Goal: Information Seeking & Learning: Learn about a topic

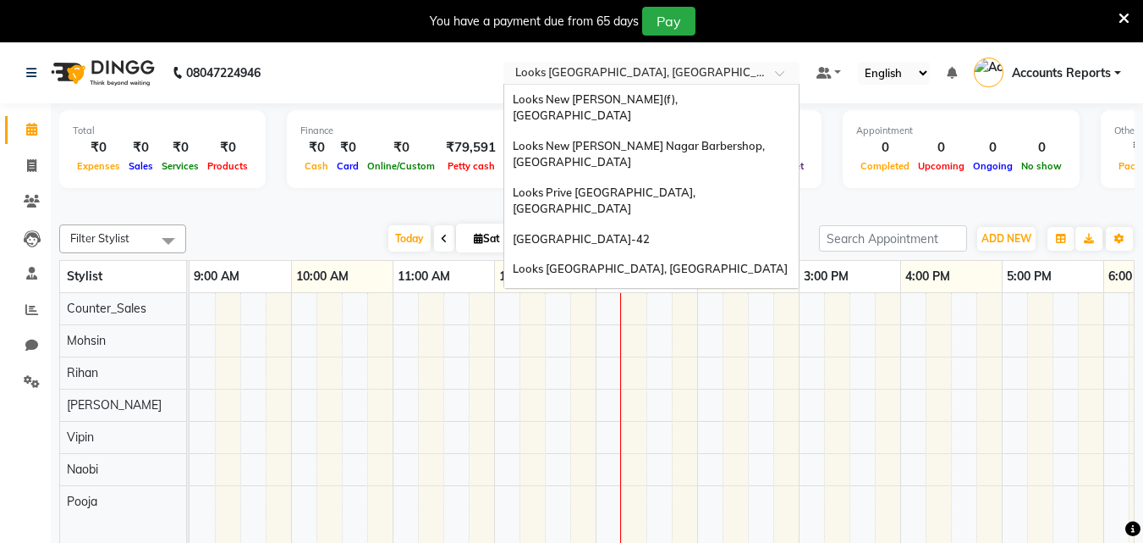
click at [585, 66] on input "text" at bounding box center [634, 74] width 245 height 17
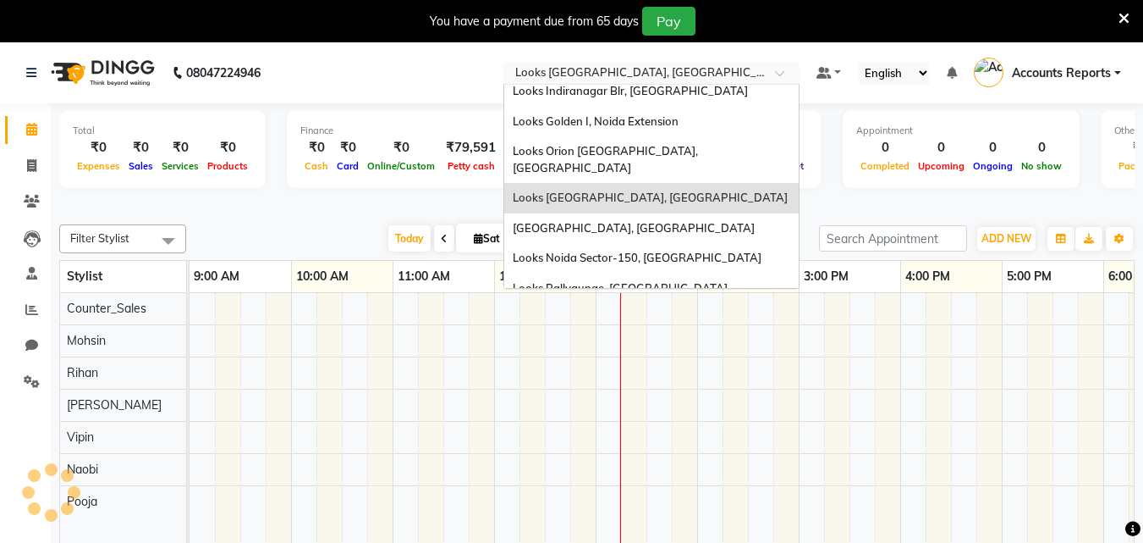
click at [579, 190] on span "Looks [GEOGRAPHIC_DATA], [GEOGRAPHIC_DATA]" at bounding box center [650, 197] width 275 height 14
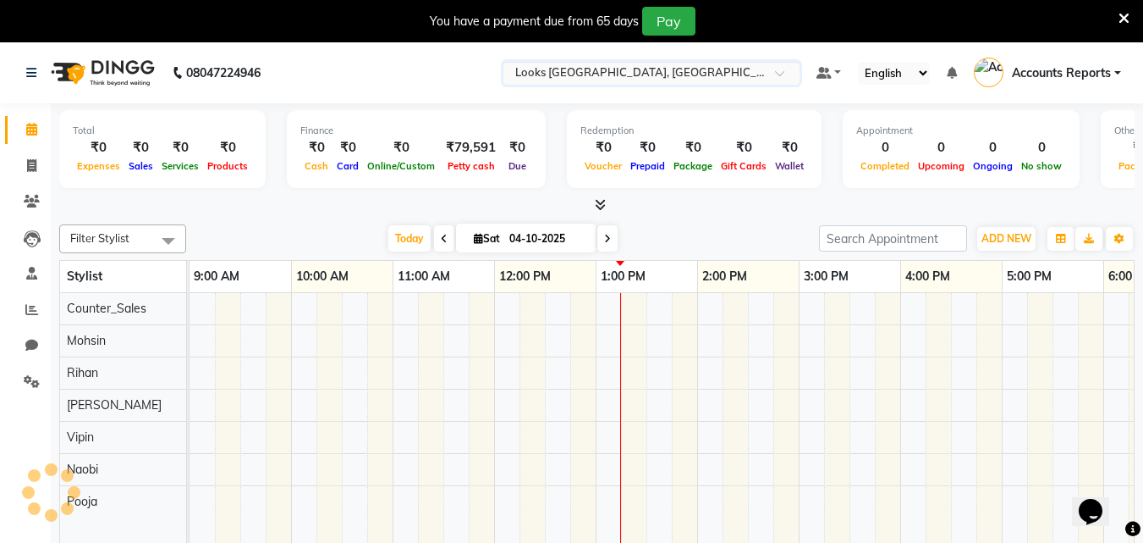
scroll to position [0, 0]
click at [25, 303] on span at bounding box center [32, 309] width 30 height 19
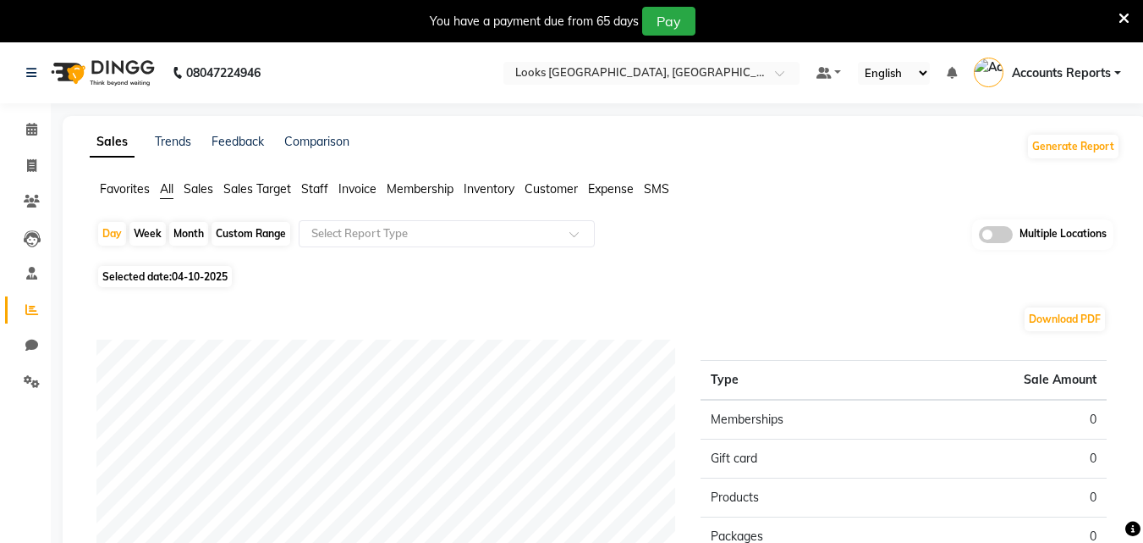
click at [120, 192] on span "Favorites" at bounding box center [125, 188] width 50 height 15
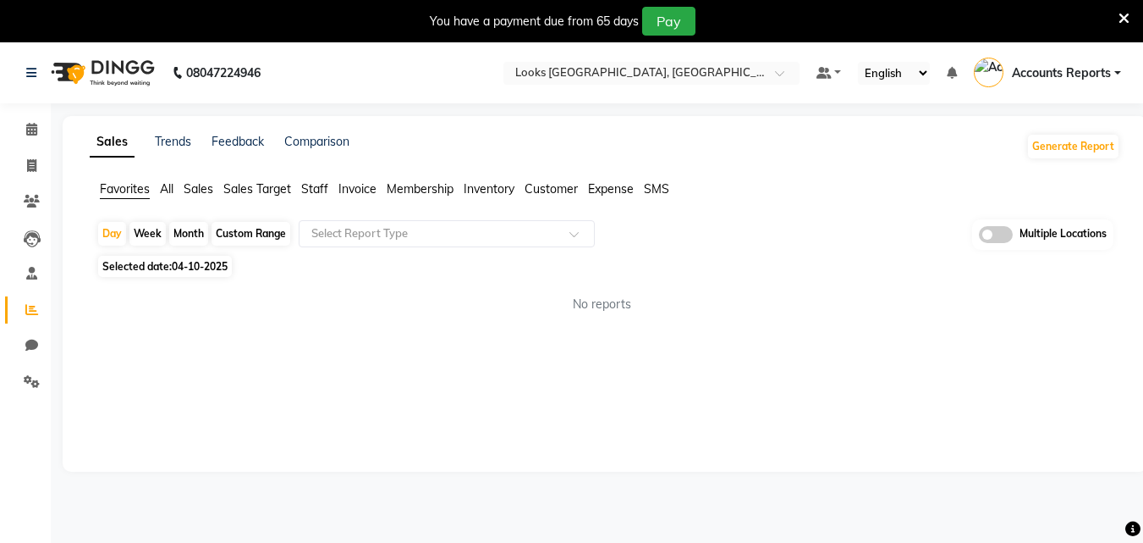
click at [505, 185] on span "Inventory" at bounding box center [489, 188] width 51 height 15
click at [553, 182] on span "Customer" at bounding box center [551, 188] width 53 height 15
click at [636, 181] on ul "Favorites All Sales Sales Target Staff Invoice Membership Inventory Customer Ex…" at bounding box center [605, 189] width 1031 height 19
click at [622, 191] on span "Expense" at bounding box center [611, 188] width 46 height 15
click at [665, 191] on span "SMS" at bounding box center [656, 188] width 25 height 15
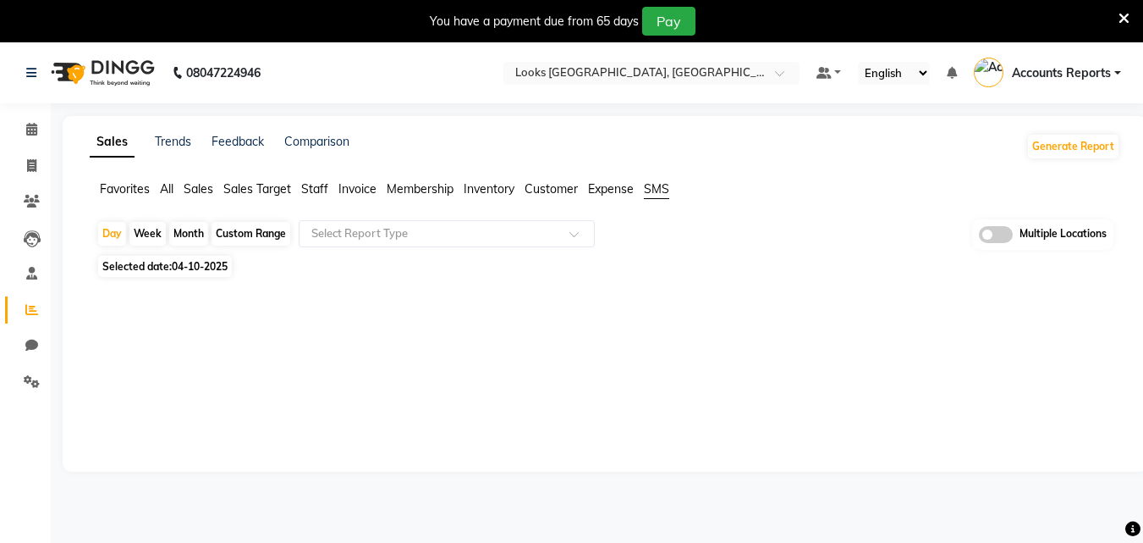
click at [164, 191] on span "All" at bounding box center [167, 188] width 14 height 15
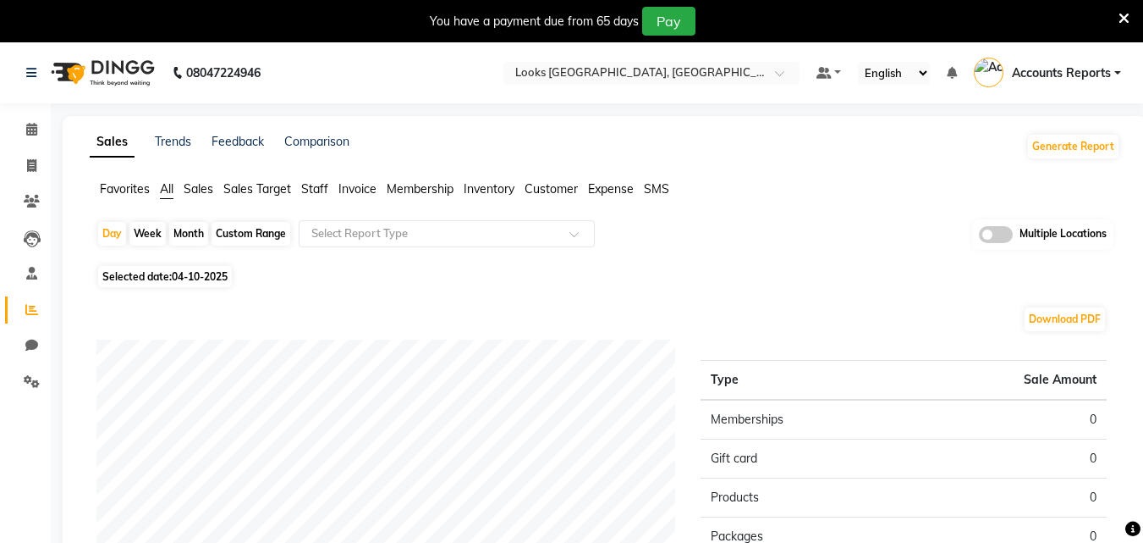
click at [323, 196] on li "Staff" at bounding box center [314, 189] width 27 height 18
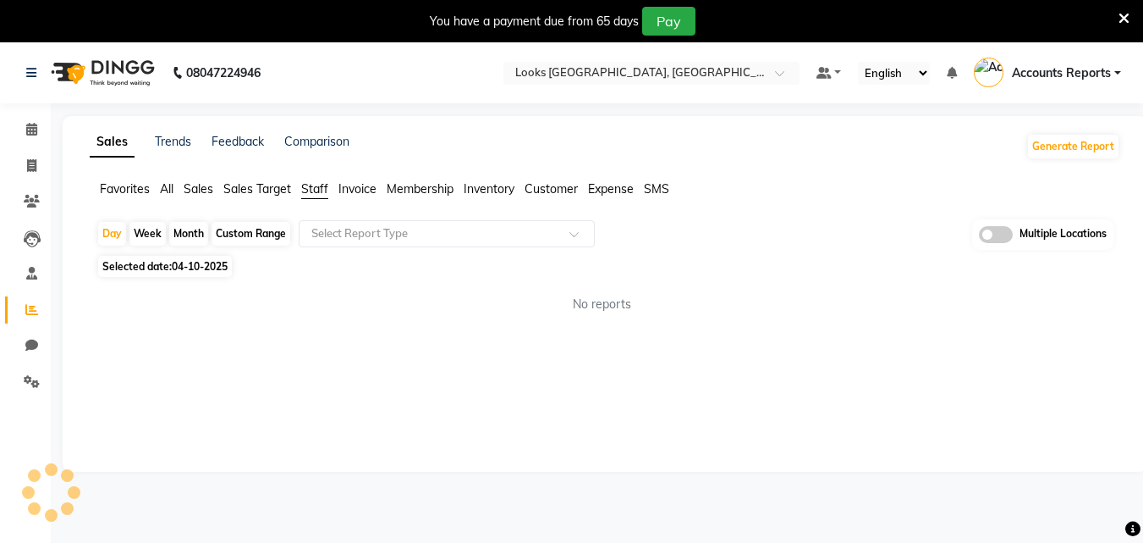
click at [349, 195] on span "Invoice" at bounding box center [358, 188] width 38 height 15
click at [450, 192] on span "Membership" at bounding box center [420, 188] width 67 height 15
click at [504, 190] on span "Inventory" at bounding box center [489, 188] width 51 height 15
click at [592, 190] on span "Expense" at bounding box center [611, 188] width 46 height 15
click at [645, 193] on ul "Favorites All Sales Sales Target Staff Invoice Membership Inventory Customer Ex…" at bounding box center [605, 189] width 1031 height 19
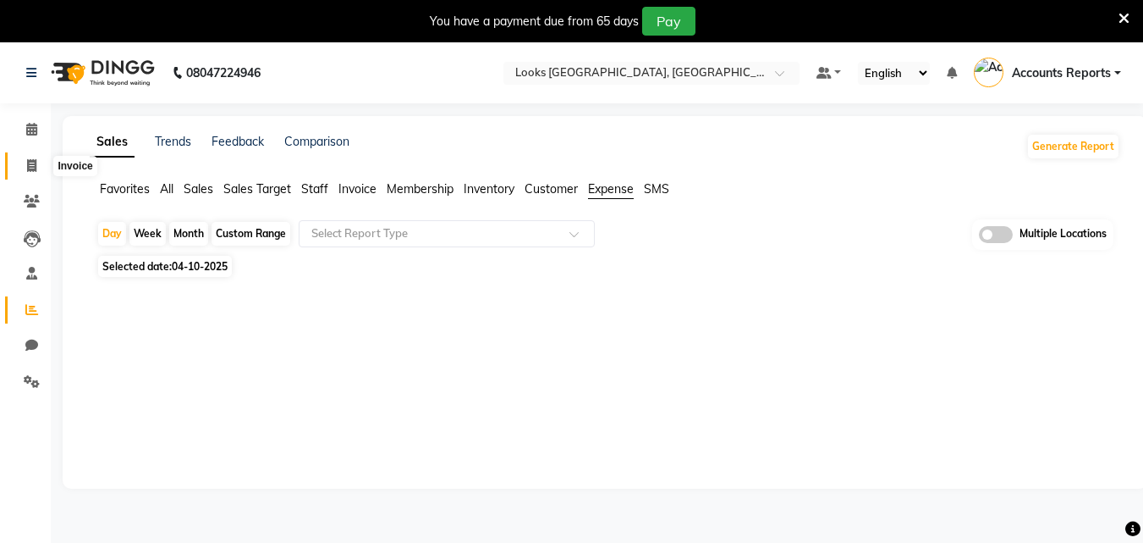
click at [36, 160] on icon at bounding box center [31, 165] width 9 height 13
select select "service"
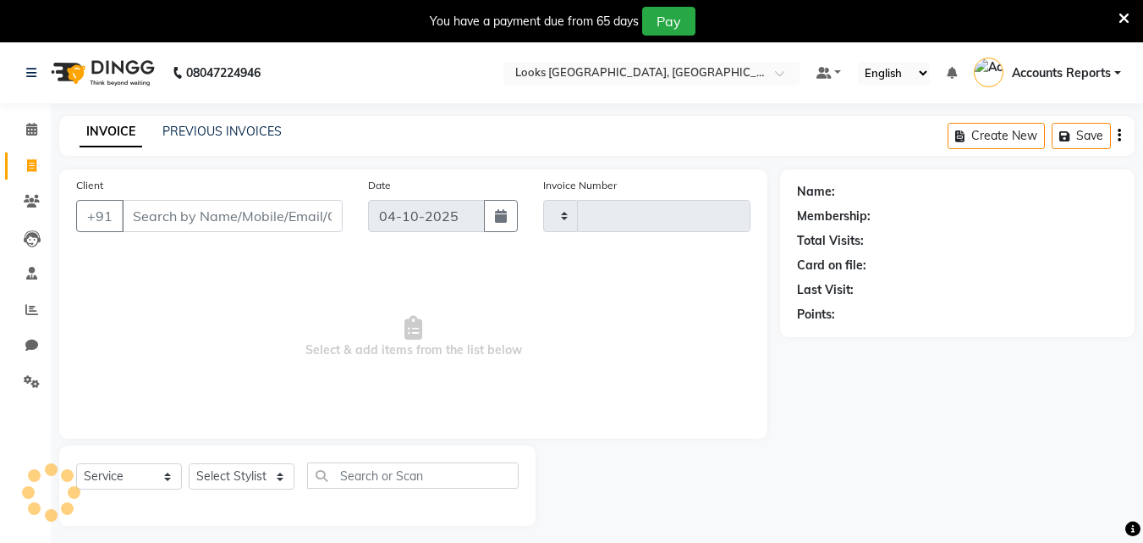
scroll to position [42, 0]
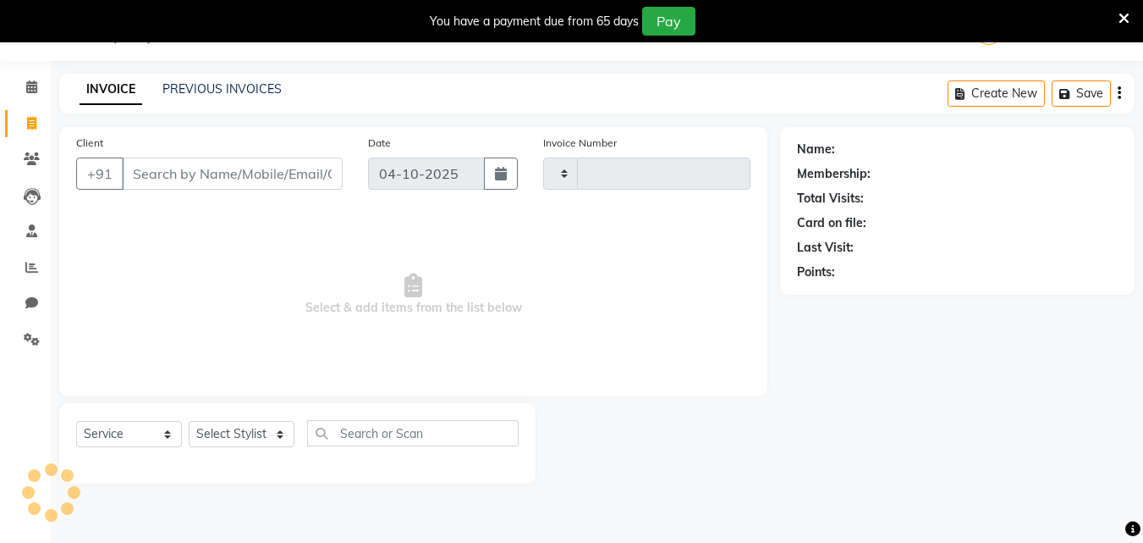
type input "1897"
select select "8707"
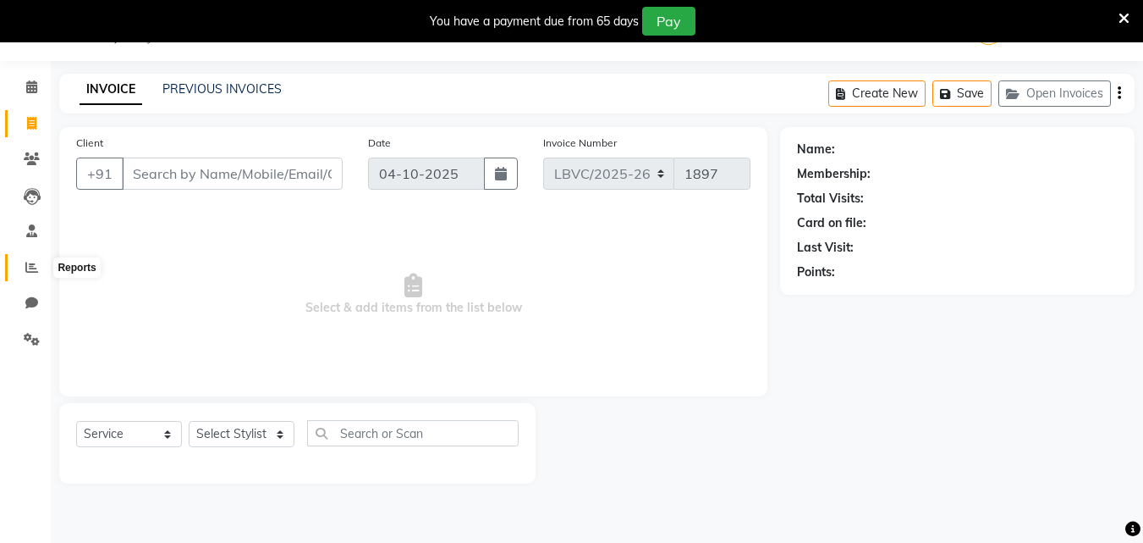
click at [31, 267] on icon at bounding box center [31, 267] width 13 height 13
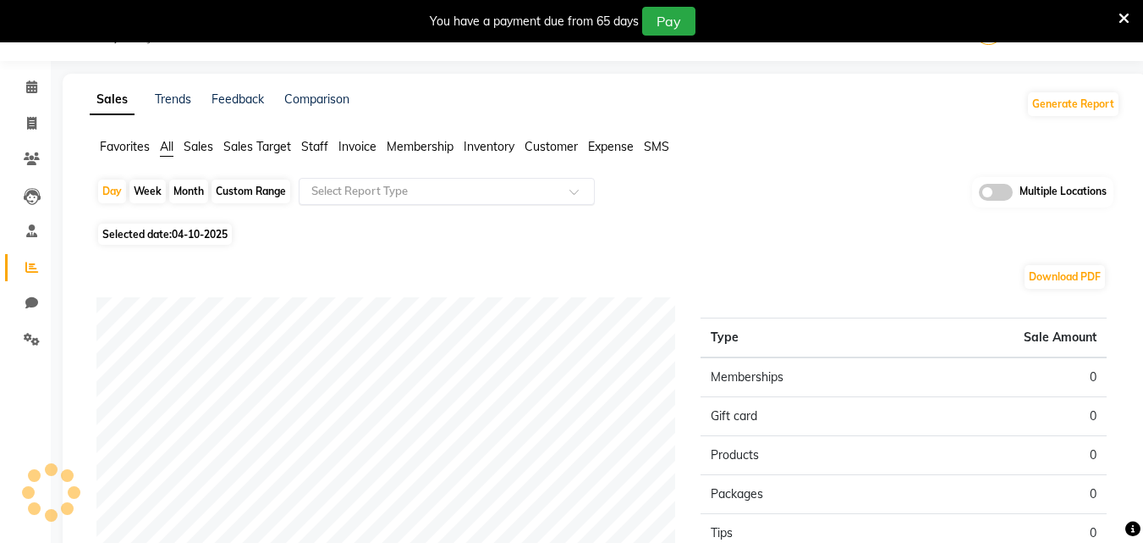
click at [371, 192] on input "text" at bounding box center [430, 191] width 244 height 17
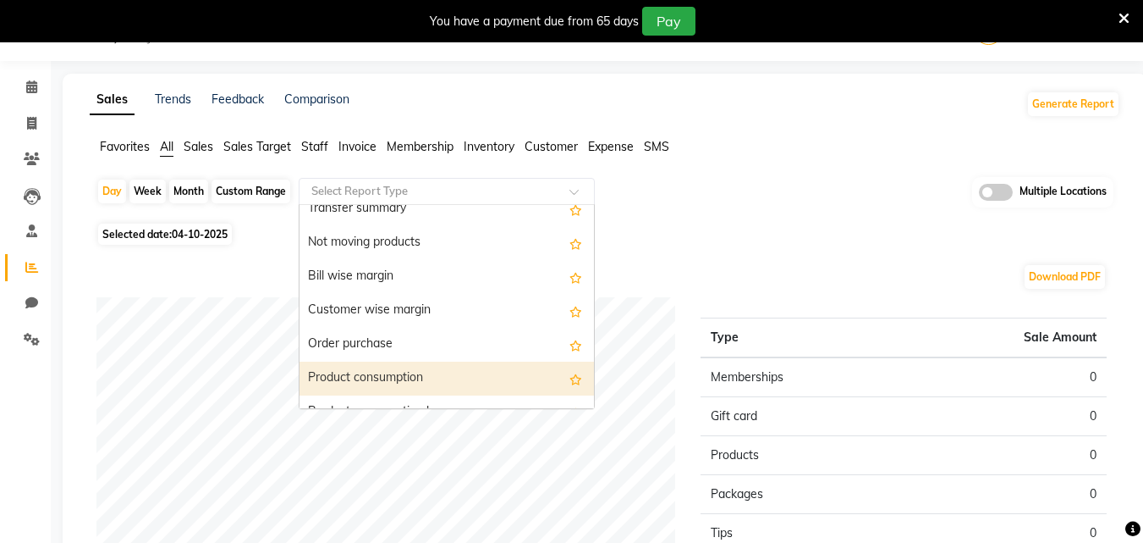
scroll to position [2116, 0]
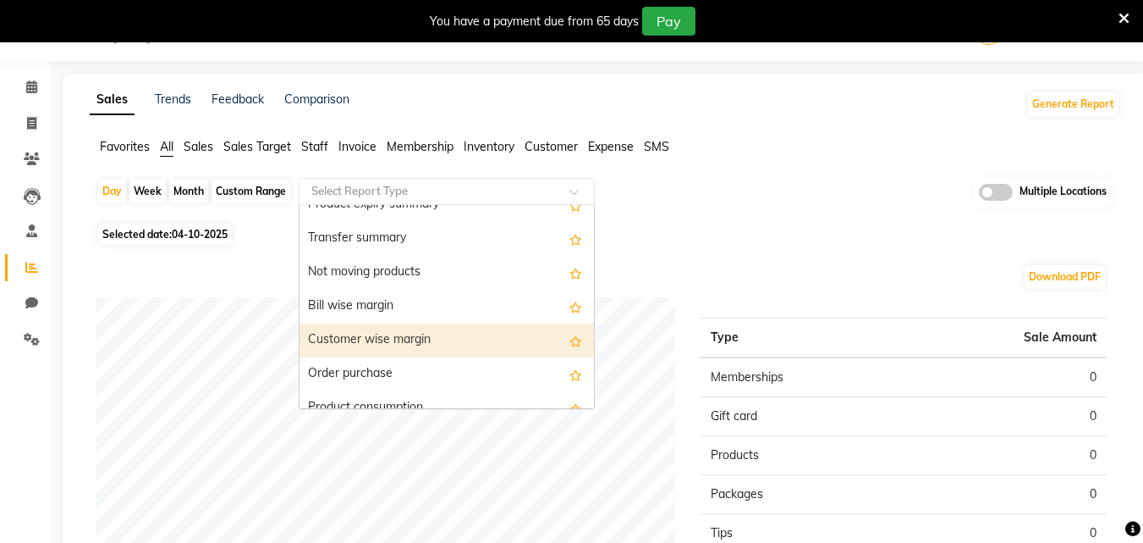
click at [384, 341] on div "Customer wise margin" at bounding box center [447, 340] width 295 height 34
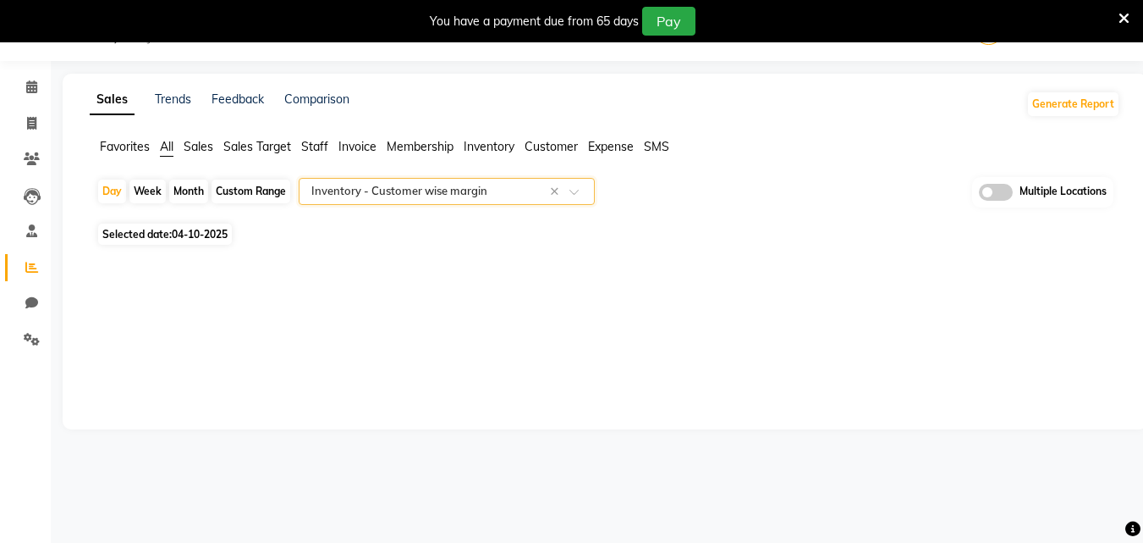
click at [428, 187] on input "text" at bounding box center [430, 191] width 244 height 17
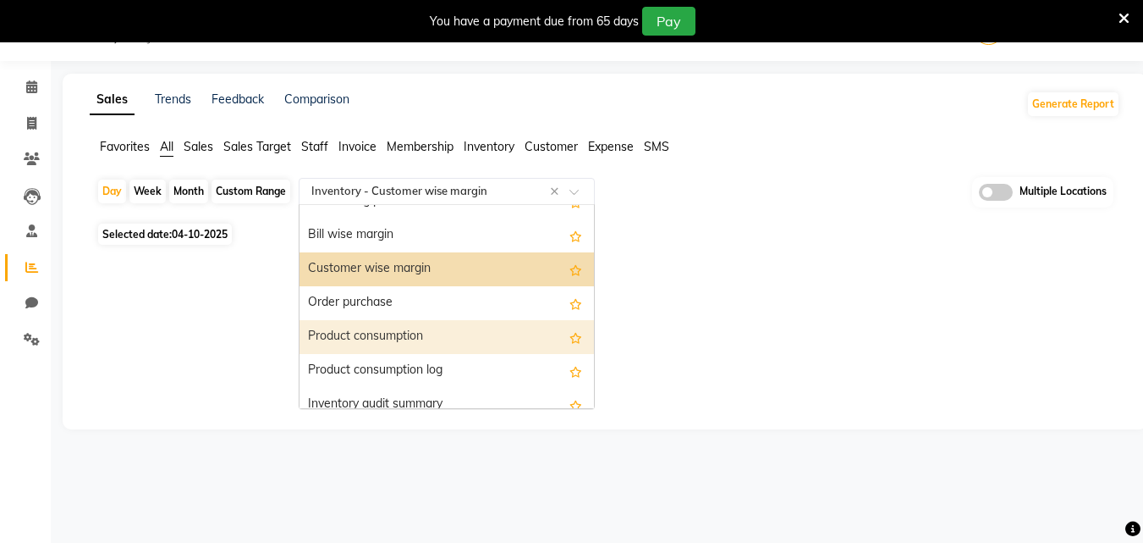
scroll to position [2065, 0]
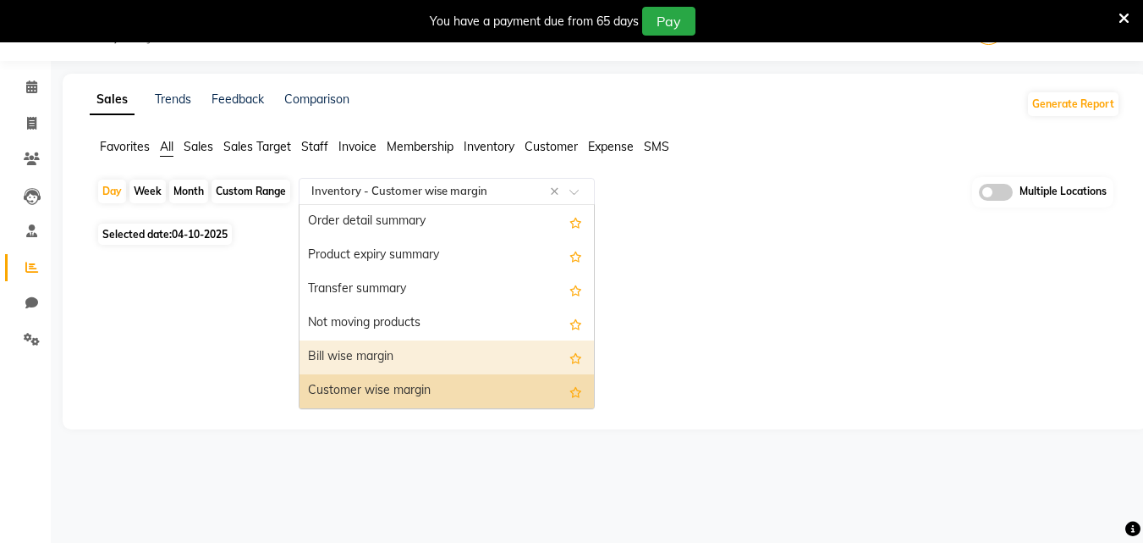
click at [345, 345] on div "Bill wise margin" at bounding box center [447, 357] width 295 height 34
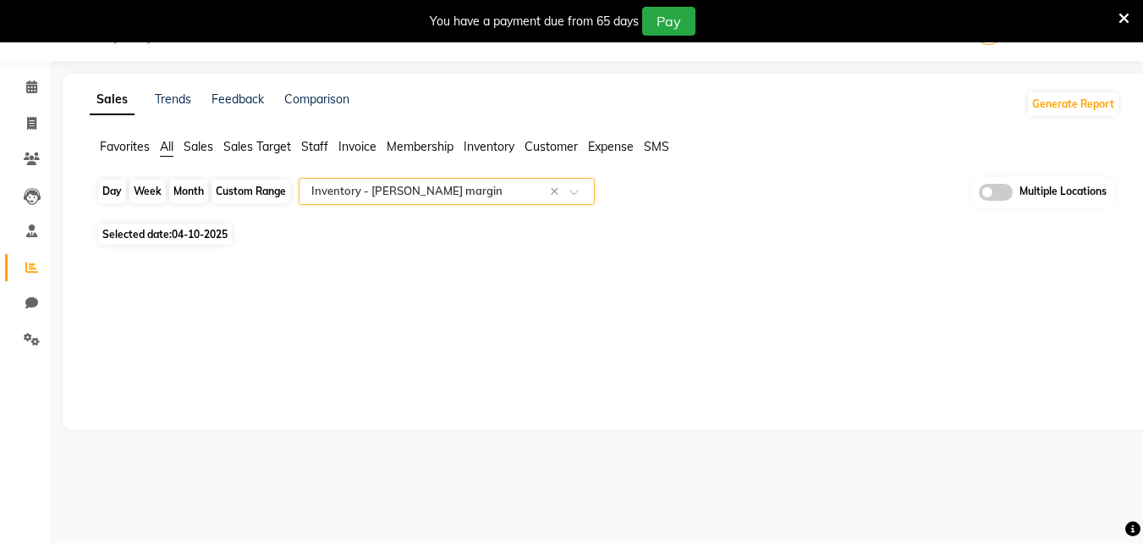
click at [107, 199] on div "Day" at bounding box center [112, 191] width 28 height 24
select select "10"
select select "2025"
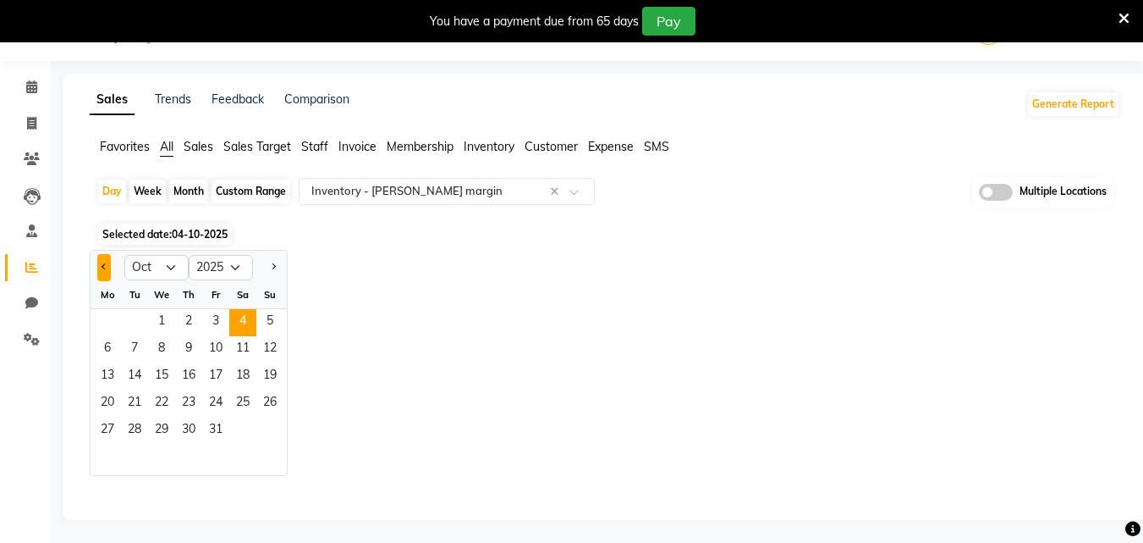
click at [104, 268] on span "Previous month" at bounding box center [105, 266] width 6 height 6
select select "9"
click at [105, 322] on span "1" at bounding box center [107, 322] width 27 height 27
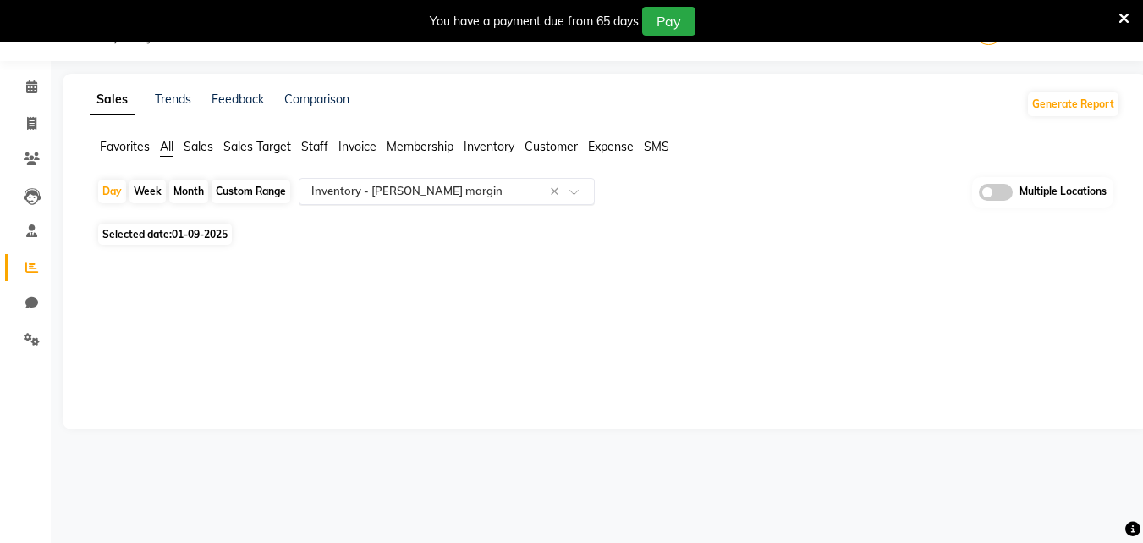
click at [449, 196] on input "text" at bounding box center [430, 191] width 244 height 17
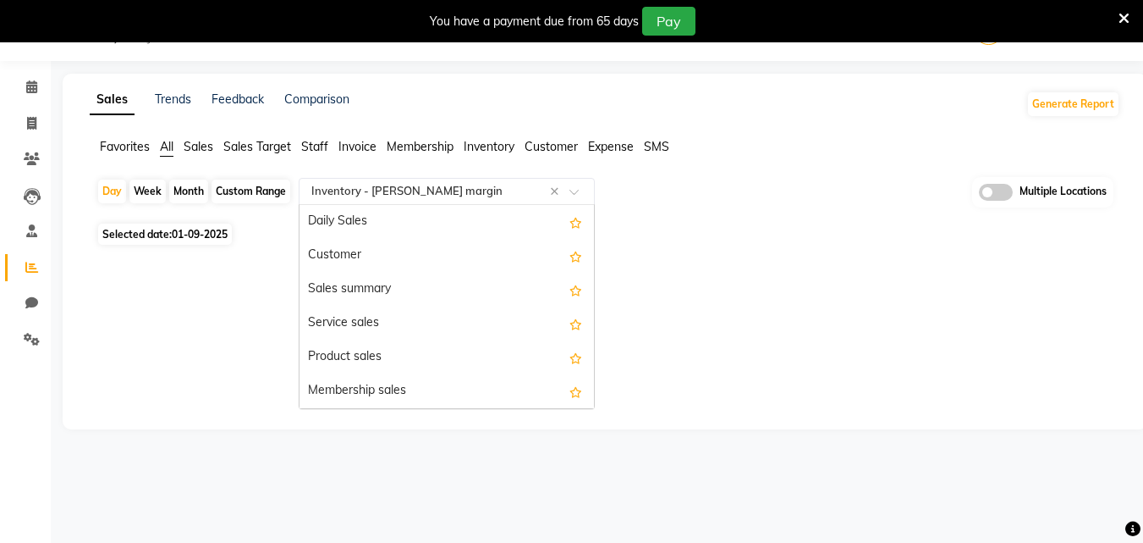
scroll to position [2201, 0]
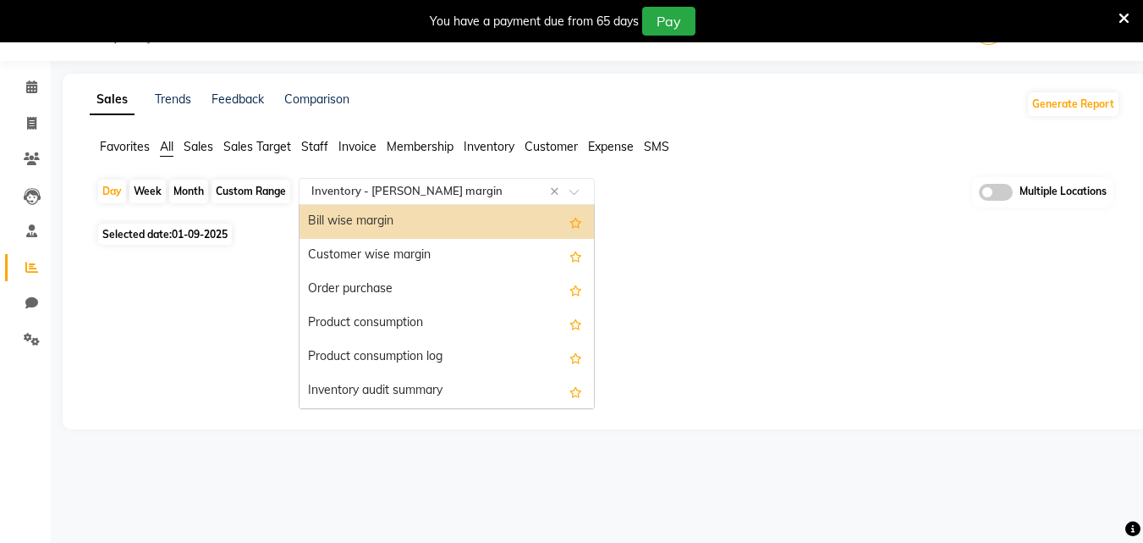
click at [449, 196] on input "text" at bounding box center [430, 191] width 244 height 17
click at [403, 223] on div "Bill wise margin" at bounding box center [447, 222] width 295 height 34
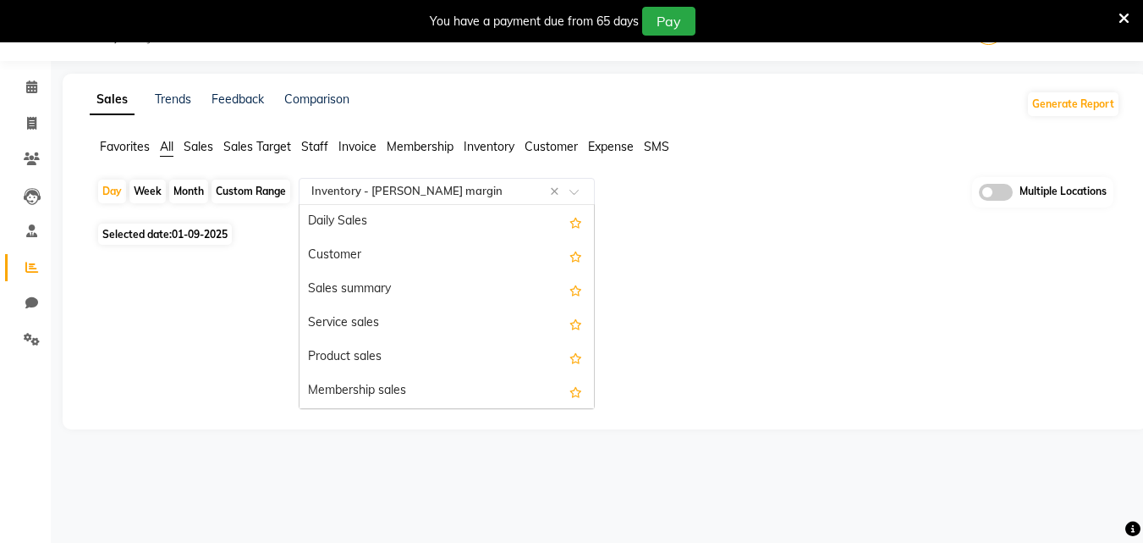
click at [399, 187] on input "text" at bounding box center [430, 191] width 244 height 17
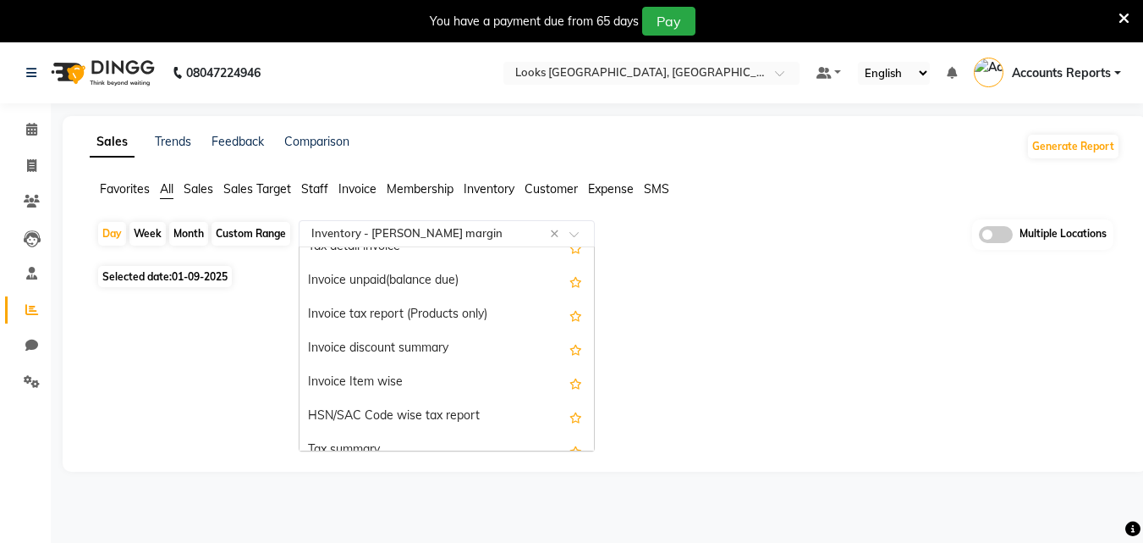
scroll to position [1523, 0]
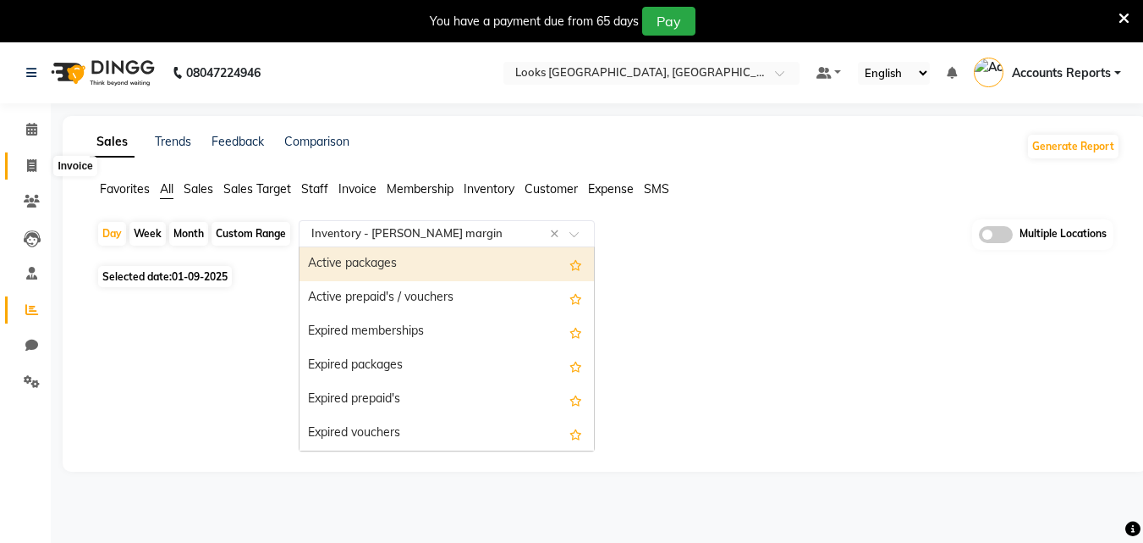
click at [36, 162] on icon at bounding box center [31, 165] width 9 height 13
select select "service"
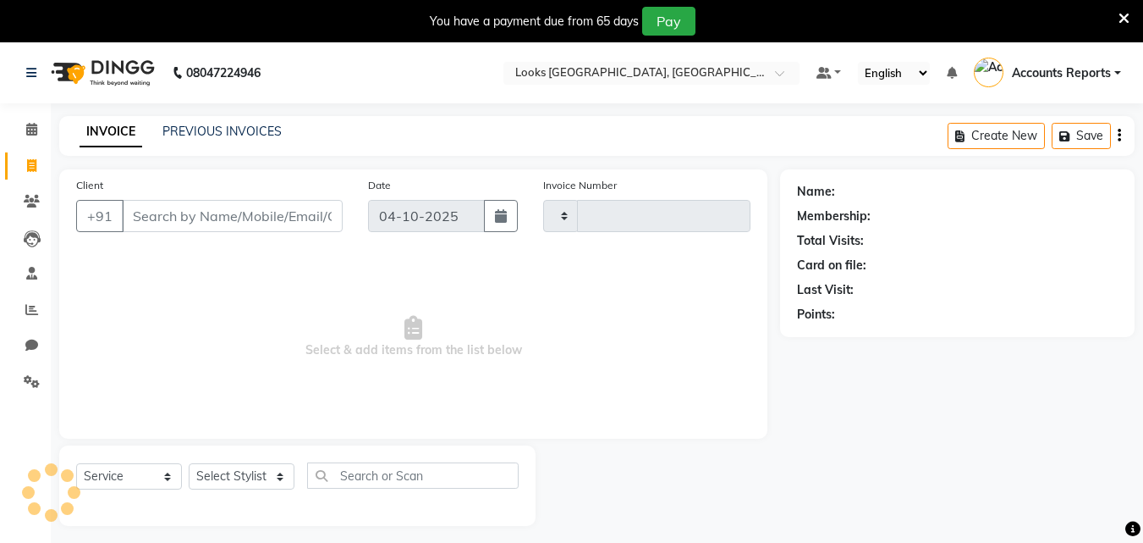
scroll to position [42, 0]
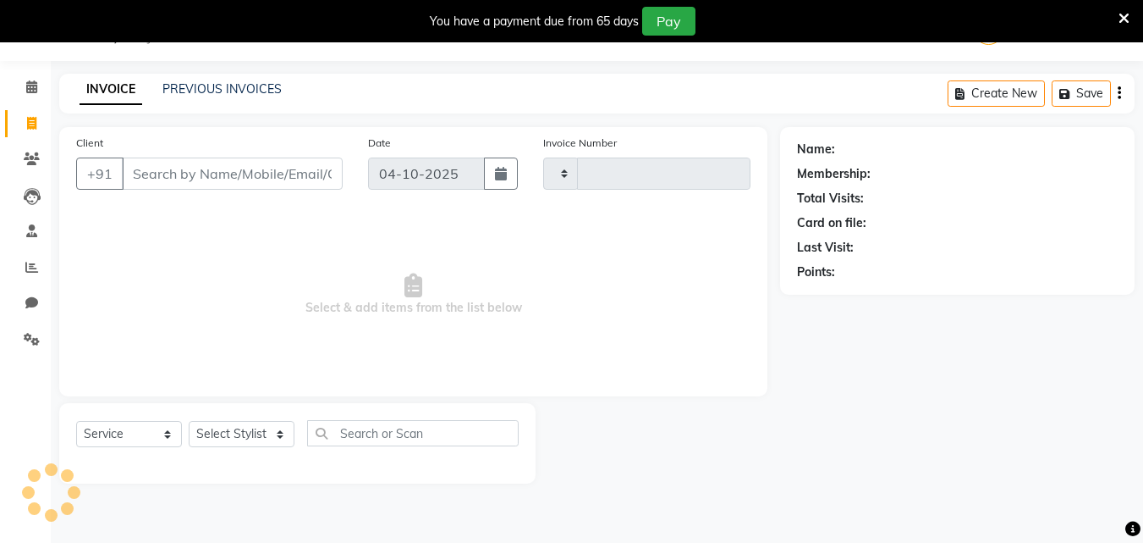
type input "1897"
select select "8707"
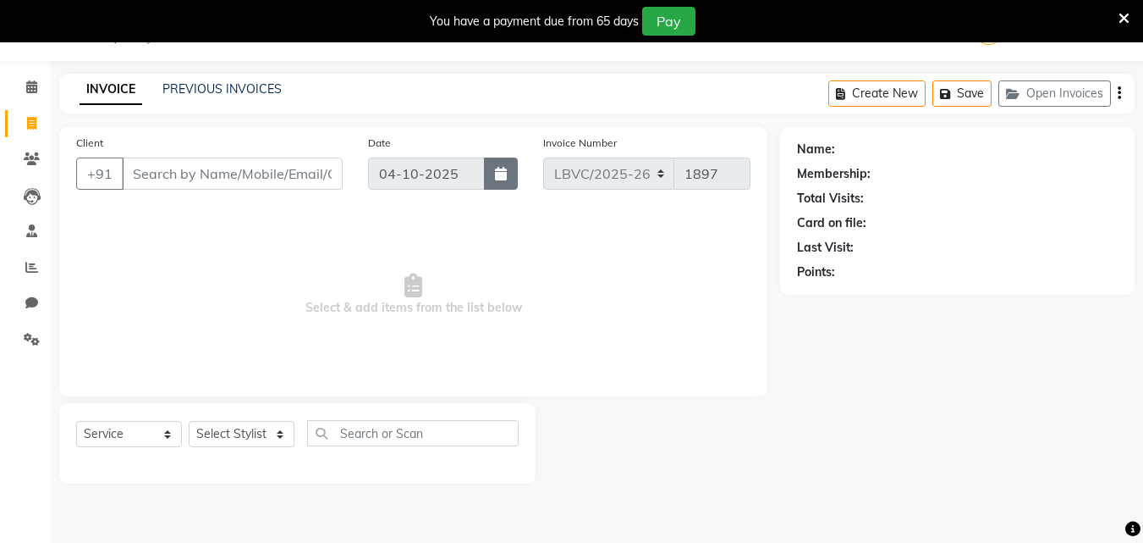
click at [491, 172] on button "button" at bounding box center [501, 173] width 34 height 32
select select "10"
select select "2025"
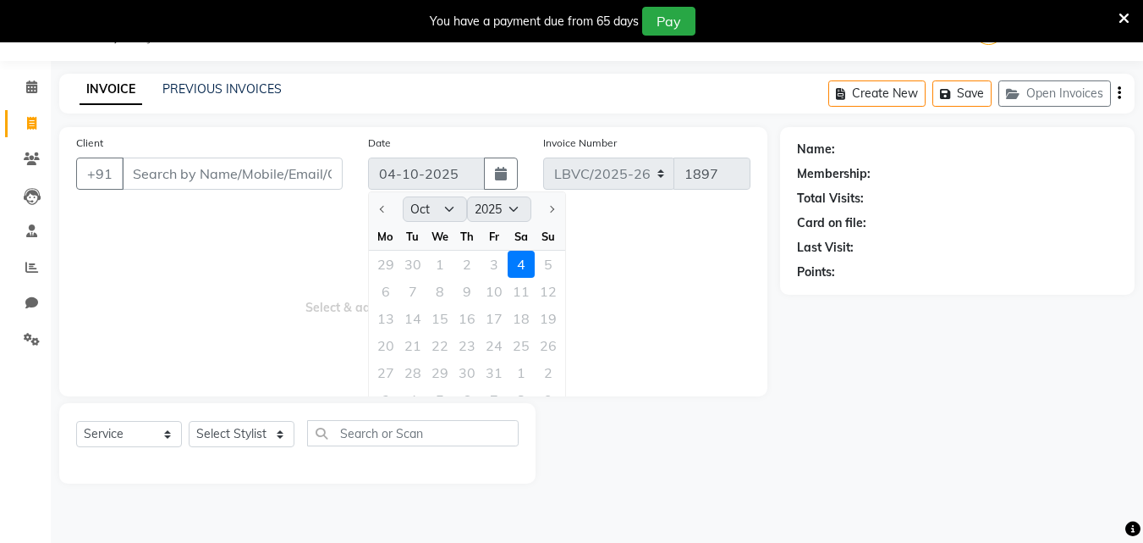
click at [389, 204] on div at bounding box center [386, 209] width 34 height 27
click at [383, 212] on div at bounding box center [386, 209] width 34 height 27
click at [490, 170] on button "button" at bounding box center [501, 173] width 34 height 32
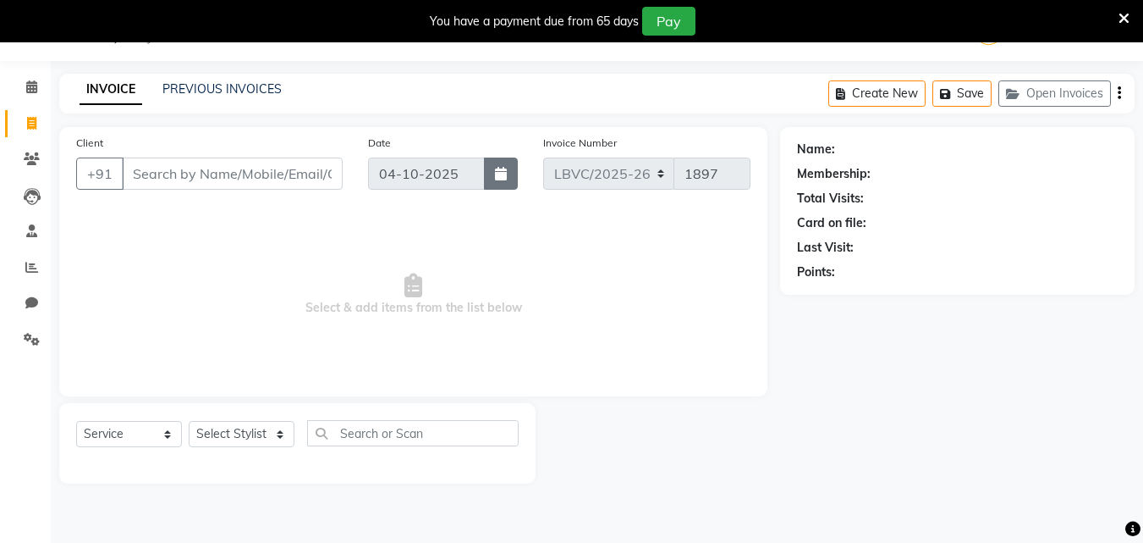
click at [497, 170] on icon "button" at bounding box center [501, 174] width 12 height 14
select select "10"
select select "2025"
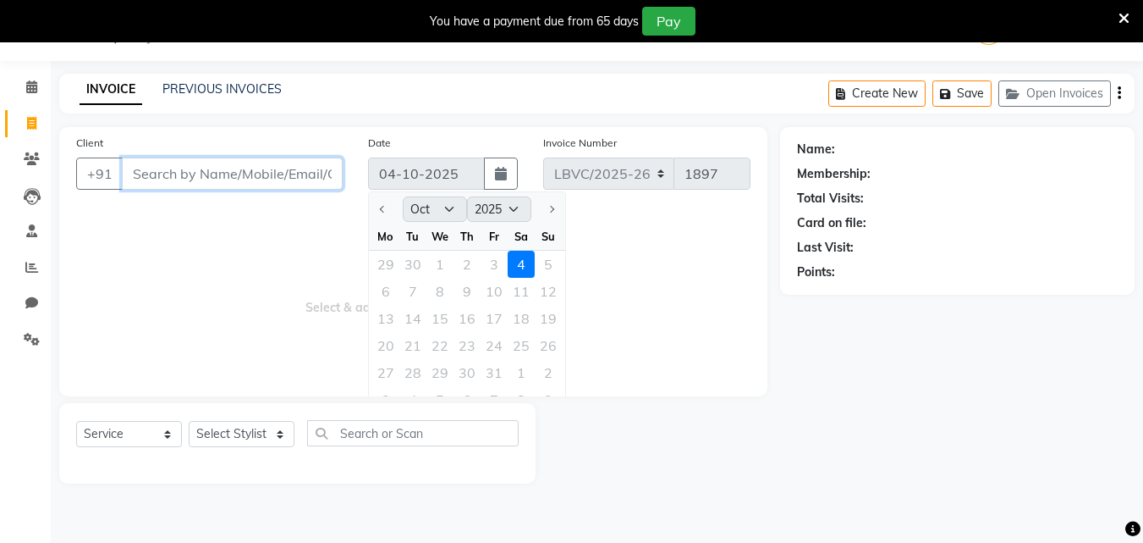
click at [248, 174] on input "Client" at bounding box center [232, 173] width 221 height 32
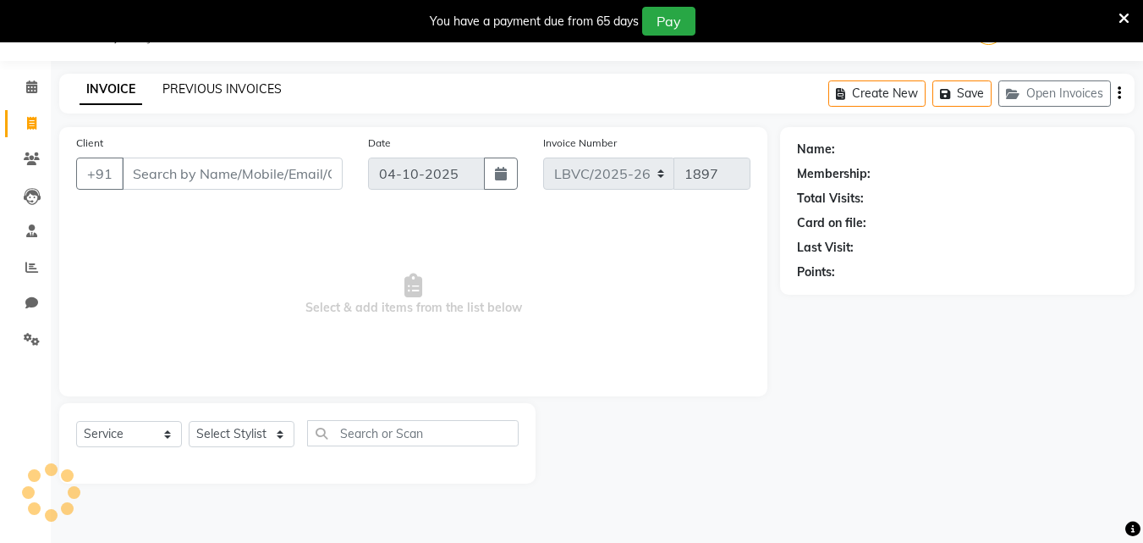
click at [210, 84] on link "PREVIOUS INVOICES" at bounding box center [222, 88] width 119 height 15
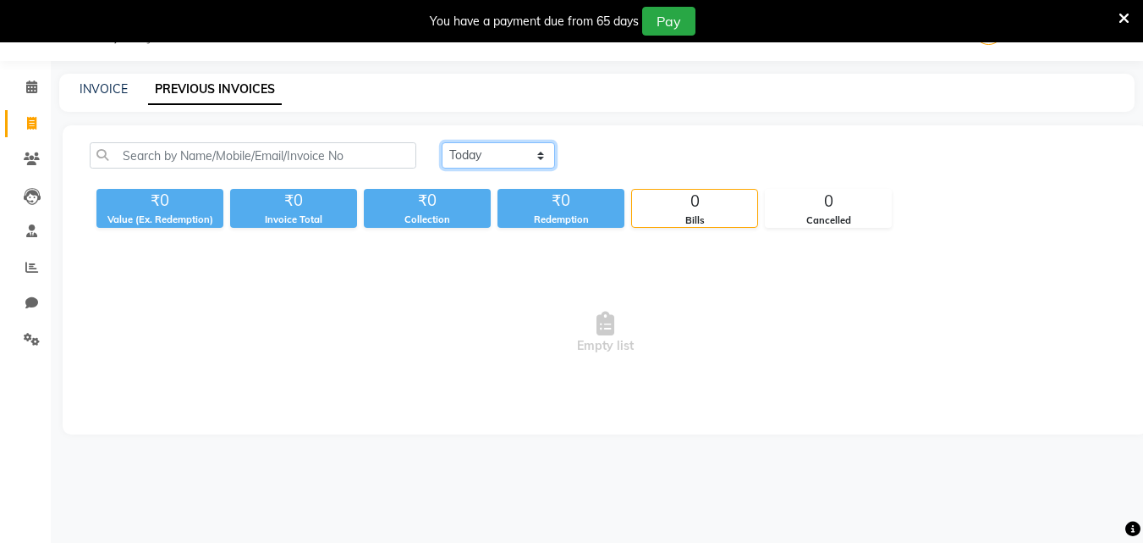
click at [543, 157] on select "[DATE] [DATE] Custom Range" at bounding box center [498, 155] width 113 height 26
select select "range"
click at [442, 142] on select "[DATE] [DATE] Custom Range" at bounding box center [498, 155] width 113 height 26
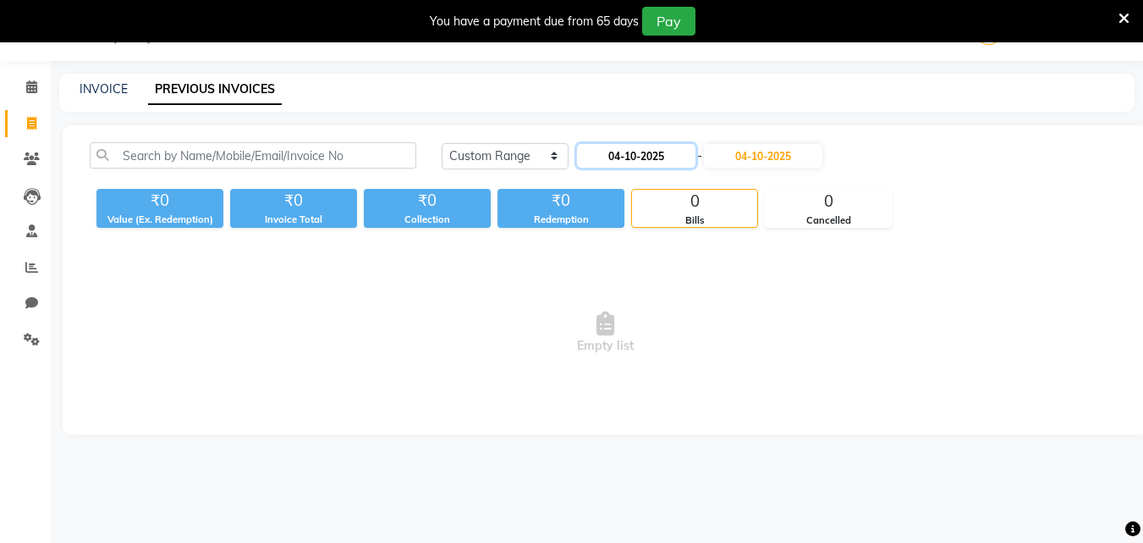
click at [675, 164] on input "04-10-2025" at bounding box center [636, 156] width 118 height 24
select select "10"
select select "2025"
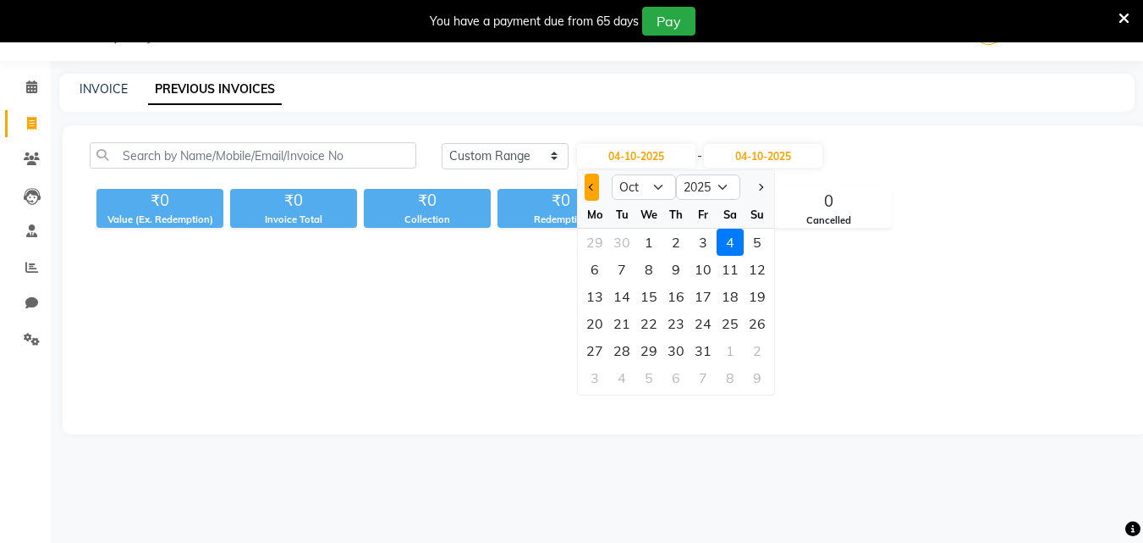
click at [592, 184] on span "Previous month" at bounding box center [592, 187] width 7 height 7
select select "9"
click at [599, 247] on div "1" at bounding box center [594, 242] width 27 height 27
type input "01-09-2025"
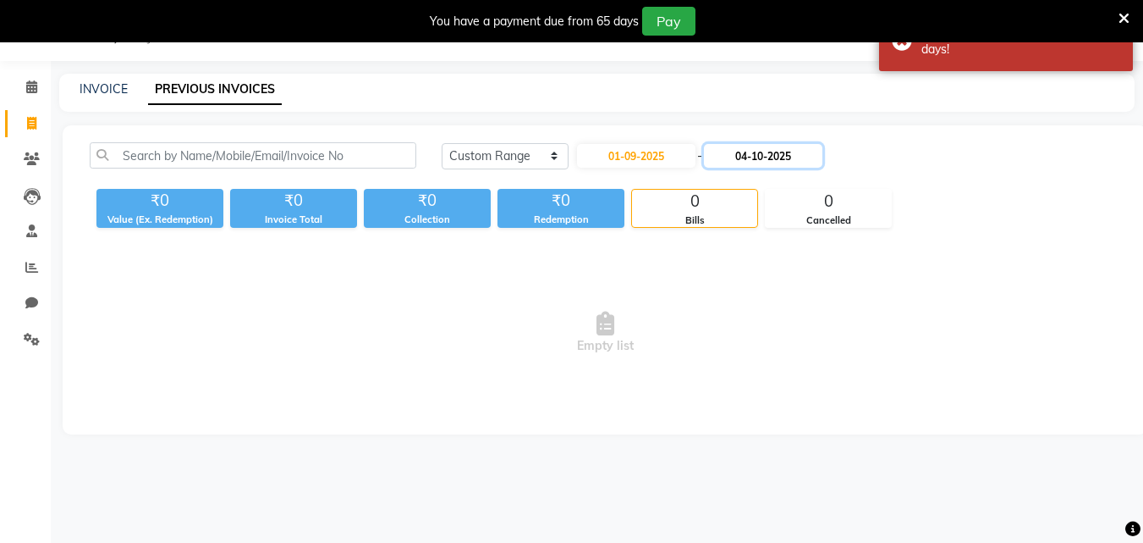
click at [772, 159] on input "04-10-2025" at bounding box center [763, 156] width 118 height 24
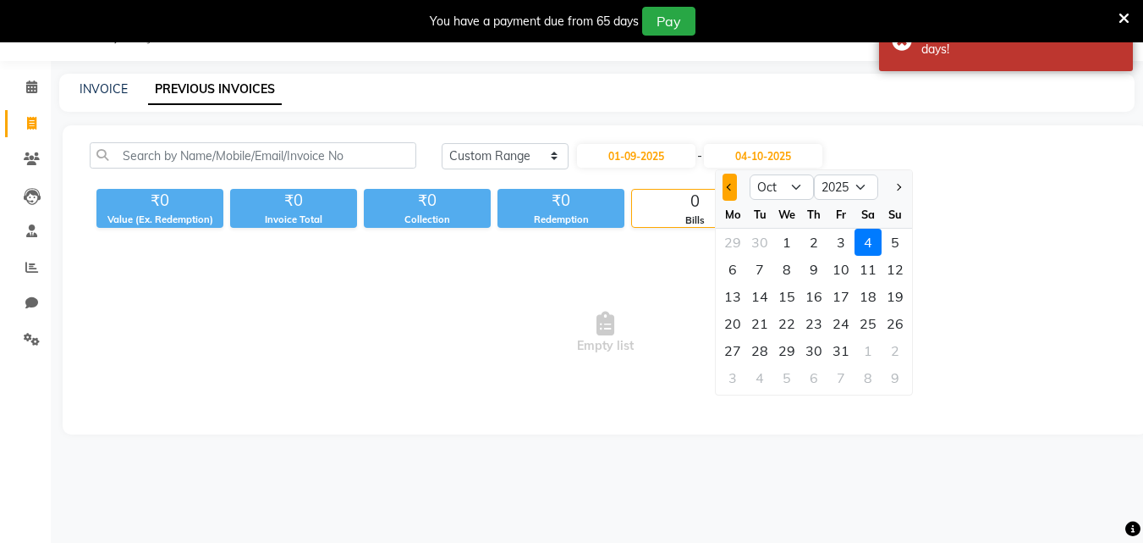
click at [733, 189] on button "Previous month" at bounding box center [730, 187] width 14 height 27
select select "9"
click at [758, 353] on div "30" at bounding box center [760, 350] width 27 height 27
type input "30-09-2025"
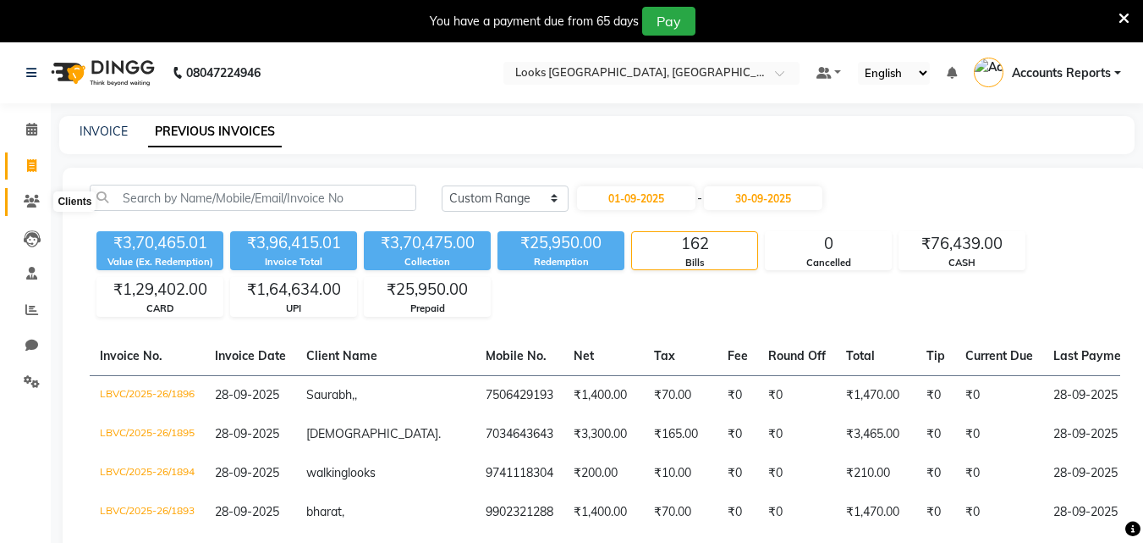
click at [33, 199] on icon at bounding box center [32, 201] width 16 height 13
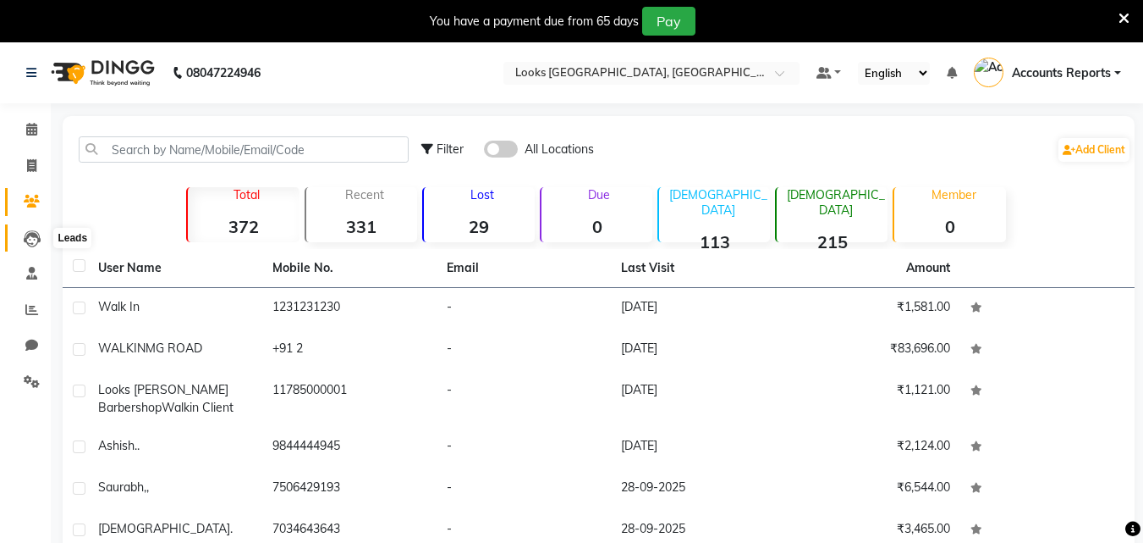
click at [29, 230] on icon at bounding box center [32, 238] width 17 height 17
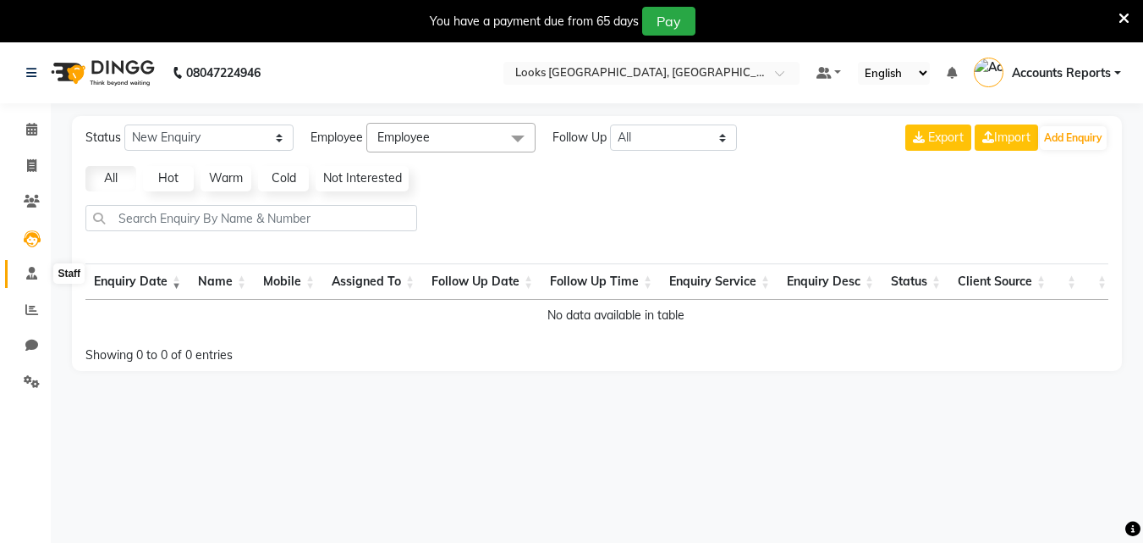
click at [31, 276] on icon at bounding box center [31, 273] width 11 height 13
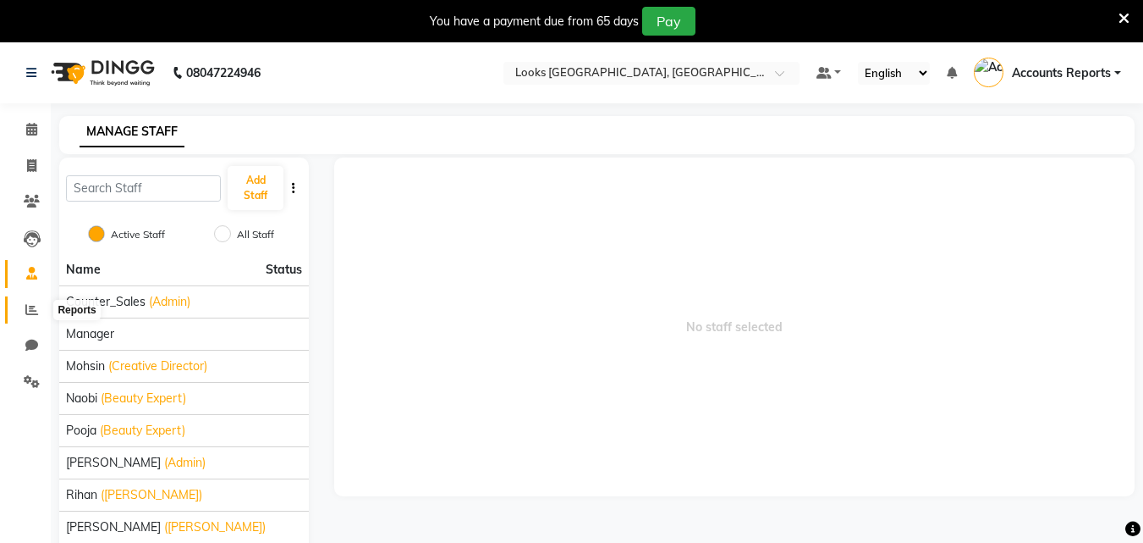
click at [29, 300] on span at bounding box center [32, 309] width 30 height 19
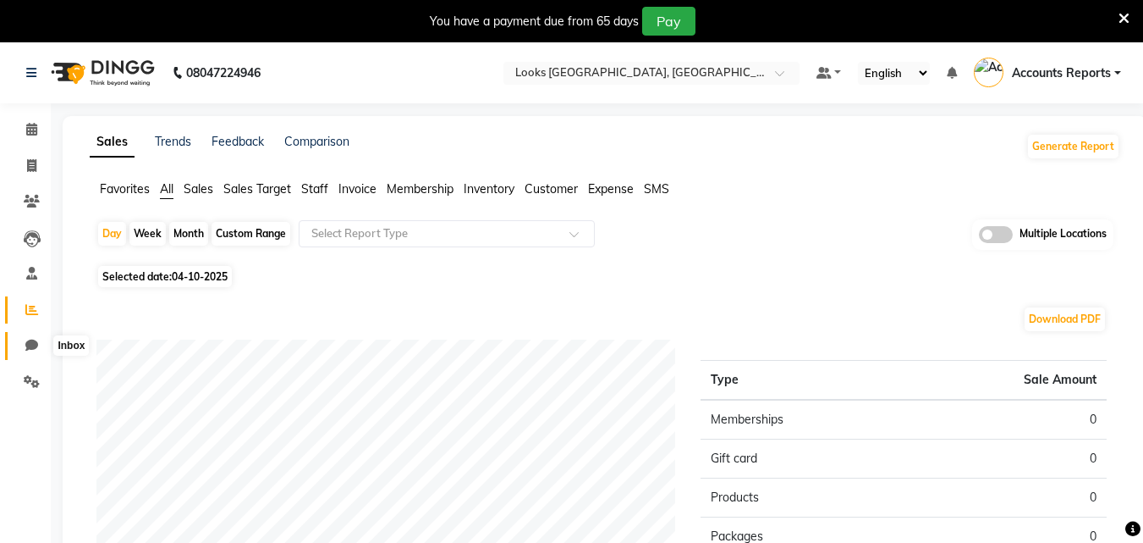
click at [29, 347] on icon at bounding box center [31, 345] width 13 height 13
select select "100"
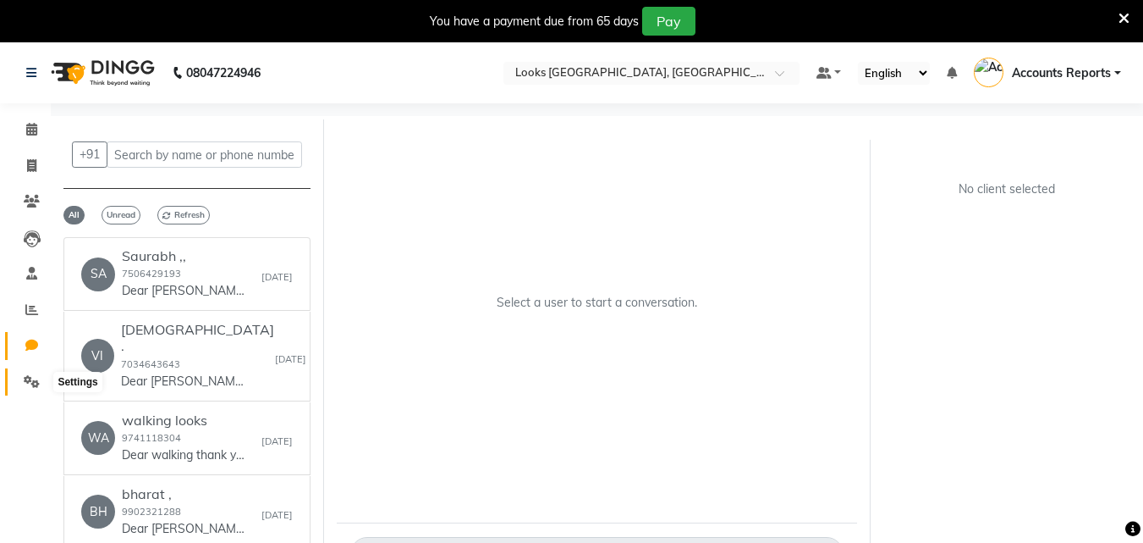
click at [29, 387] on icon at bounding box center [32, 381] width 16 height 13
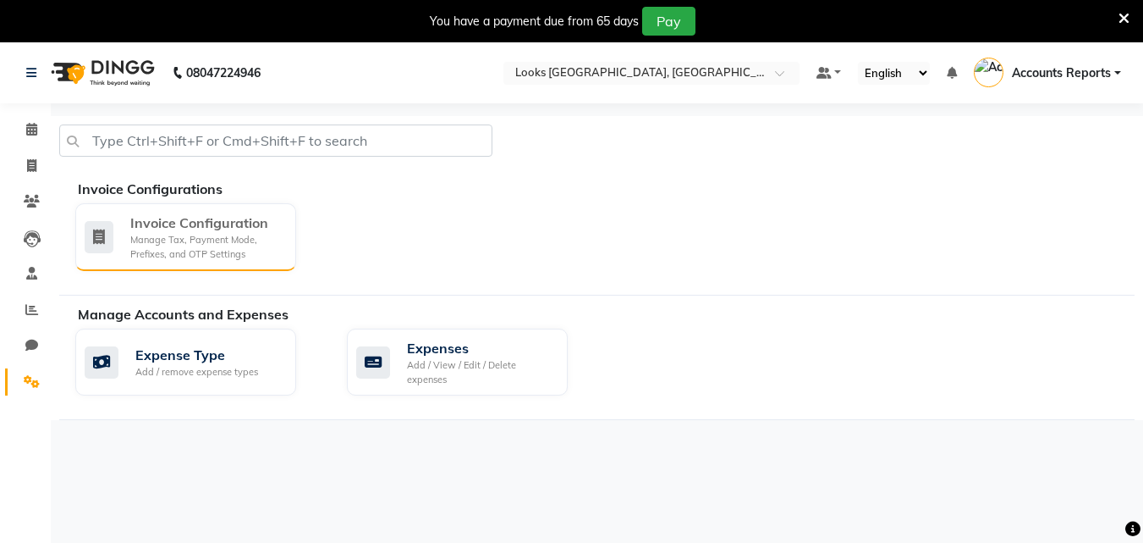
click at [204, 235] on div "Manage Tax, Payment Mode, Prefixes, and OTP Settings" at bounding box center [206, 247] width 152 height 28
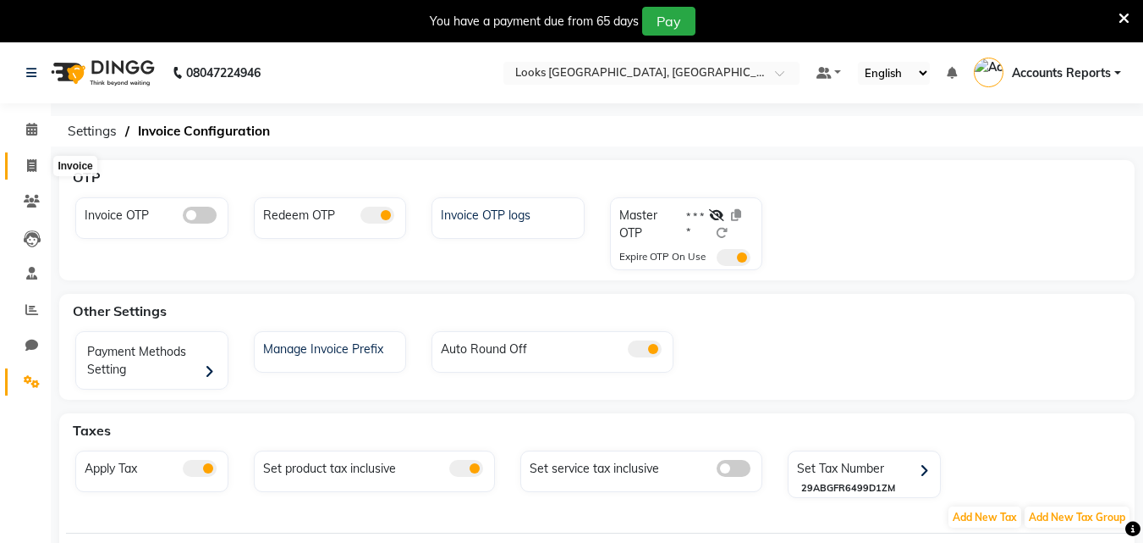
click at [40, 163] on span at bounding box center [32, 166] width 30 height 19
select select "service"
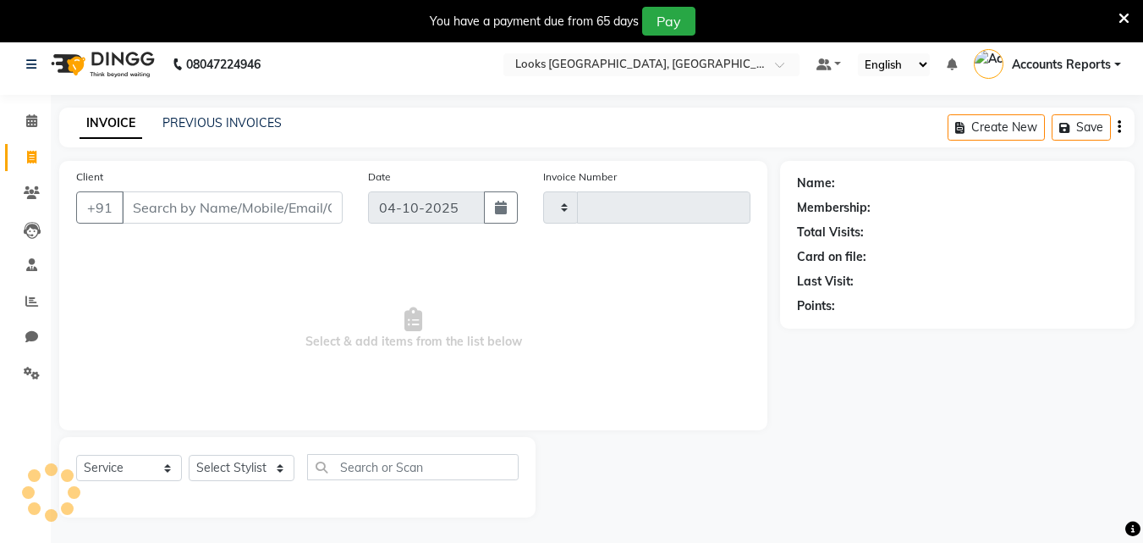
scroll to position [42, 0]
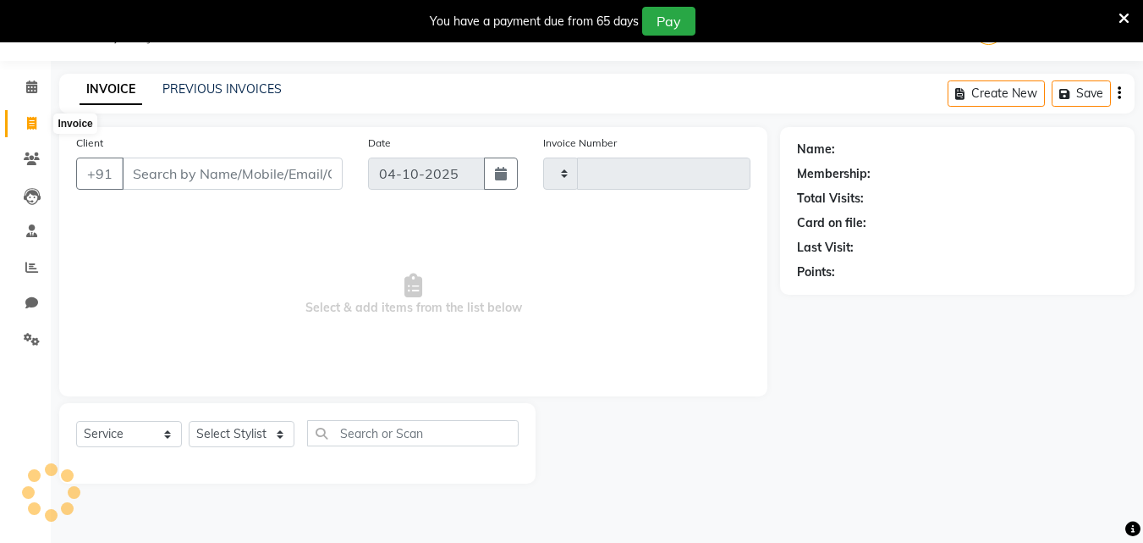
type input "1897"
select select "8707"
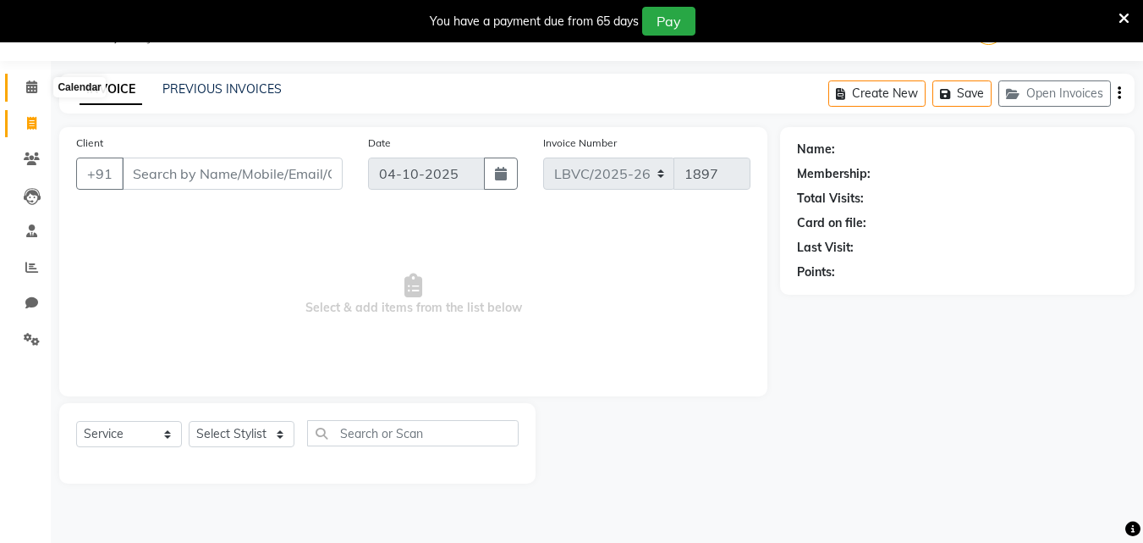
click at [38, 90] on span at bounding box center [32, 87] width 30 height 19
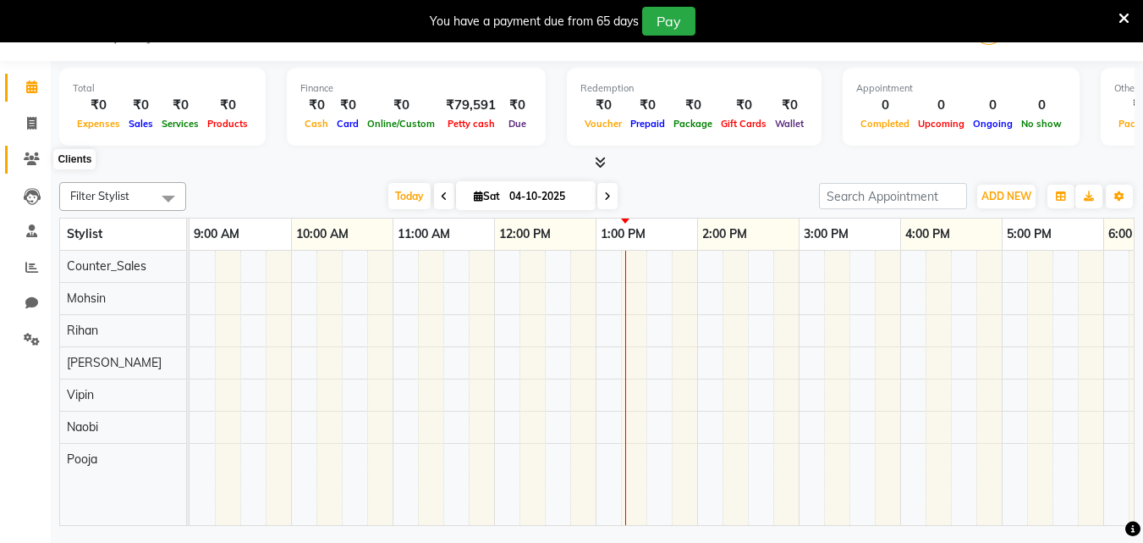
click at [31, 167] on span at bounding box center [32, 159] width 30 height 19
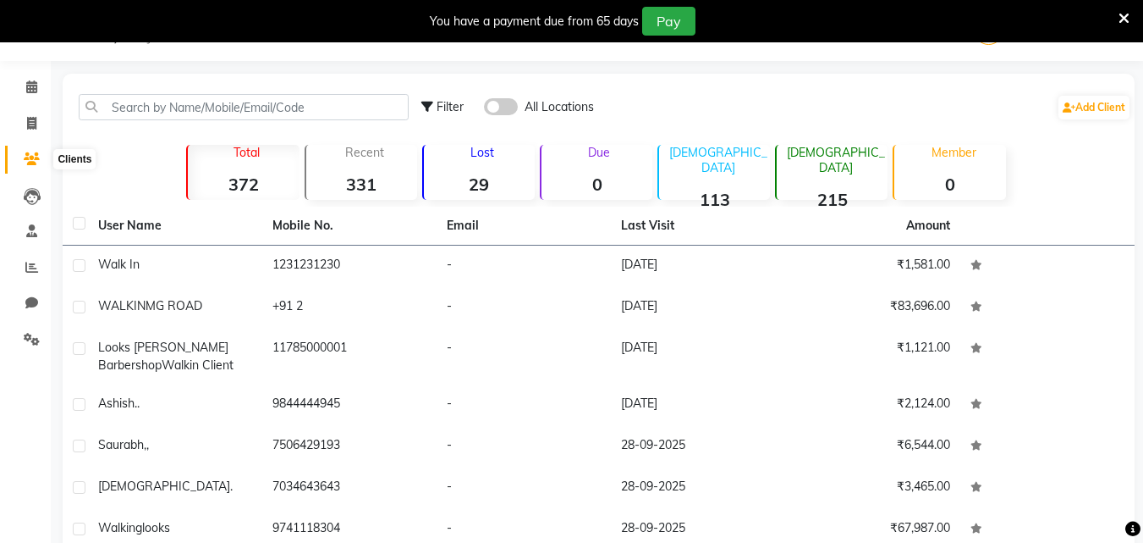
click at [33, 155] on icon at bounding box center [32, 158] width 16 height 13
click at [30, 127] on icon at bounding box center [31, 123] width 9 height 13
select select "service"
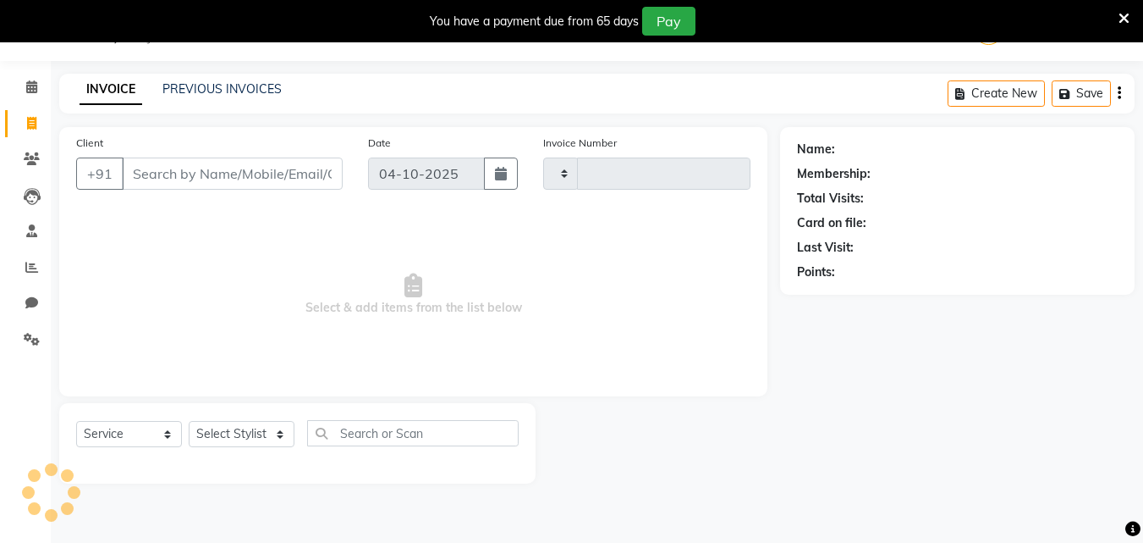
type input "1897"
select select "8707"
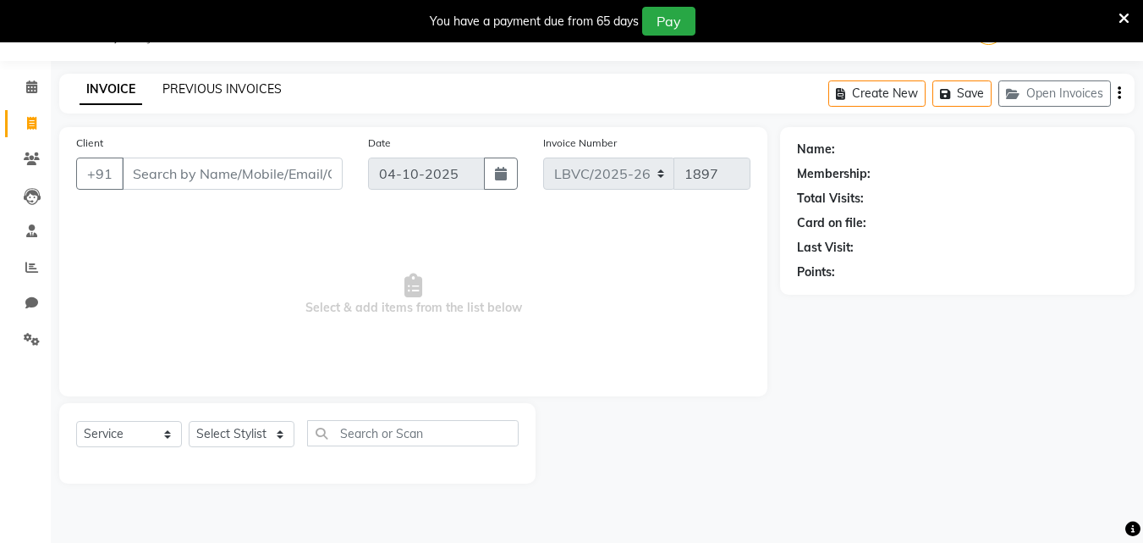
click at [250, 90] on link "PREVIOUS INVOICES" at bounding box center [222, 88] width 119 height 15
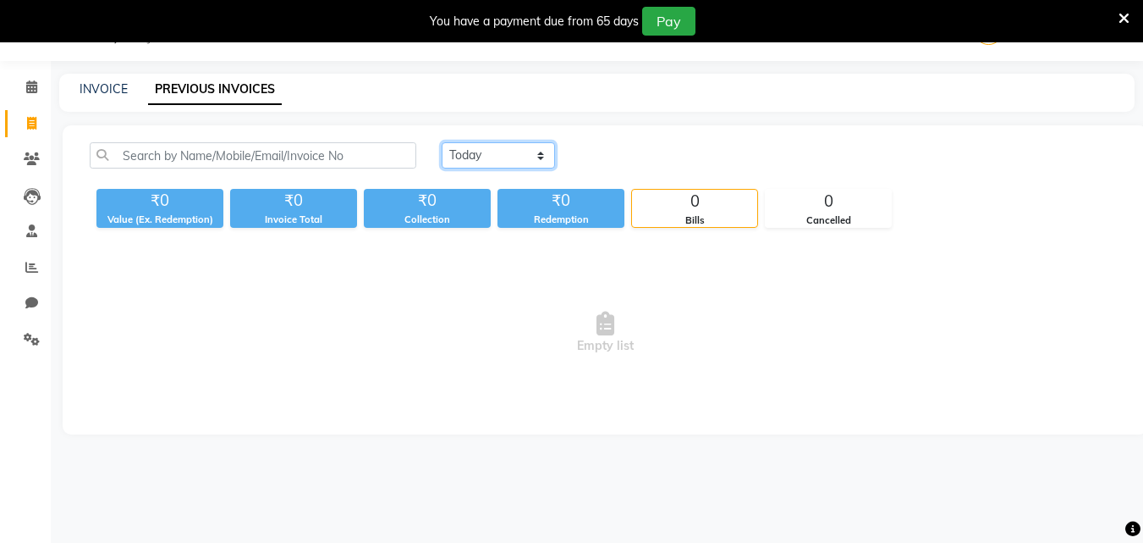
click at [541, 152] on select "[DATE] [DATE] Custom Range" at bounding box center [498, 155] width 113 height 26
click at [442, 142] on select "[DATE] [DATE] Custom Range" at bounding box center [498, 155] width 113 height 26
click at [539, 156] on select "[DATE] [DATE] Custom Range" at bounding box center [498, 155] width 113 height 26
select select "range"
click at [442, 142] on select "[DATE] [DATE] Custom Range" at bounding box center [498, 155] width 113 height 26
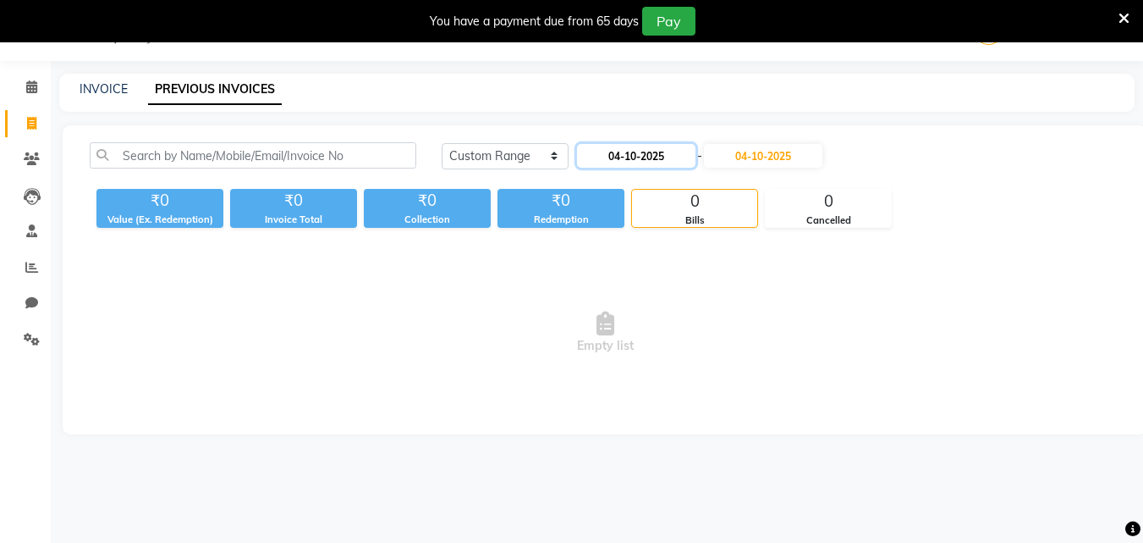
click at [656, 162] on input "04-10-2025" at bounding box center [636, 156] width 118 height 24
select select "10"
select select "2025"
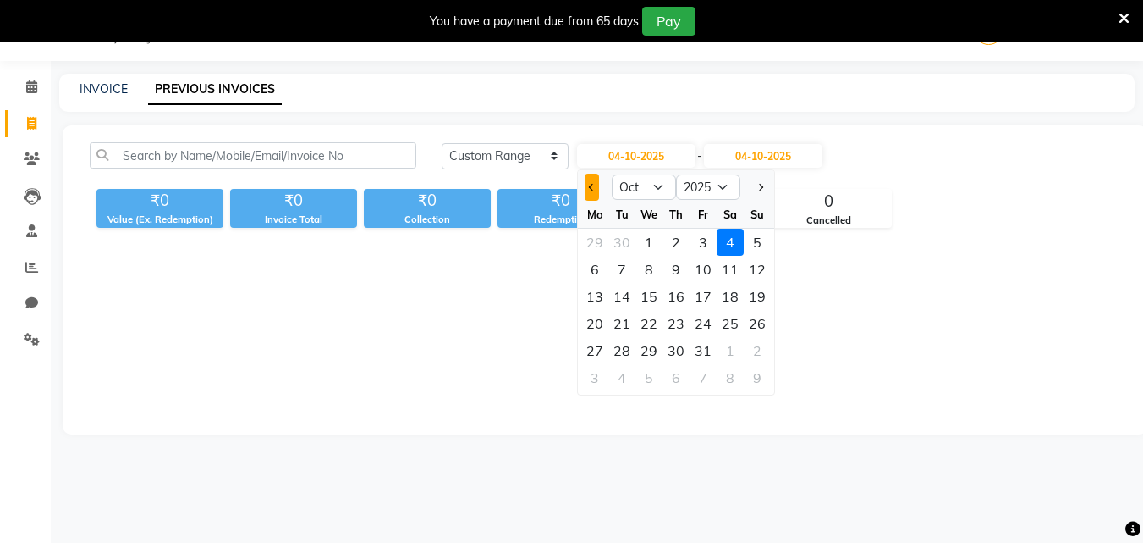
click at [598, 183] on button "Previous month" at bounding box center [592, 187] width 14 height 27
select select "9"
click at [599, 242] on div "1" at bounding box center [594, 242] width 27 height 27
type input "01-09-2025"
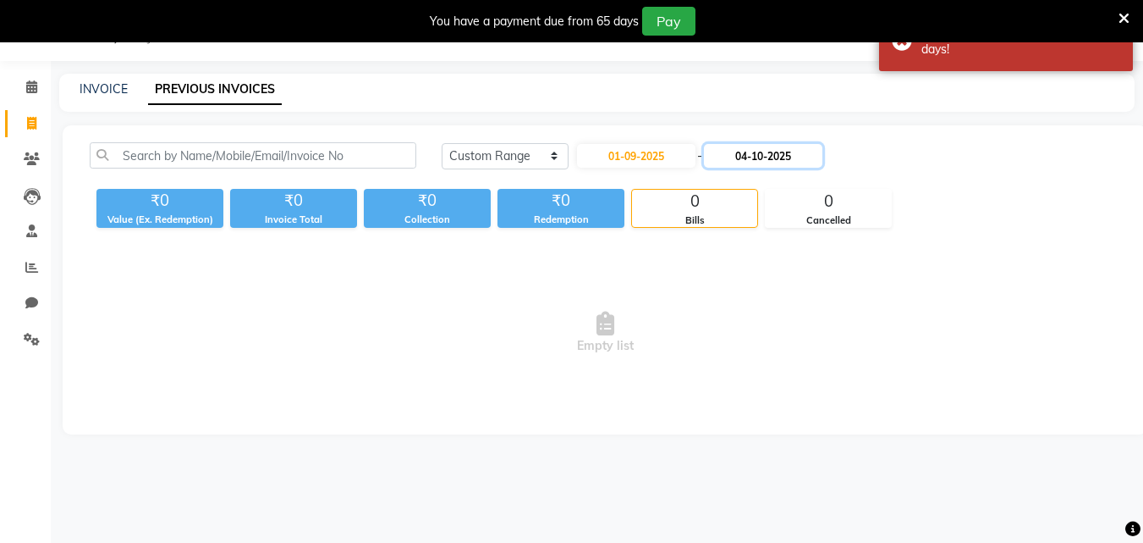
click at [810, 157] on input "04-10-2025" at bounding box center [763, 156] width 118 height 24
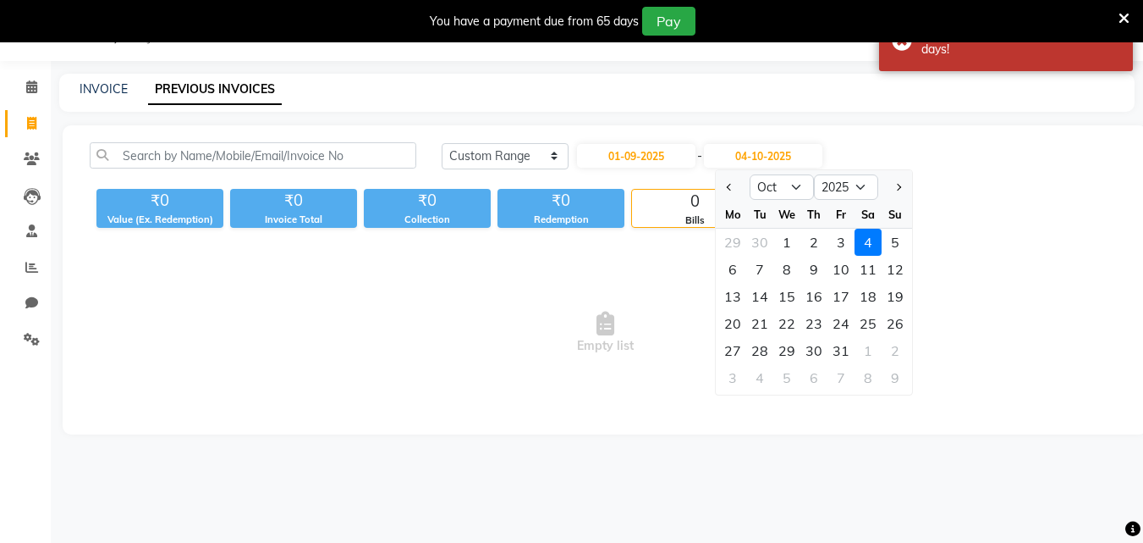
click at [717, 185] on div at bounding box center [733, 187] width 34 height 27
click at [729, 192] on button "Previous month" at bounding box center [730, 187] width 14 height 27
select select "9"
click at [753, 346] on div "30" at bounding box center [760, 350] width 27 height 27
type input "30-09-2025"
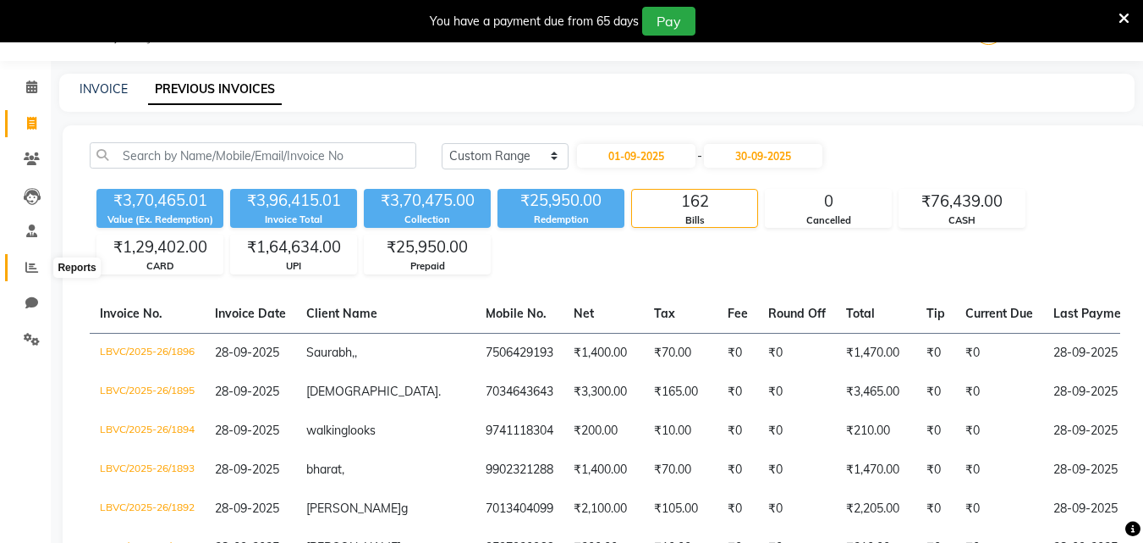
click at [28, 263] on icon at bounding box center [31, 267] width 13 height 13
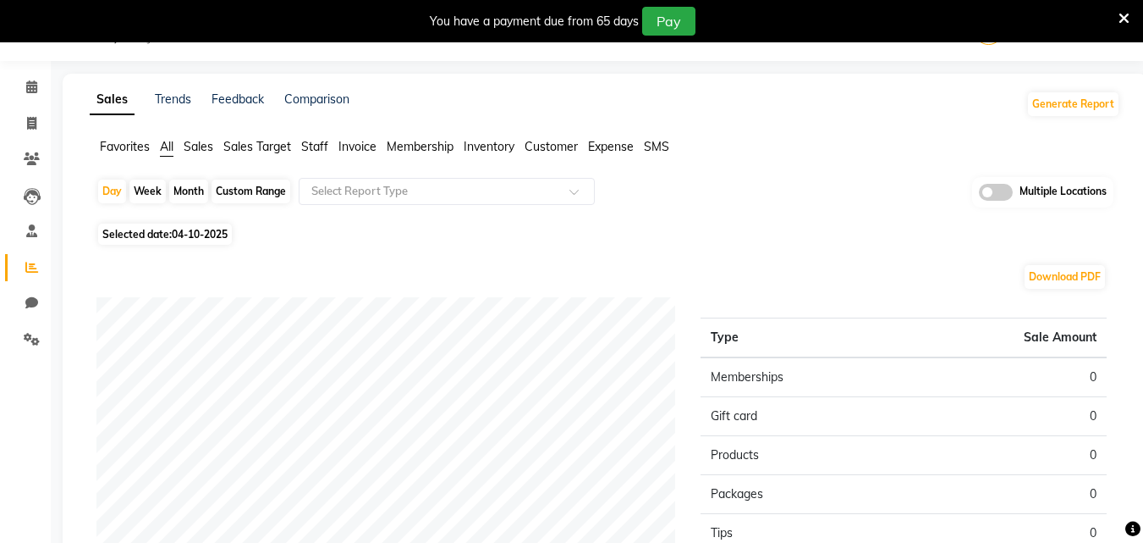
click at [272, 187] on div "Custom Range" at bounding box center [251, 191] width 79 height 24
select select "10"
select select "2025"
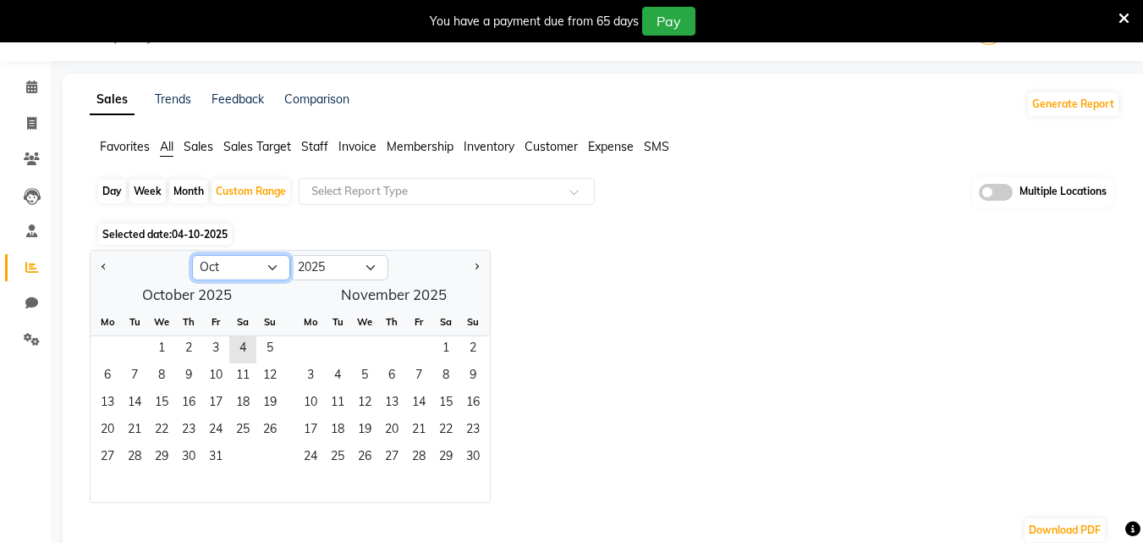
drag, startPoint x: 276, startPoint y: 265, endPoint x: 276, endPoint y: 288, distance: 22.9
click at [276, 265] on select "Jan Feb Mar Apr May Jun [DATE] Aug Sep Oct Nov Dec" at bounding box center [241, 267] width 98 height 25
select select "9"
click at [192, 255] on select "Jan Feb Mar Apr May Jun [DATE] Aug Sep Oct Nov Dec" at bounding box center [241, 267] width 98 height 25
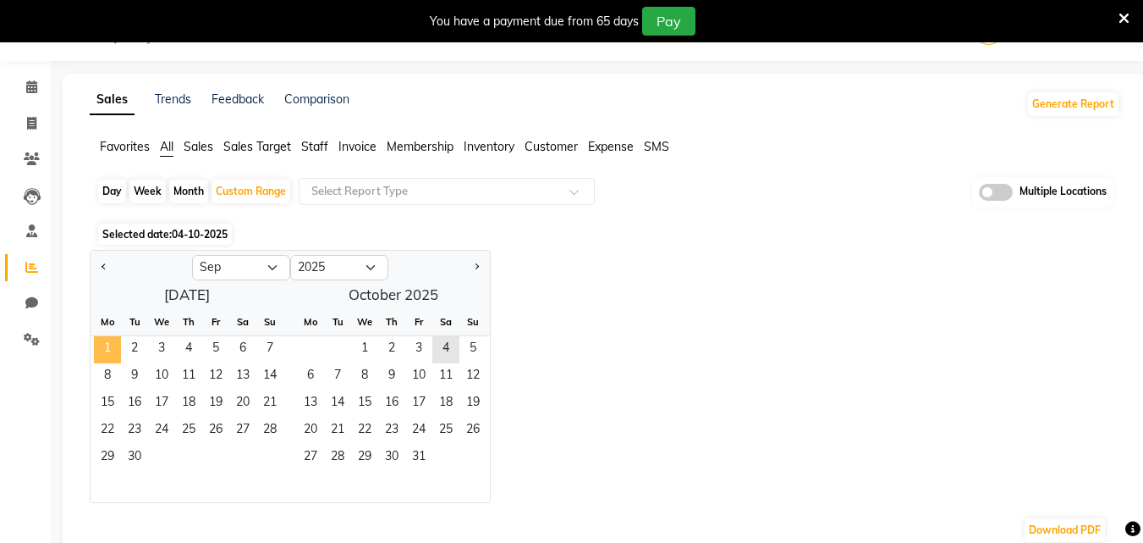
click at [118, 338] on span "1" at bounding box center [107, 349] width 27 height 27
click at [133, 451] on span "30" at bounding box center [134, 457] width 27 height 27
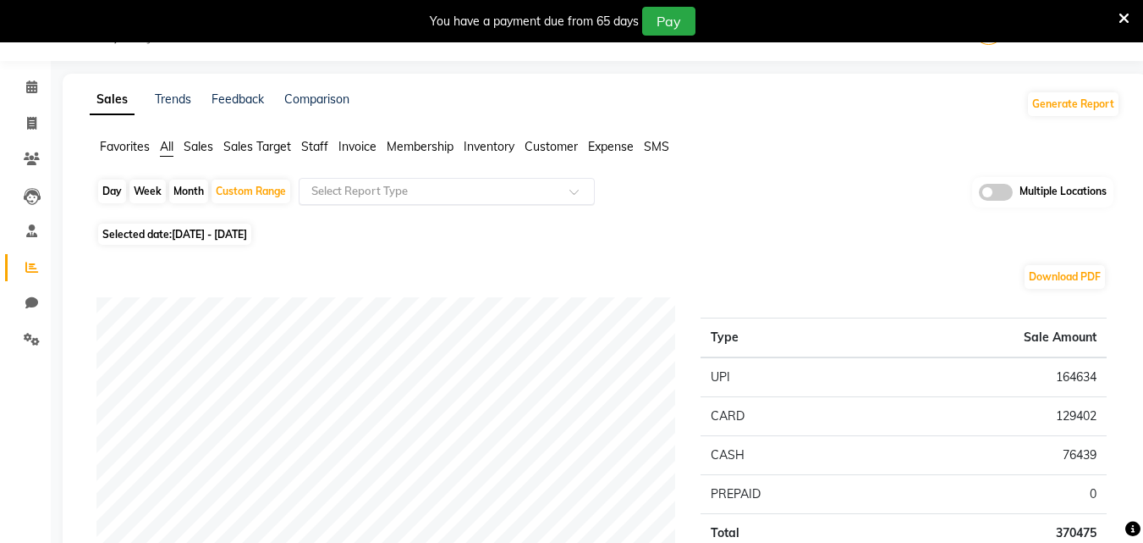
click at [571, 189] on span at bounding box center [580, 196] width 21 height 17
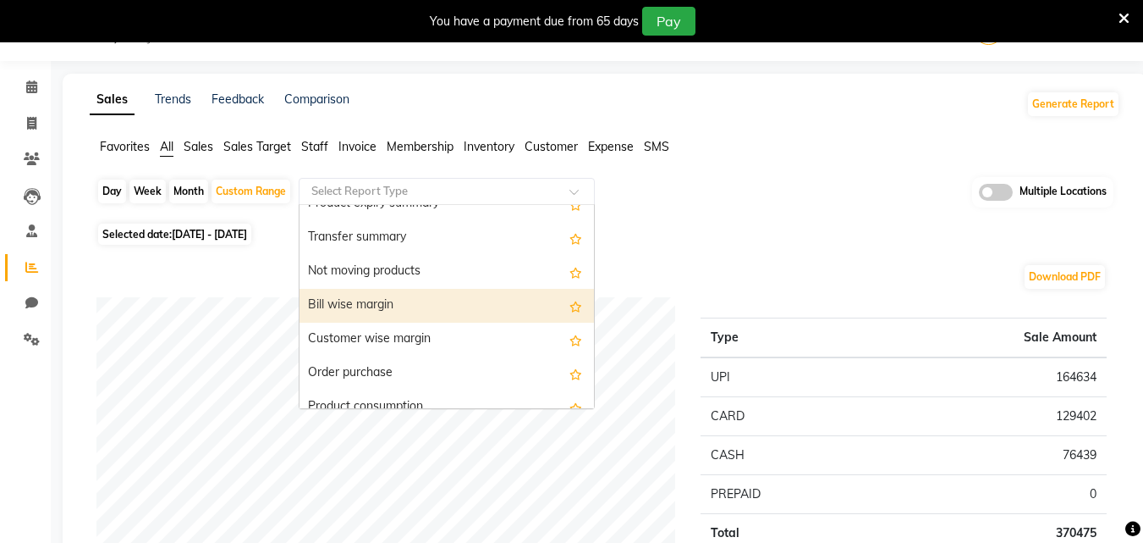
scroll to position [2116, 0]
click at [490, 306] on div "Bill wise margin" at bounding box center [447, 306] width 295 height 34
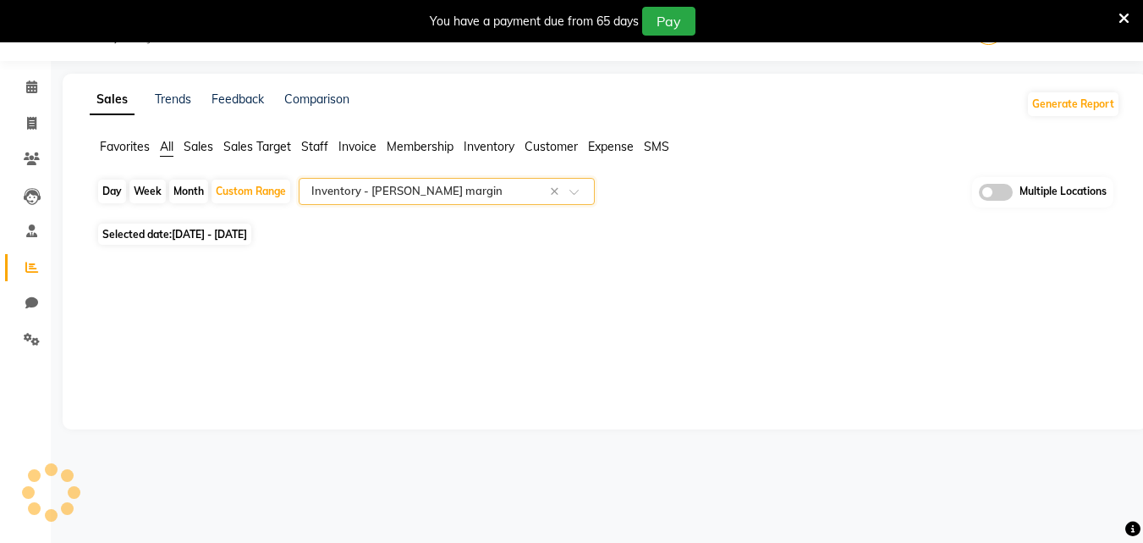
select select "full_report"
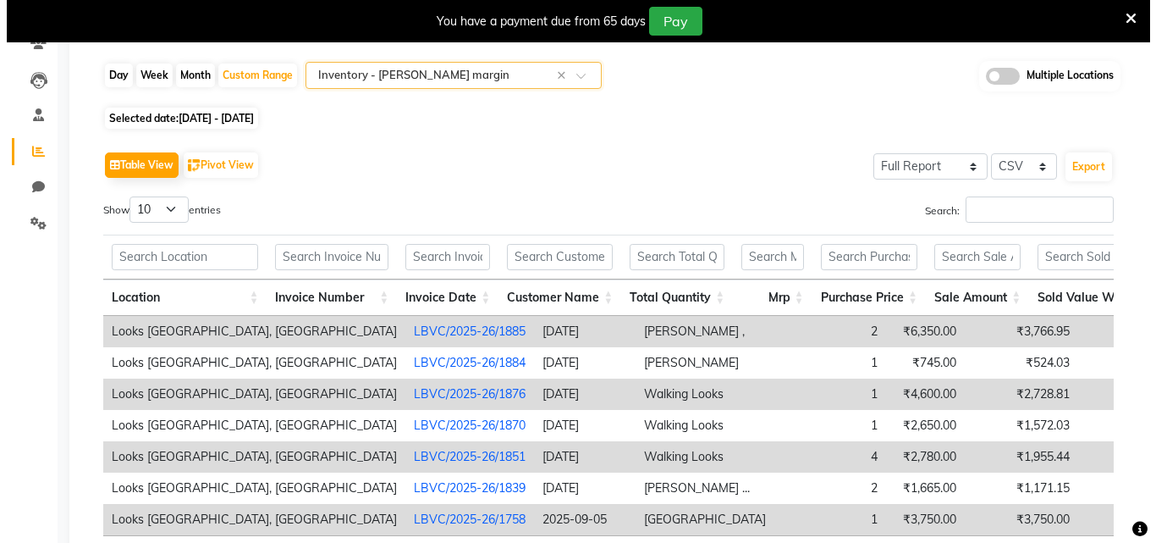
scroll to position [212, 0]
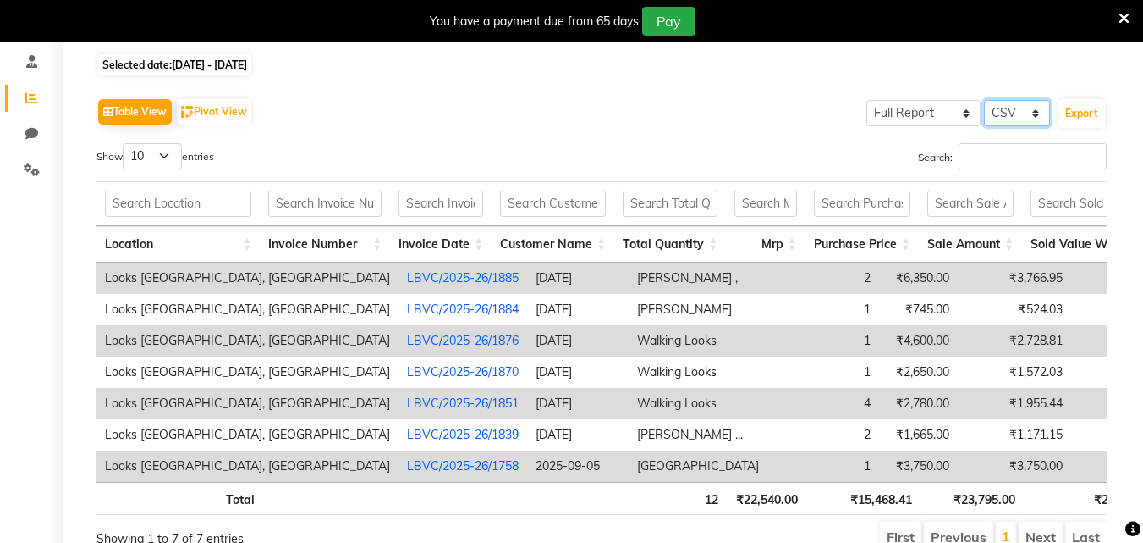
click at [1034, 107] on select "Select CSV PDF" at bounding box center [1017, 113] width 66 height 26
select select "pdf"
click at [984, 100] on select "Select CSV PDF" at bounding box center [1017, 113] width 66 height 26
click at [1087, 110] on button "Export" at bounding box center [1082, 113] width 47 height 29
select select "monospace"
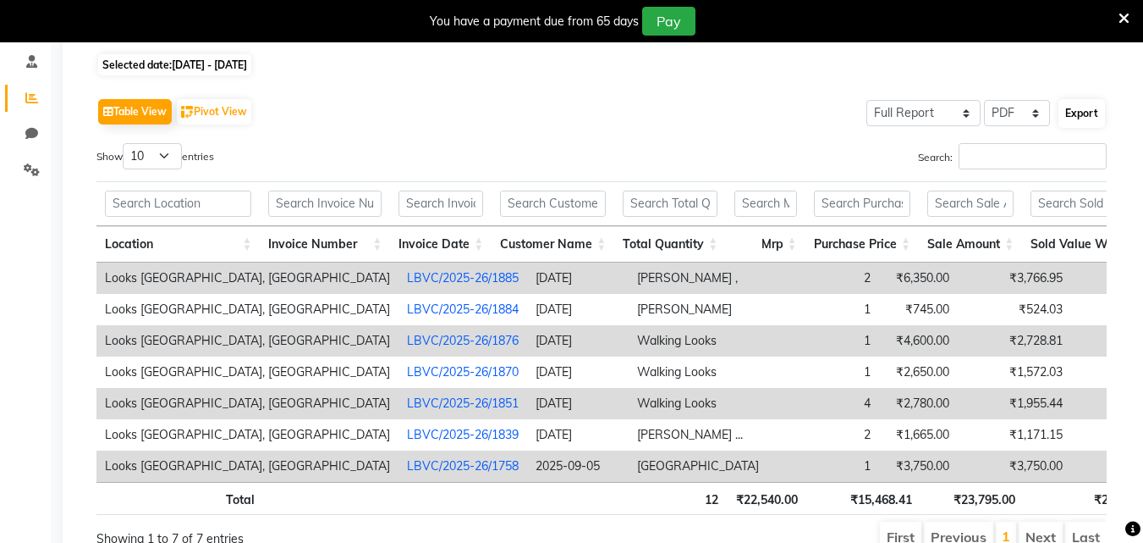
select select "12px"
select select "template_1"
select select "A4"
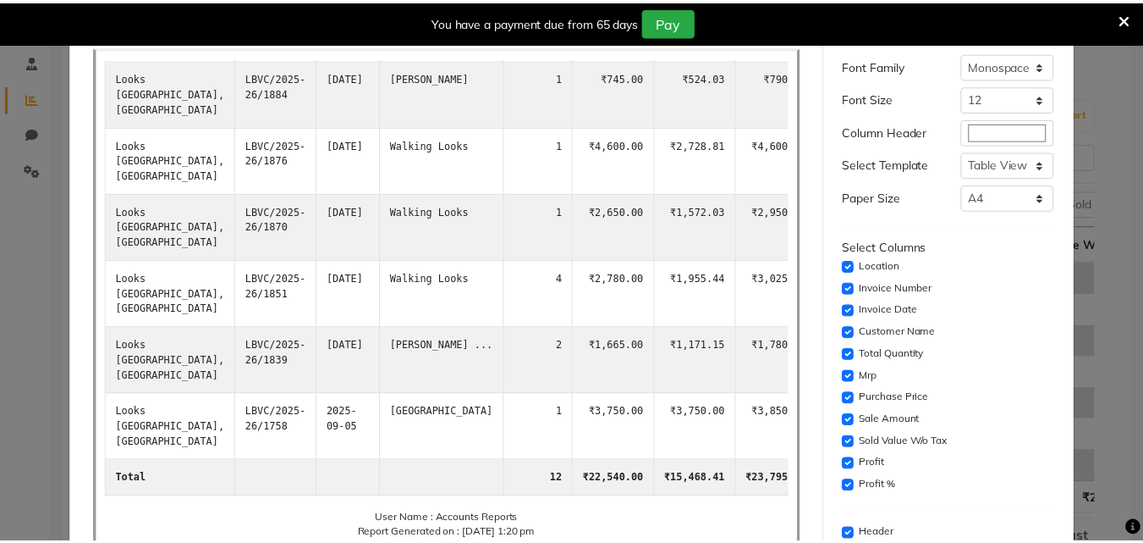
scroll to position [0, 0]
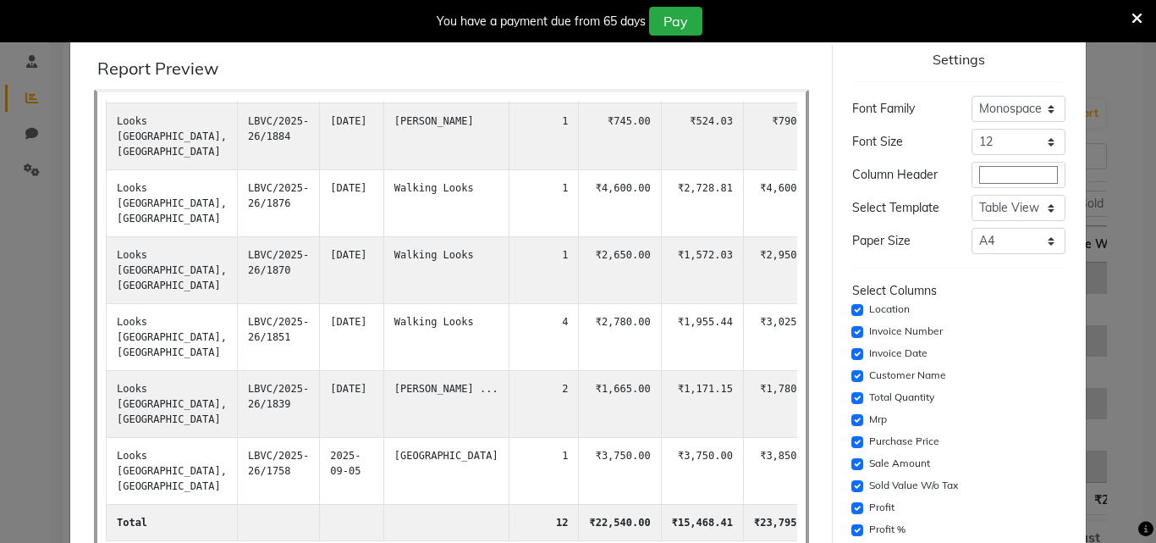
click at [1134, 19] on icon at bounding box center [1137, 18] width 11 height 15
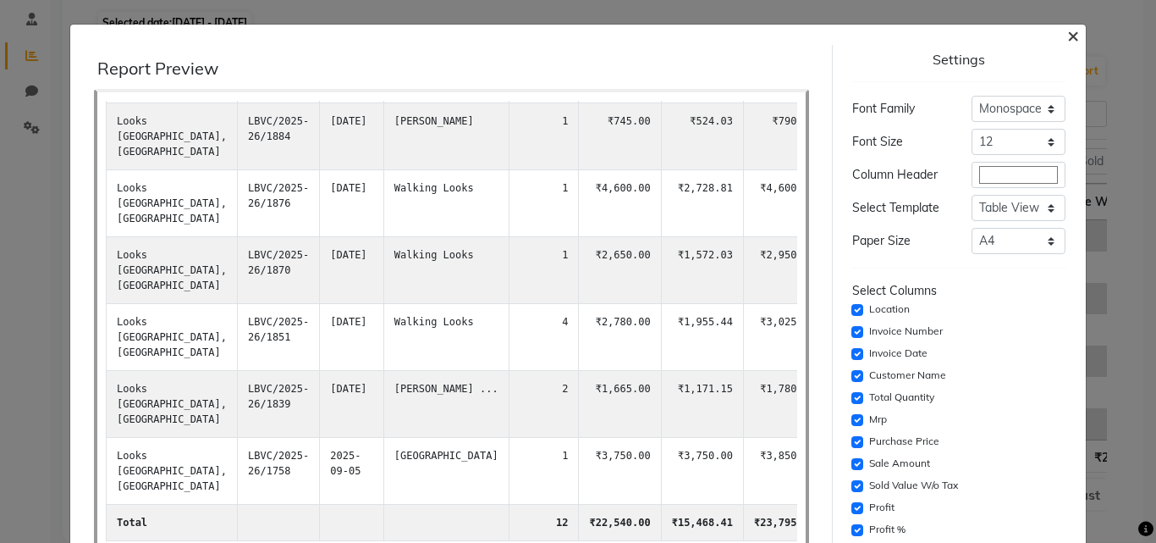
click at [1067, 41] on span "×" at bounding box center [1073, 34] width 12 height 25
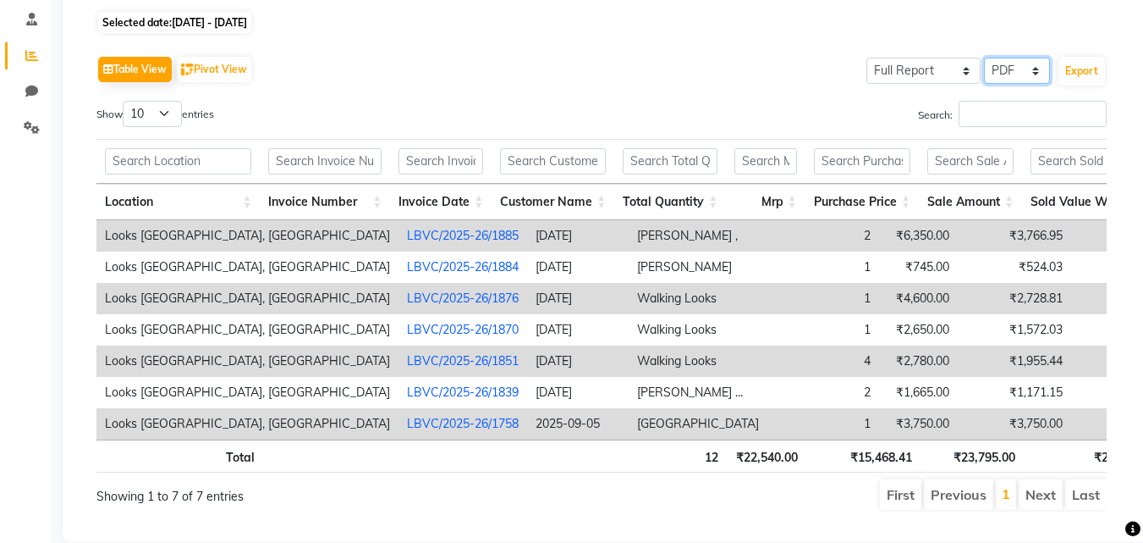
click at [1035, 73] on select "Select CSV PDF" at bounding box center [1017, 71] width 66 height 26
click at [951, 71] on select "Select Full Report Filtered Report" at bounding box center [924, 71] width 114 height 26
click at [868, 58] on select "Select Full Report Filtered Report" at bounding box center [924, 71] width 114 height 26
click at [1045, 74] on select "Select CSV PDF" at bounding box center [1017, 71] width 66 height 26
click at [984, 58] on select "Select CSV PDF" at bounding box center [1017, 71] width 66 height 26
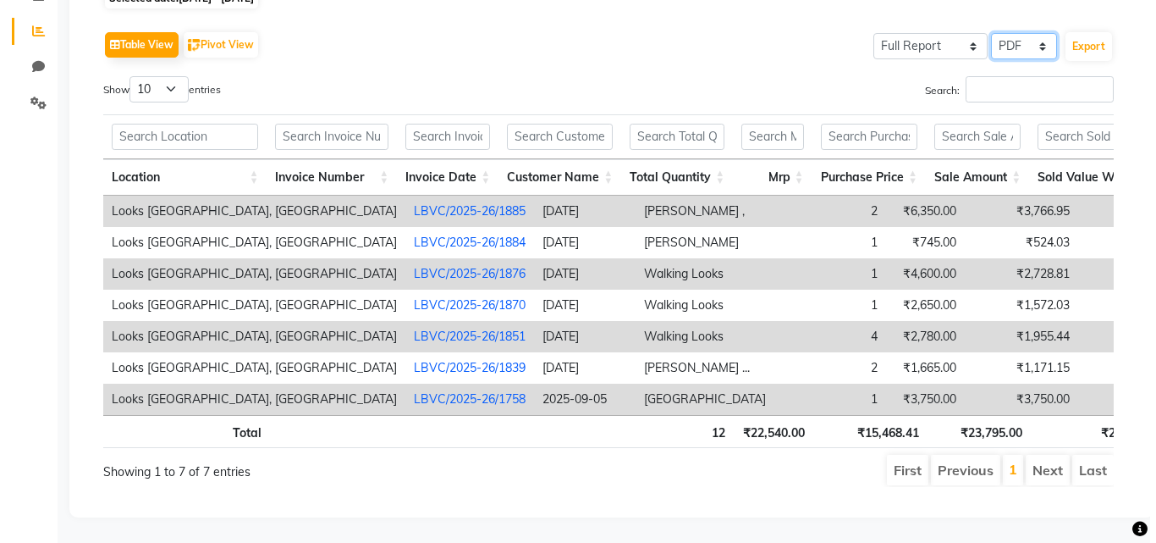
scroll to position [262, 0]
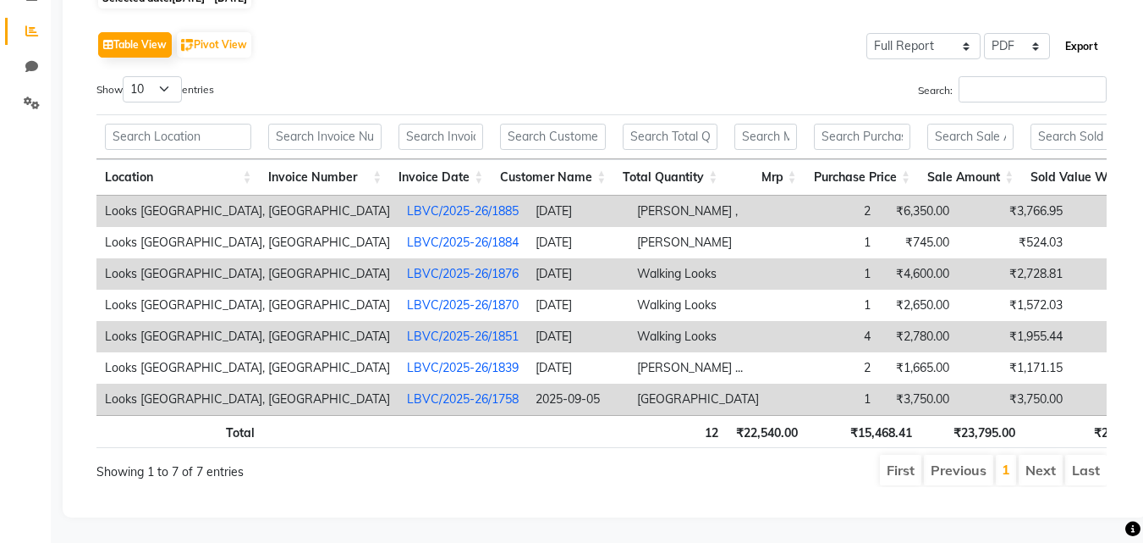
click at [1077, 32] on button "Export" at bounding box center [1082, 46] width 47 height 29
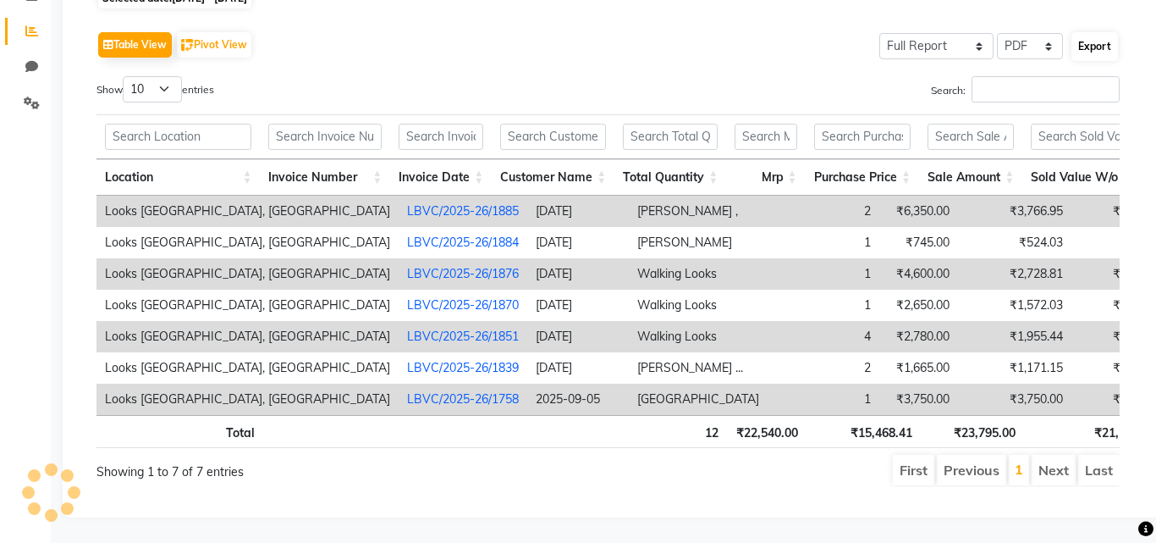
select select "monospace"
select select "12px"
select select "template_1"
select select "A4"
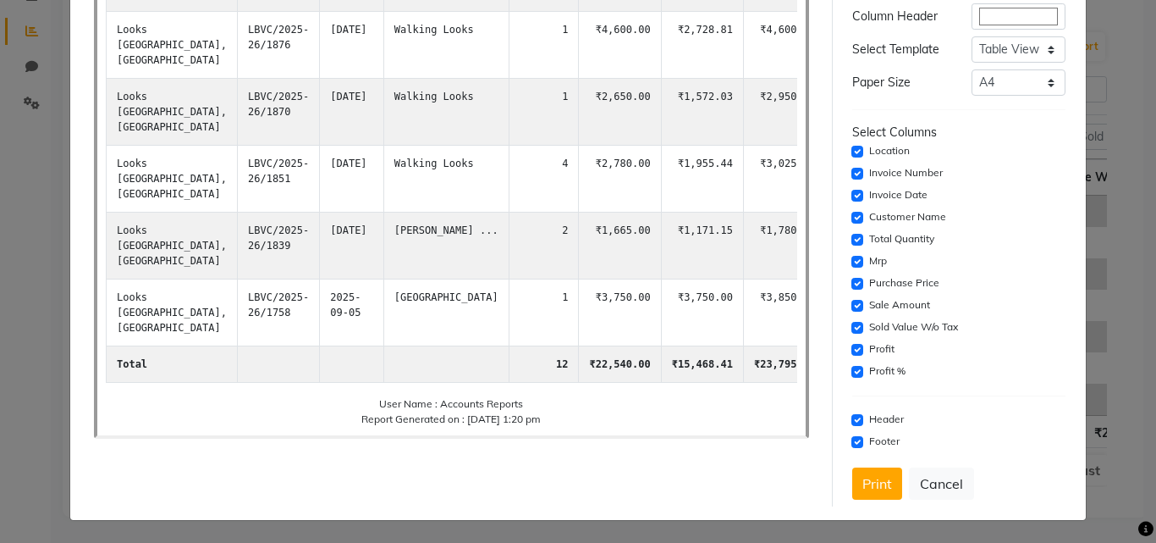
scroll to position [160, 0]
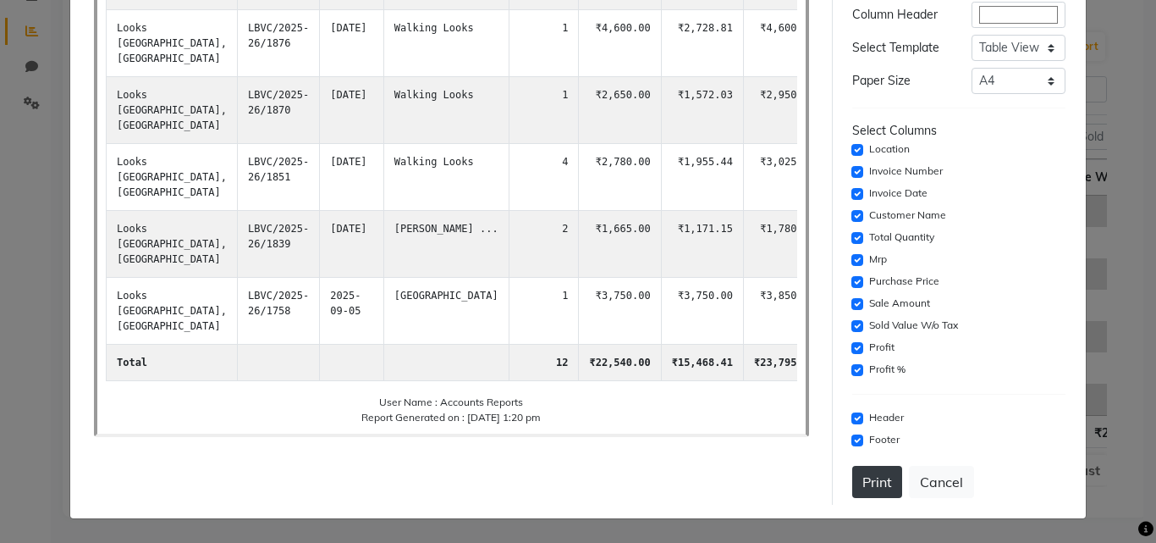
click at [868, 480] on button "Print" at bounding box center [877, 482] width 50 height 32
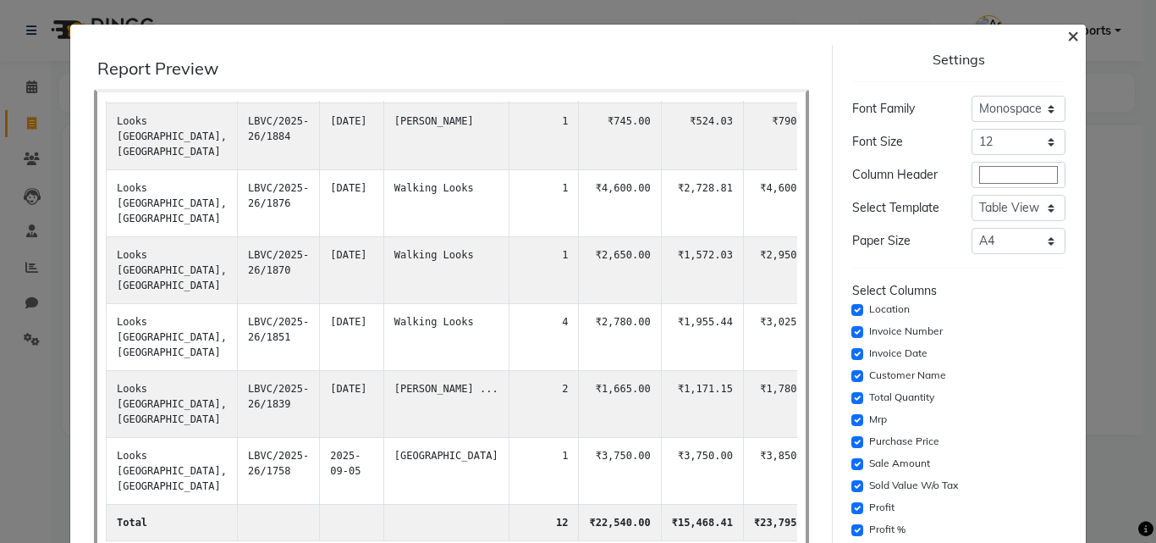
click at [1067, 34] on span "×" at bounding box center [1073, 34] width 12 height 25
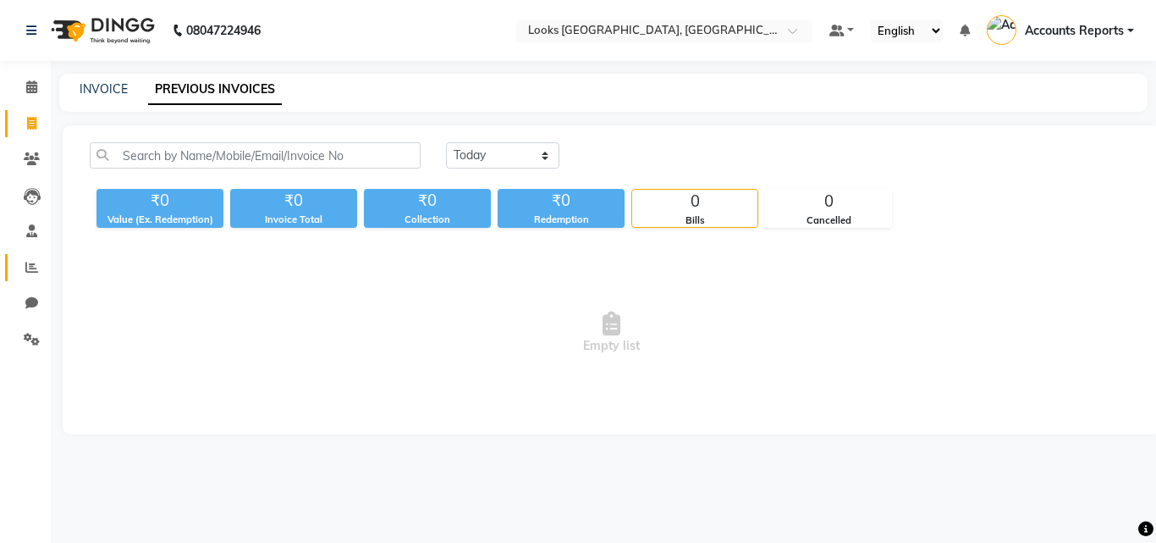
click at [31, 258] on span at bounding box center [32, 267] width 30 height 19
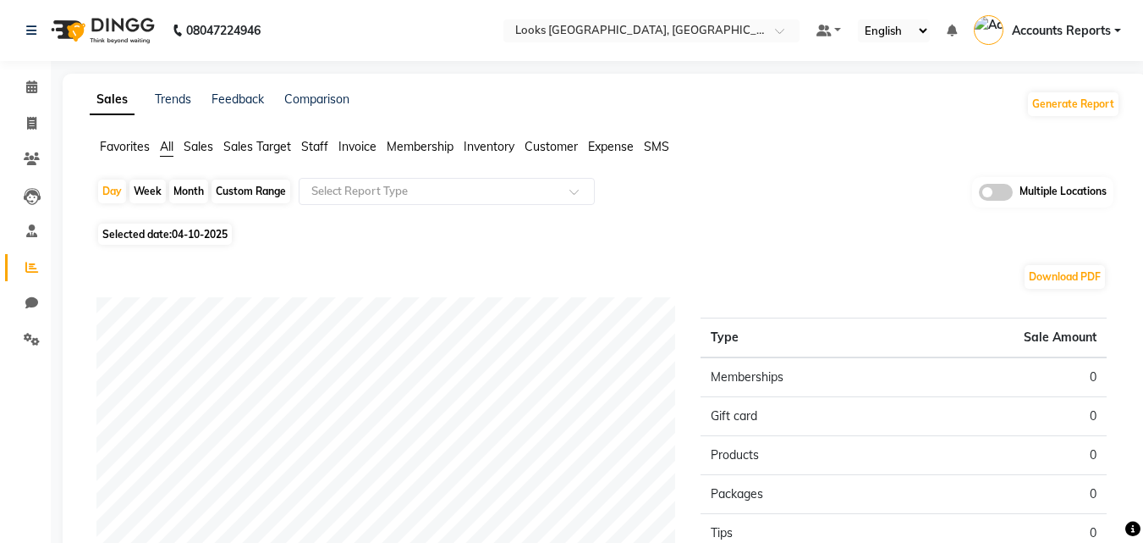
click at [253, 181] on div "Custom Range" at bounding box center [251, 191] width 79 height 24
select select "10"
select select "2025"
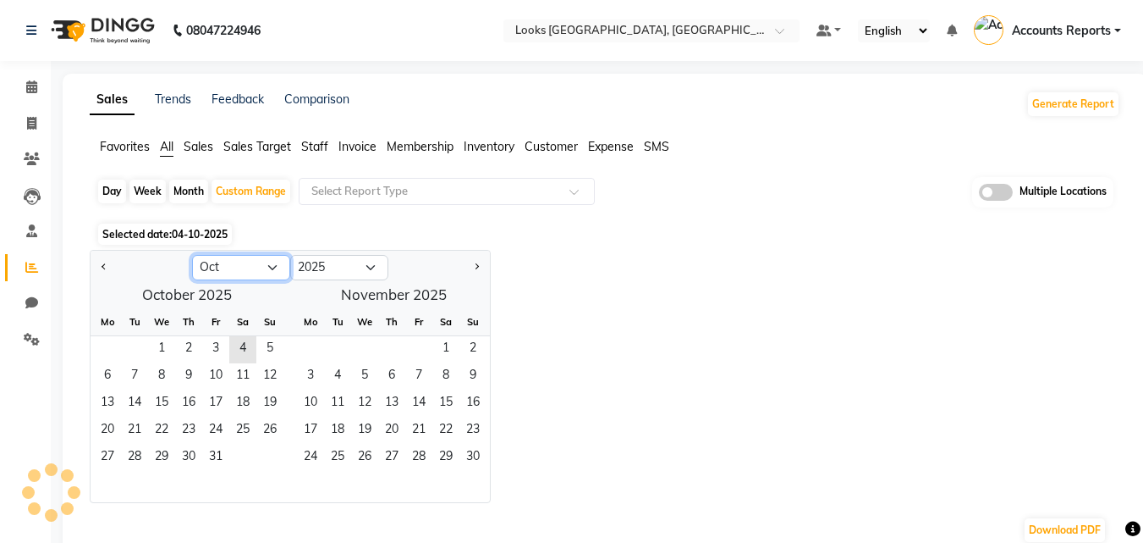
click at [267, 268] on select "Jan Feb Mar Apr May Jun [DATE] Aug Sep Oct Nov Dec" at bounding box center [241, 267] width 98 height 25
select select "9"
click at [192, 255] on select "Jan Feb Mar Apr May Jun [DATE] Aug Sep Oct Nov Dec" at bounding box center [241, 267] width 98 height 25
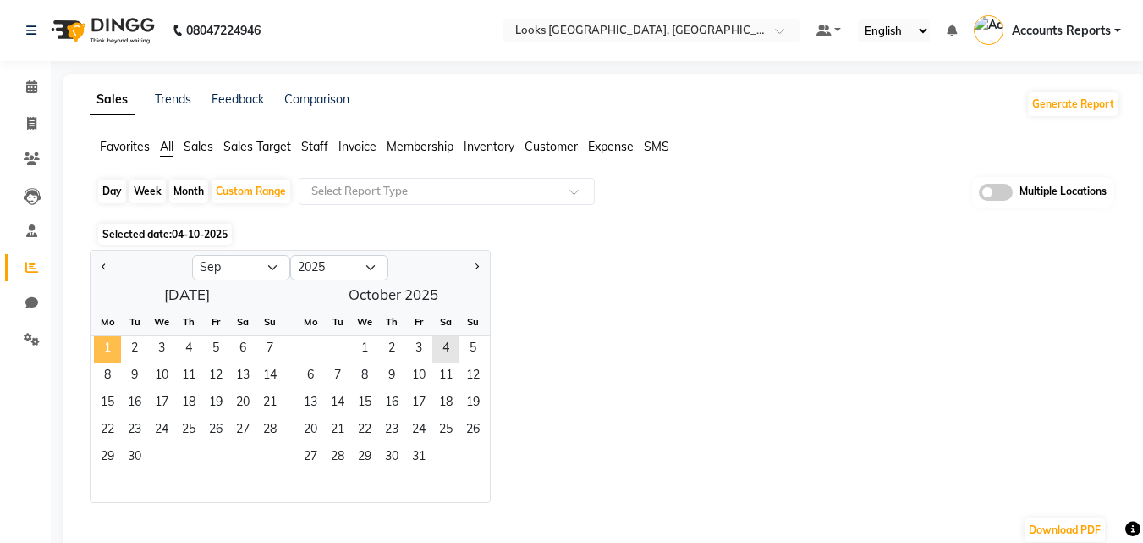
click at [107, 336] on span "1" at bounding box center [107, 349] width 27 height 27
click at [132, 455] on span "30" at bounding box center [134, 457] width 27 height 27
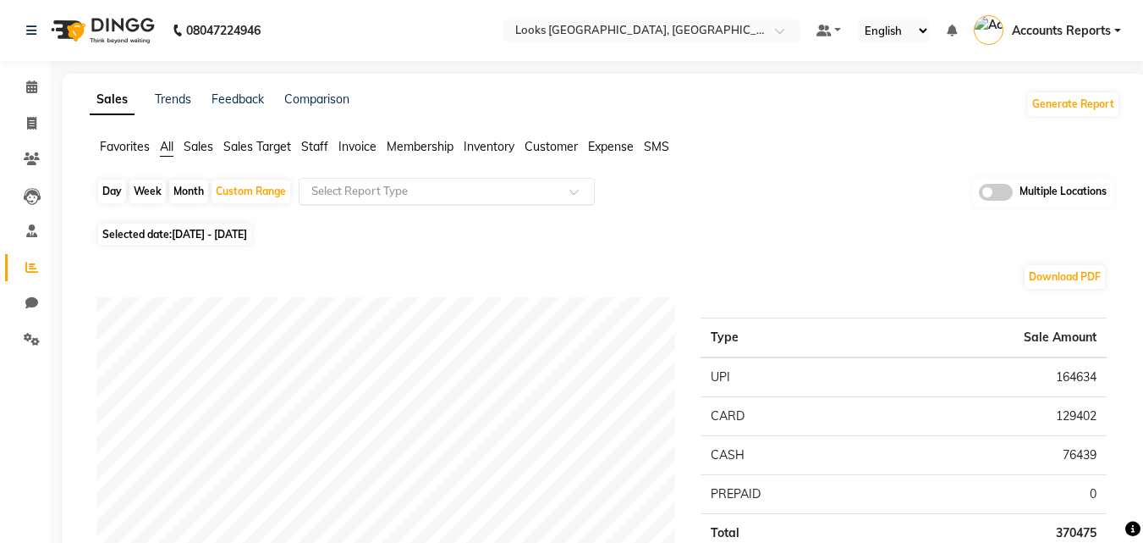
click at [579, 194] on span at bounding box center [580, 196] width 21 height 17
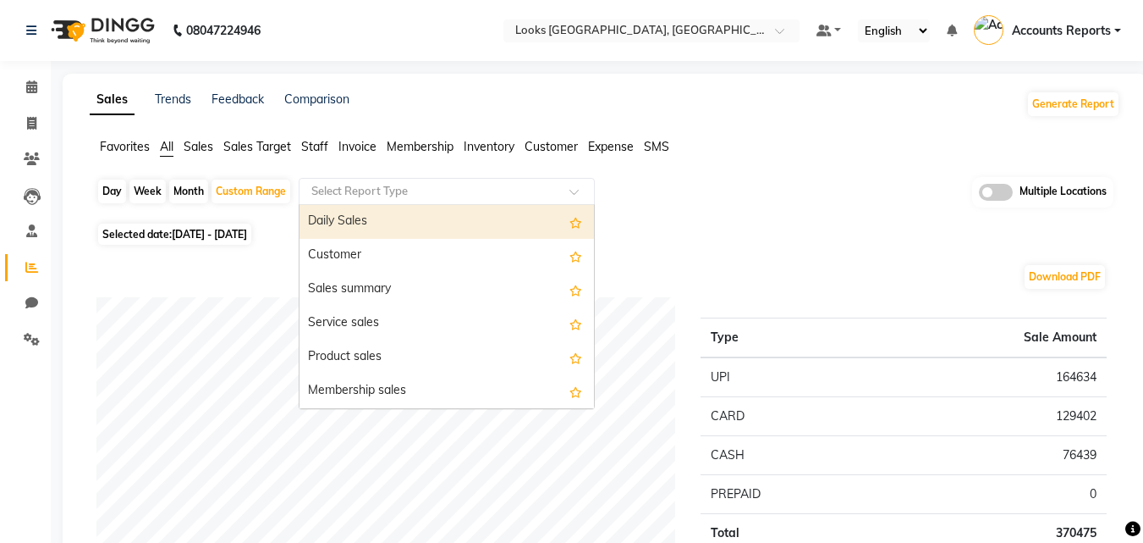
click at [419, 185] on input "text" at bounding box center [430, 191] width 244 height 17
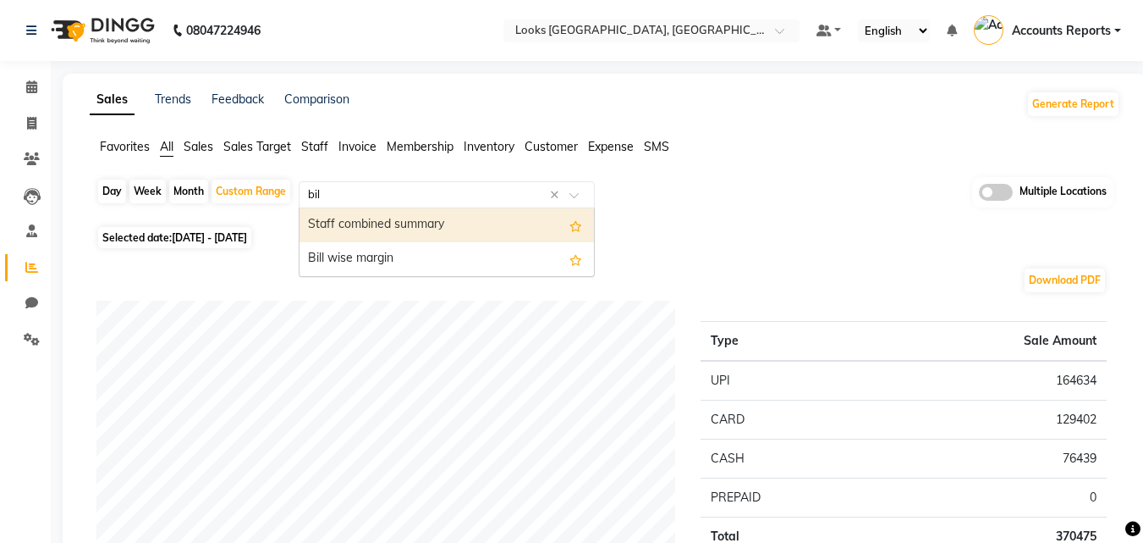
type input "bill"
click at [356, 146] on span "Invoice" at bounding box center [358, 146] width 38 height 15
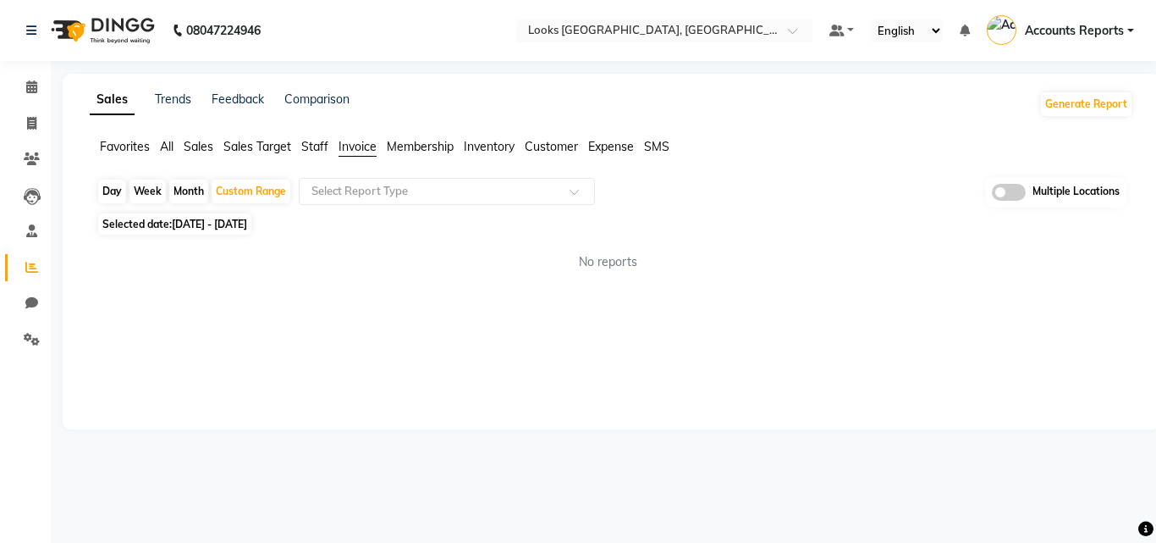
click at [436, 151] on span "Membership" at bounding box center [420, 146] width 67 height 15
click at [360, 150] on span "Invoice" at bounding box center [358, 146] width 38 height 15
click at [582, 196] on span at bounding box center [580, 196] width 21 height 17
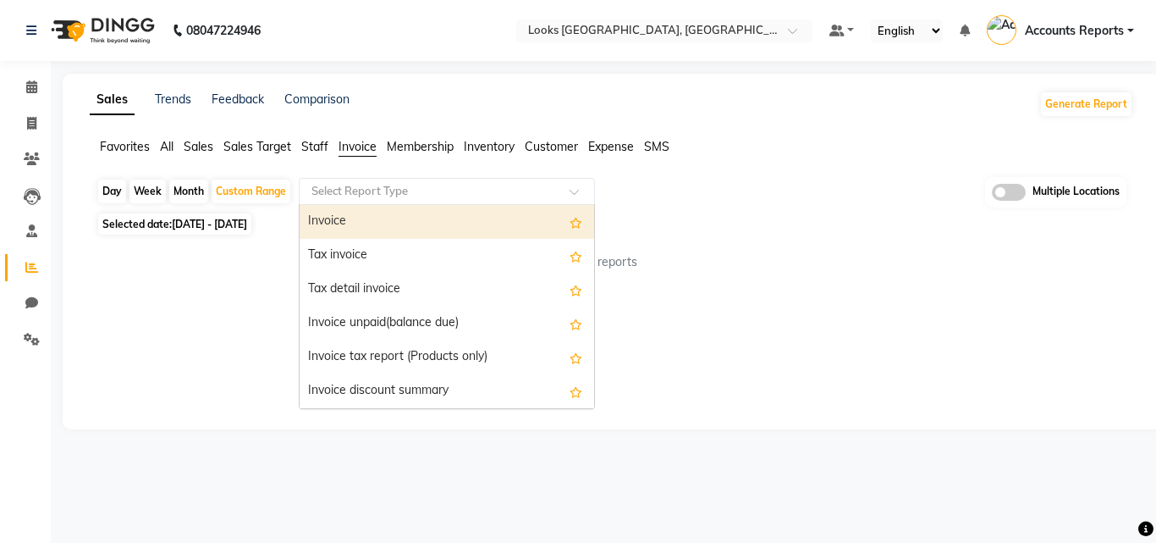
click at [392, 234] on div "Invoice" at bounding box center [447, 222] width 295 height 34
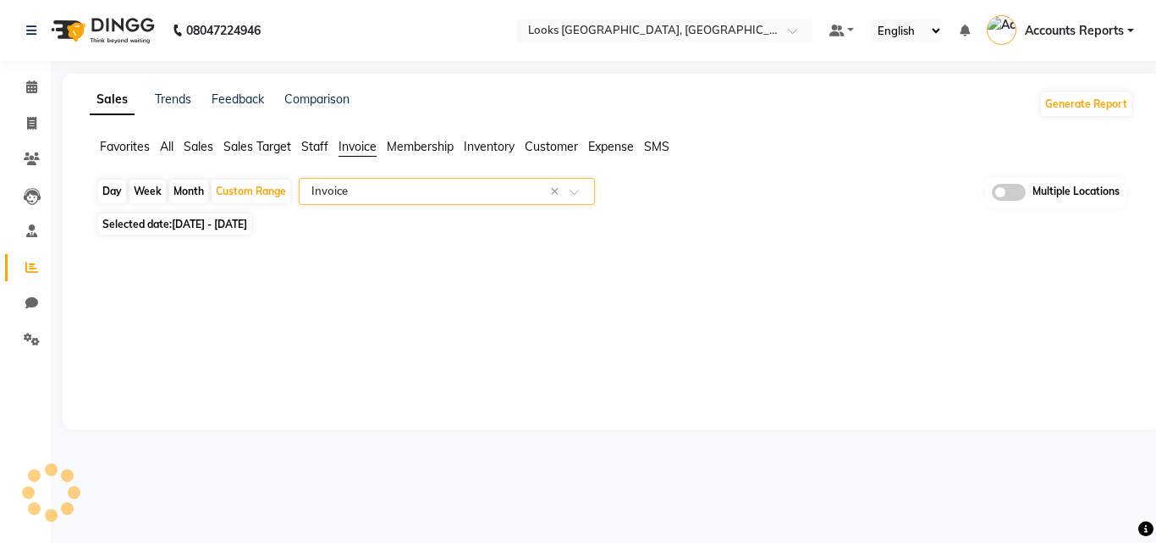
select select "full_report"
select select "pdf"
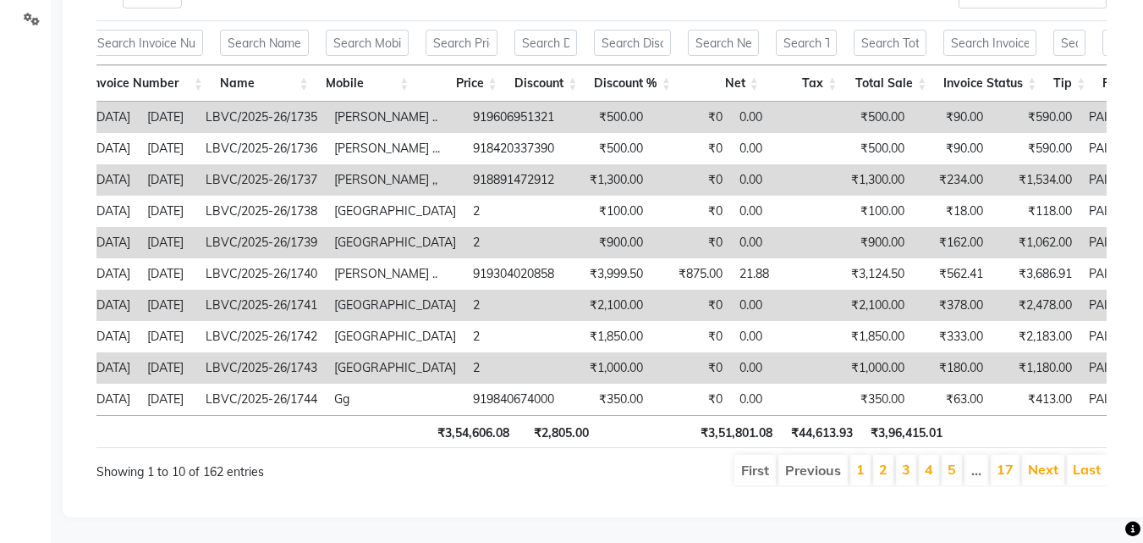
scroll to position [0, 283]
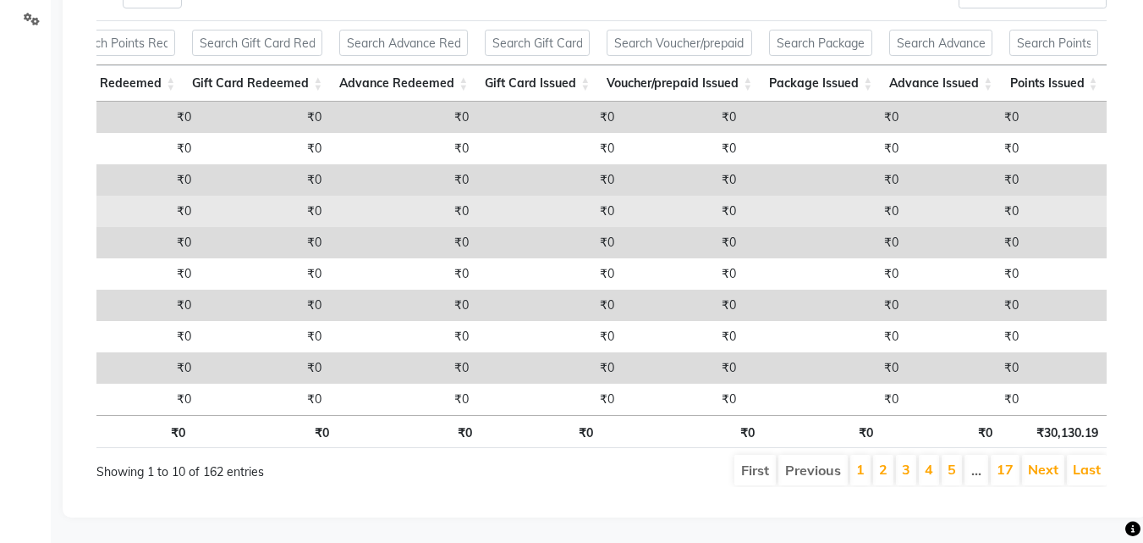
click at [1028, 196] on td "₹0" at bounding box center [1088, 211] width 120 height 31
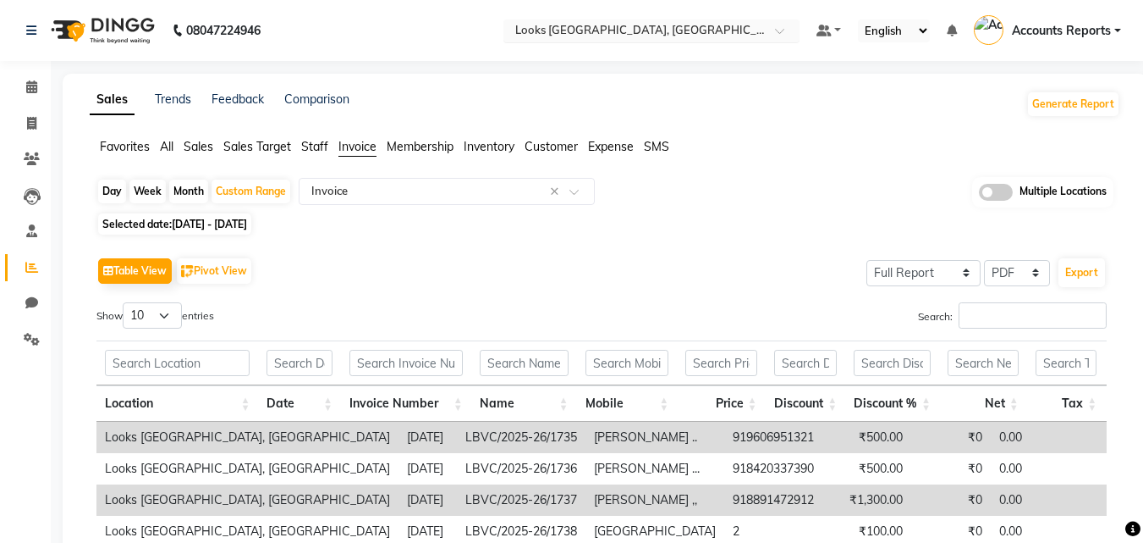
click at [613, 24] on input "text" at bounding box center [634, 32] width 245 height 17
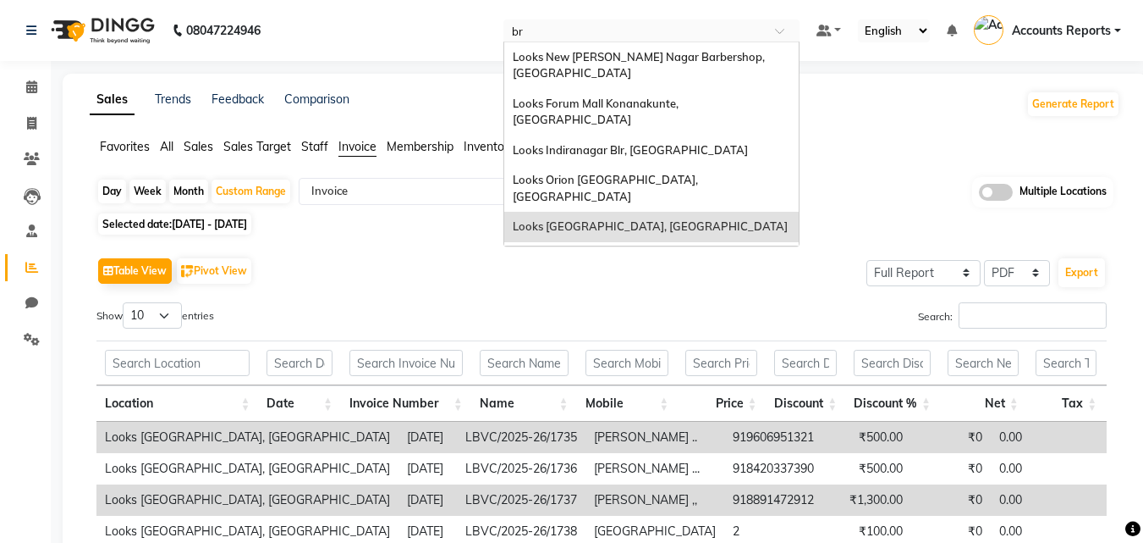
type input "bri"
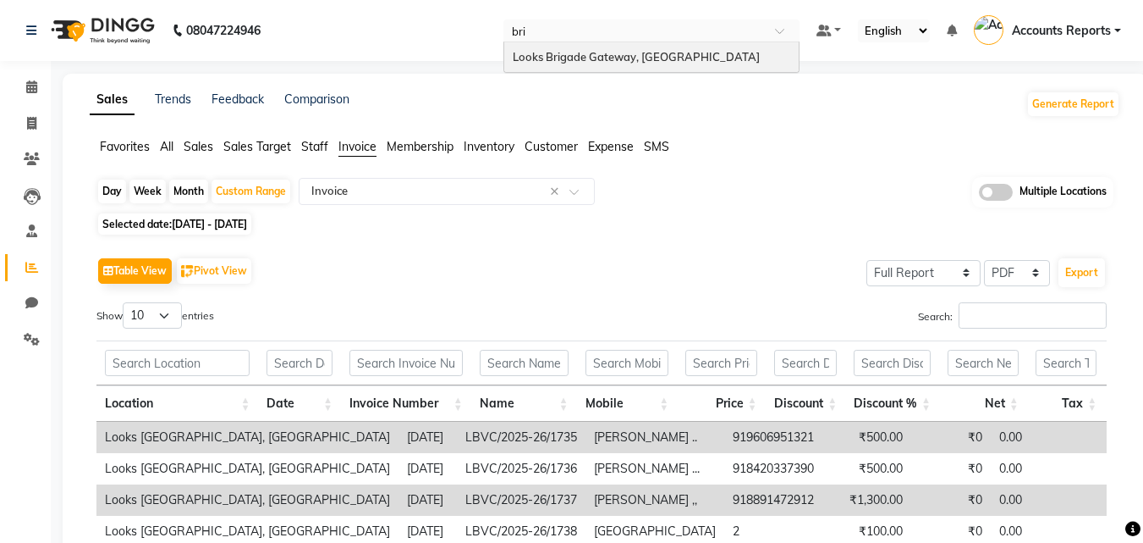
click at [620, 52] on span "Looks Brigade Gateway, [GEOGRAPHIC_DATA]" at bounding box center [636, 57] width 247 height 14
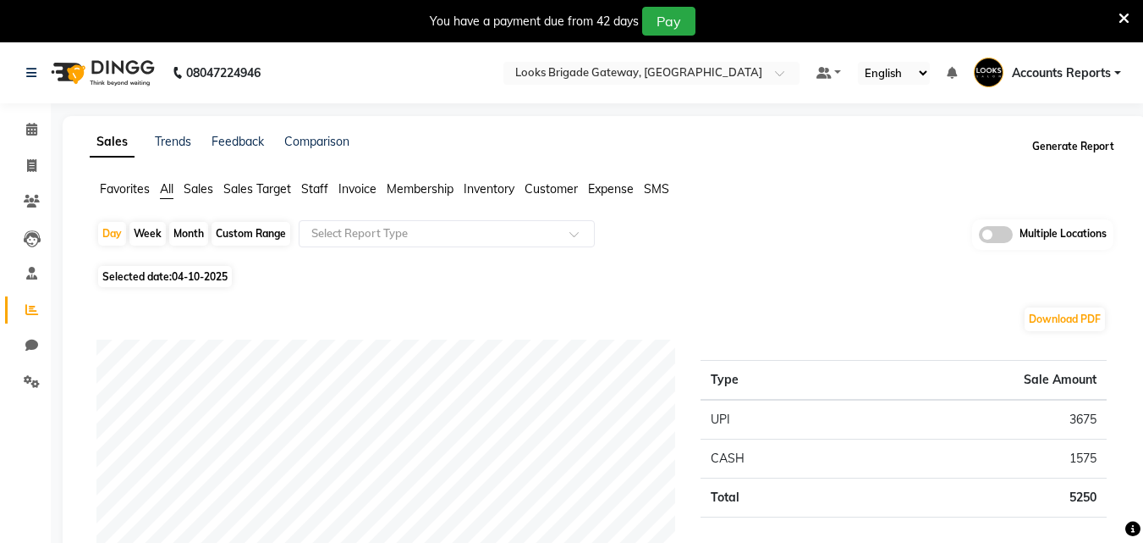
click at [1059, 150] on button "Generate Report" at bounding box center [1073, 147] width 91 height 24
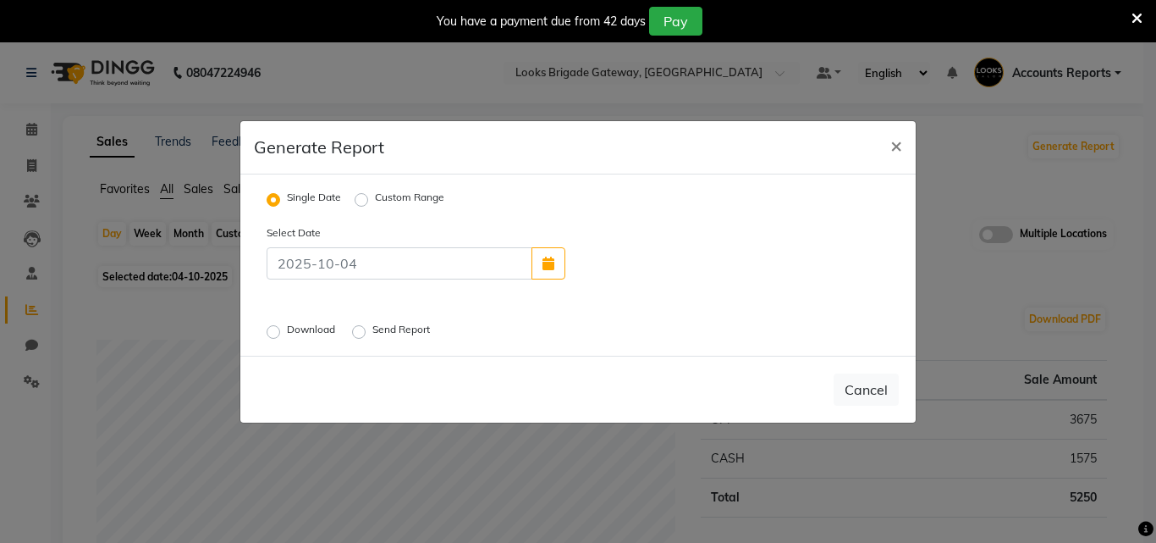
click at [375, 201] on label "Custom Range" at bounding box center [409, 200] width 69 height 20
click at [365, 201] on input "Custom Range" at bounding box center [364, 199] width 12 height 12
radio input "true"
select select "10"
select select "2025"
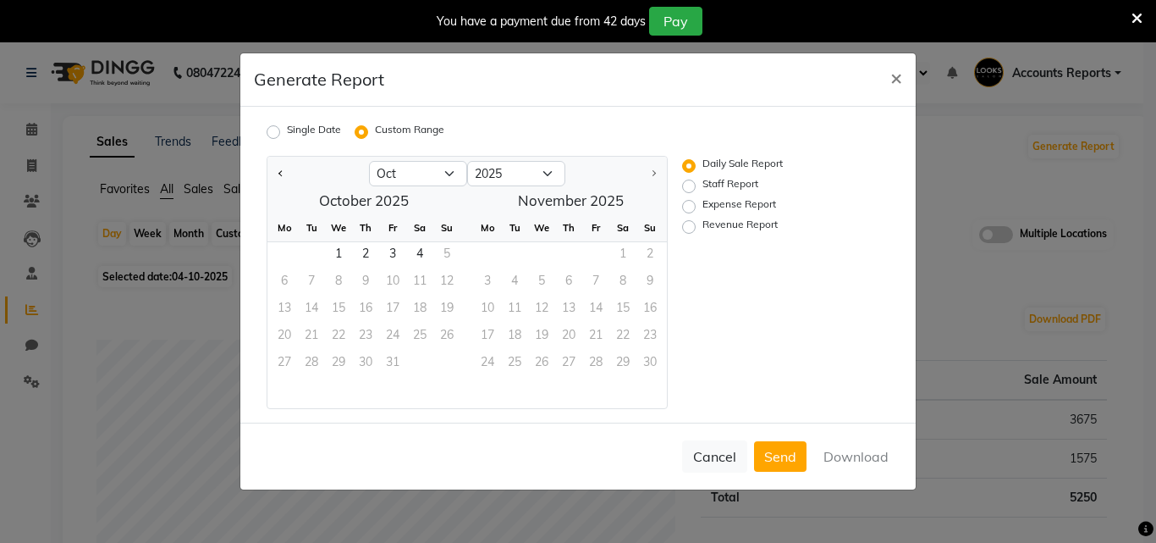
drag, startPoint x: 282, startPoint y: 165, endPoint x: 365, endPoint y: 218, distance: 98.2
click at [283, 166] on button "Previous month" at bounding box center [281, 173] width 14 height 27
select select "9"
click at [290, 257] on span "1" at bounding box center [284, 255] width 27 height 27
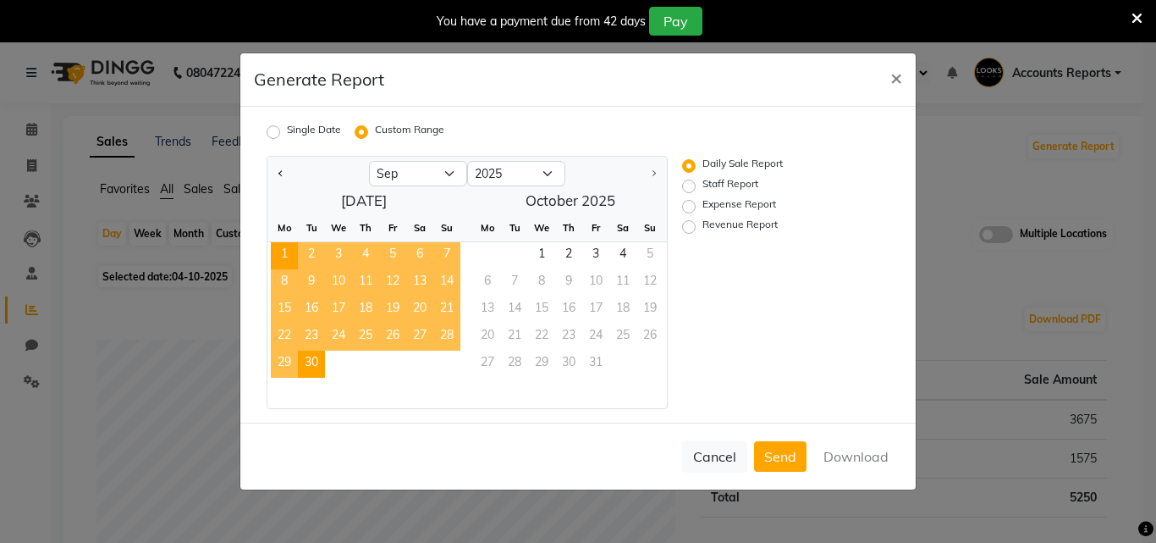
click at [307, 369] on span "30" at bounding box center [311, 363] width 27 height 27
click at [734, 223] on label "Revenue Report" at bounding box center [739, 227] width 75 height 20
click at [697, 223] on input "Revenue Report" at bounding box center [692, 227] width 12 height 12
radio input "true"
click at [846, 465] on button "Download" at bounding box center [855, 456] width 85 height 30
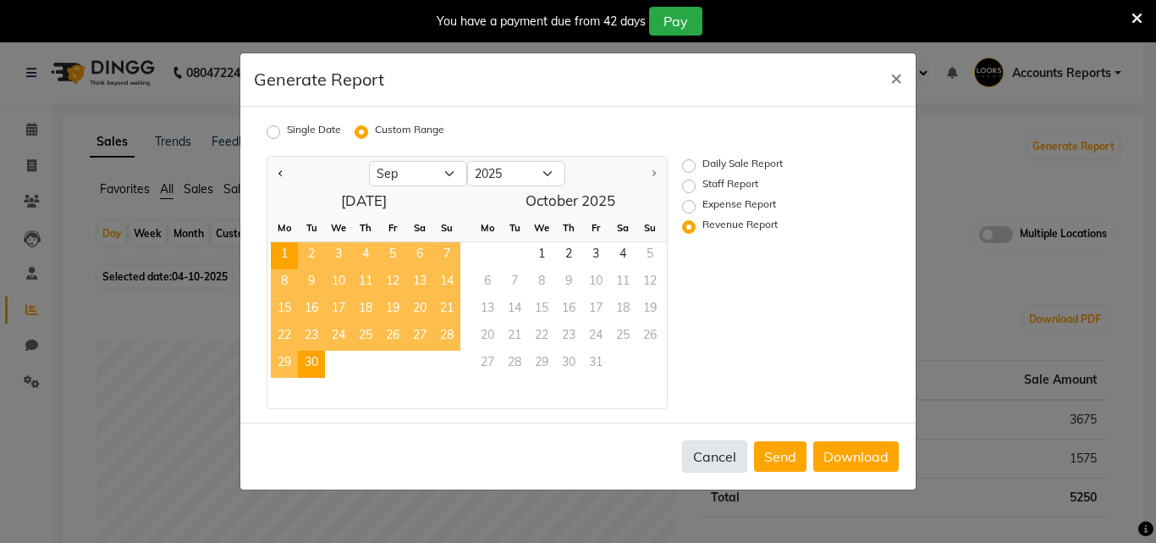
click at [712, 463] on button "Cancel" at bounding box center [714, 456] width 65 height 32
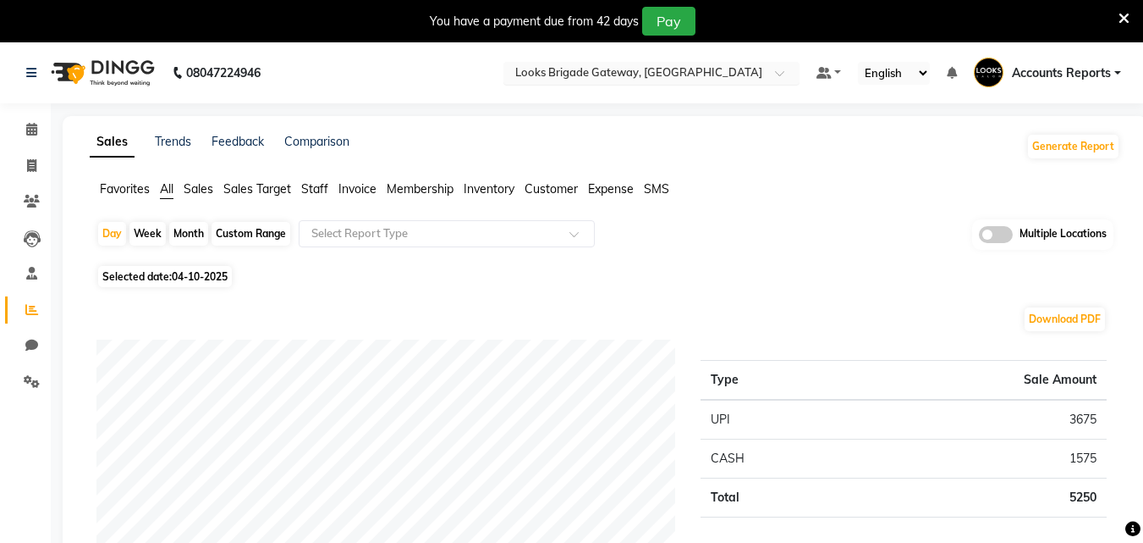
click at [616, 74] on input "text" at bounding box center [634, 74] width 245 height 17
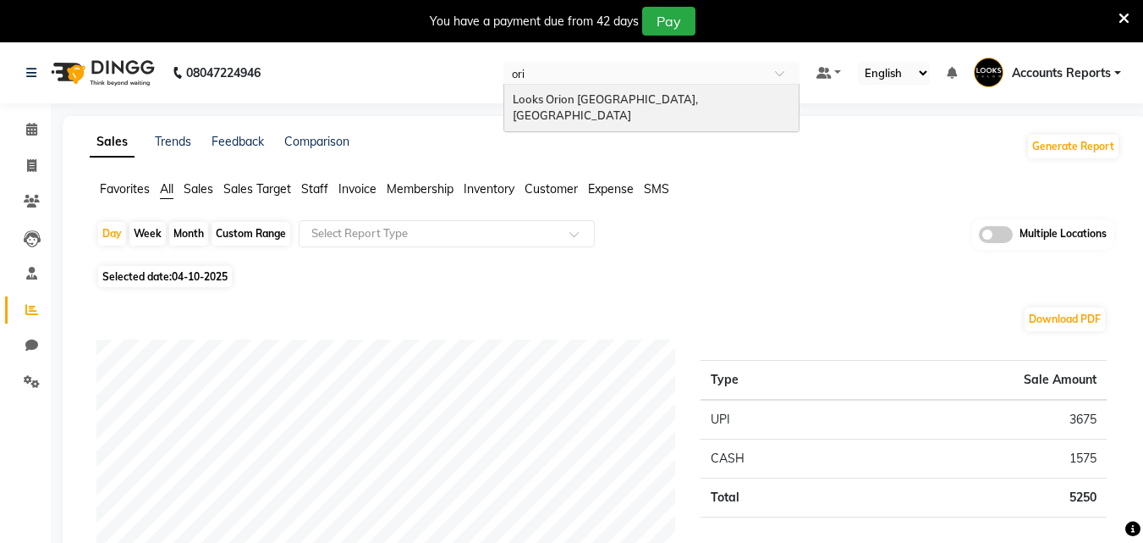
type input "orio"
click at [627, 92] on span "Looks Orion [GEOGRAPHIC_DATA], [GEOGRAPHIC_DATA]" at bounding box center [607, 107] width 188 height 30
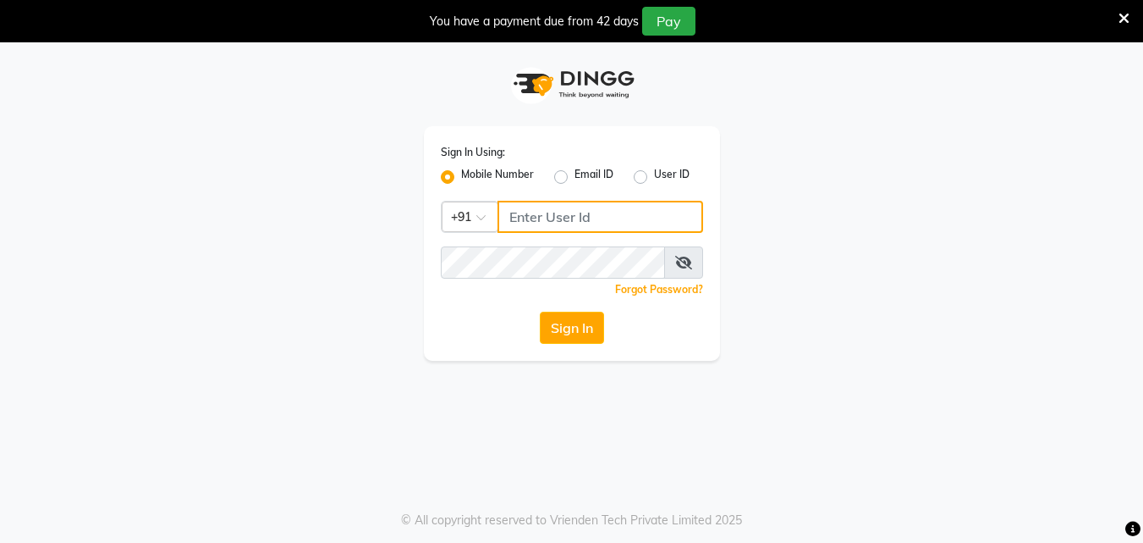
click at [569, 218] on input "Username" at bounding box center [601, 217] width 206 height 32
click at [576, 205] on input "Username" at bounding box center [601, 217] width 206 height 32
type input "141061400"
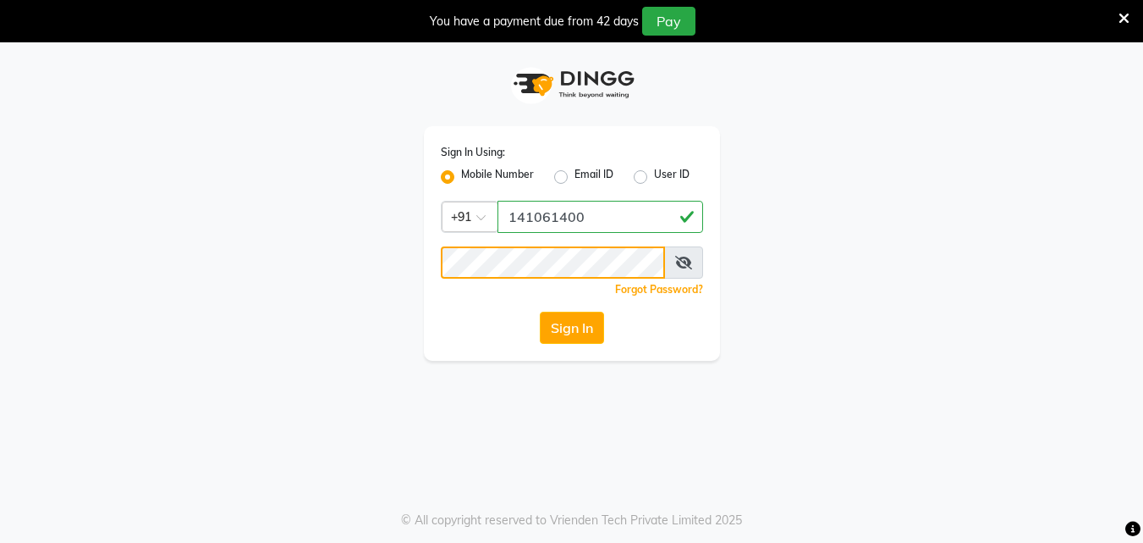
click at [540, 311] on button "Sign In" at bounding box center [572, 327] width 64 height 32
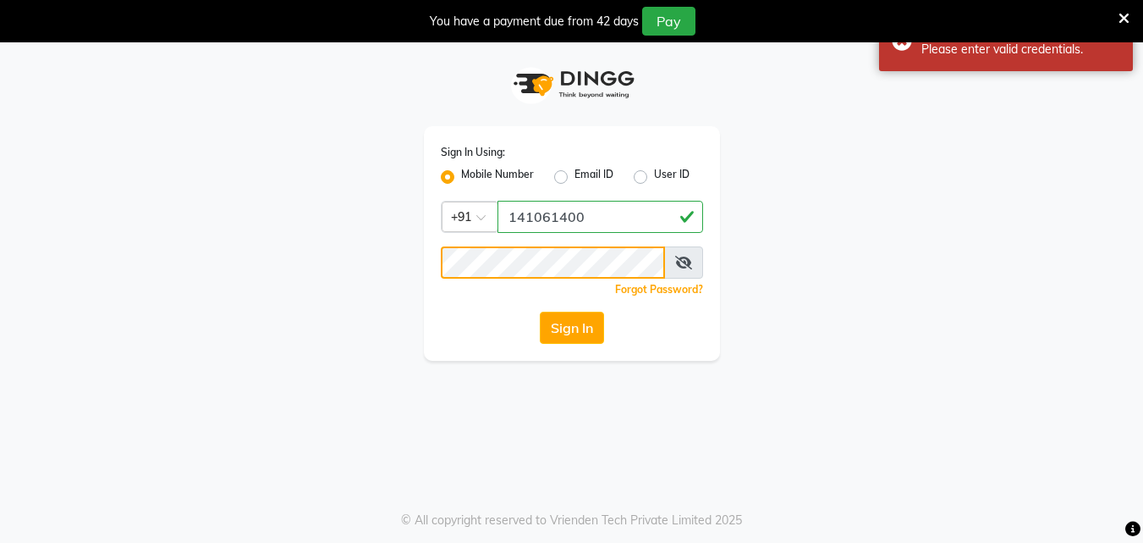
click at [384, 244] on div "Sign In Using: Mobile Number Email ID User ID Country Code × +91 141061400 Reme…" at bounding box center [572, 201] width 965 height 318
click at [540, 311] on button "Sign In" at bounding box center [572, 327] width 64 height 32
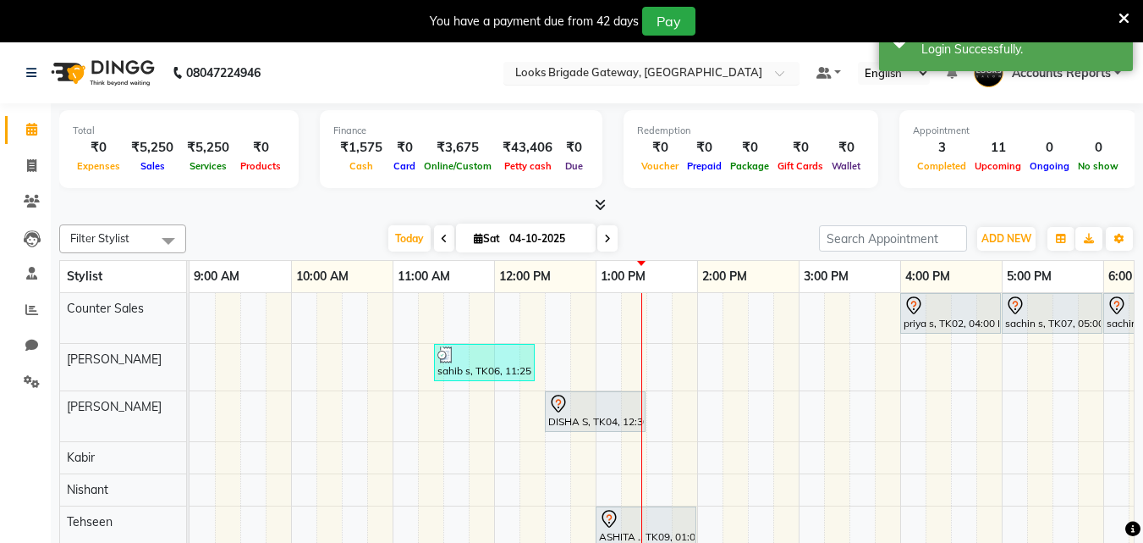
click at [652, 80] on input "text" at bounding box center [634, 74] width 245 height 17
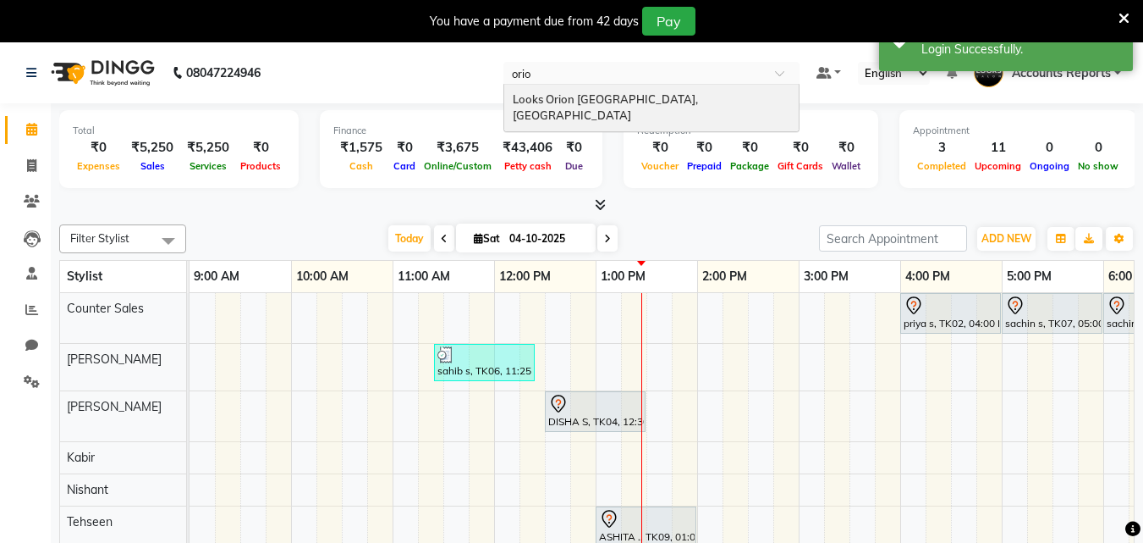
type input "orion"
click at [651, 87] on div "Looks Orion [GEOGRAPHIC_DATA], [GEOGRAPHIC_DATA]" at bounding box center [651, 108] width 295 height 47
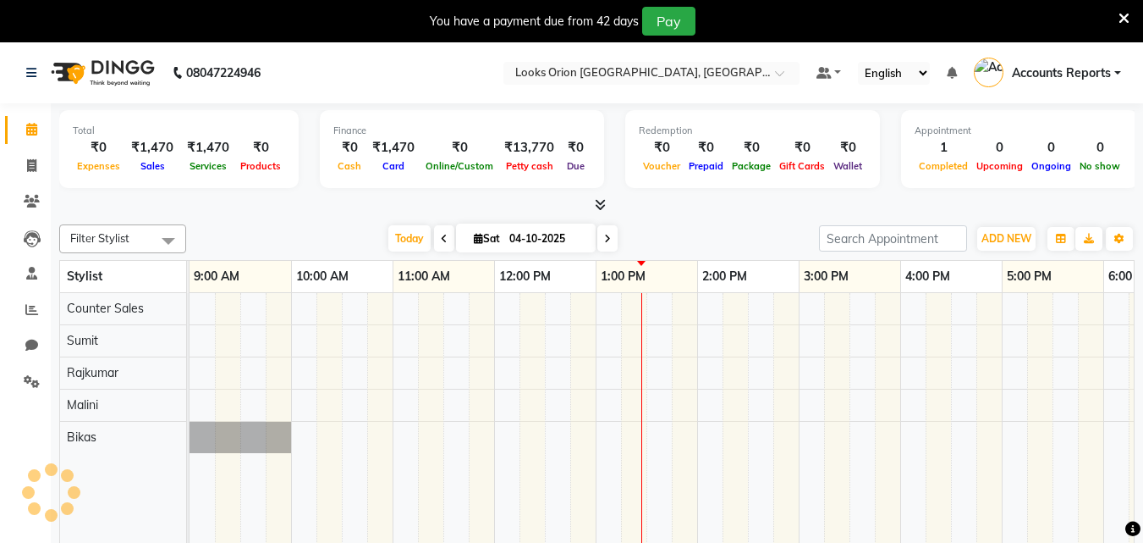
select select "en"
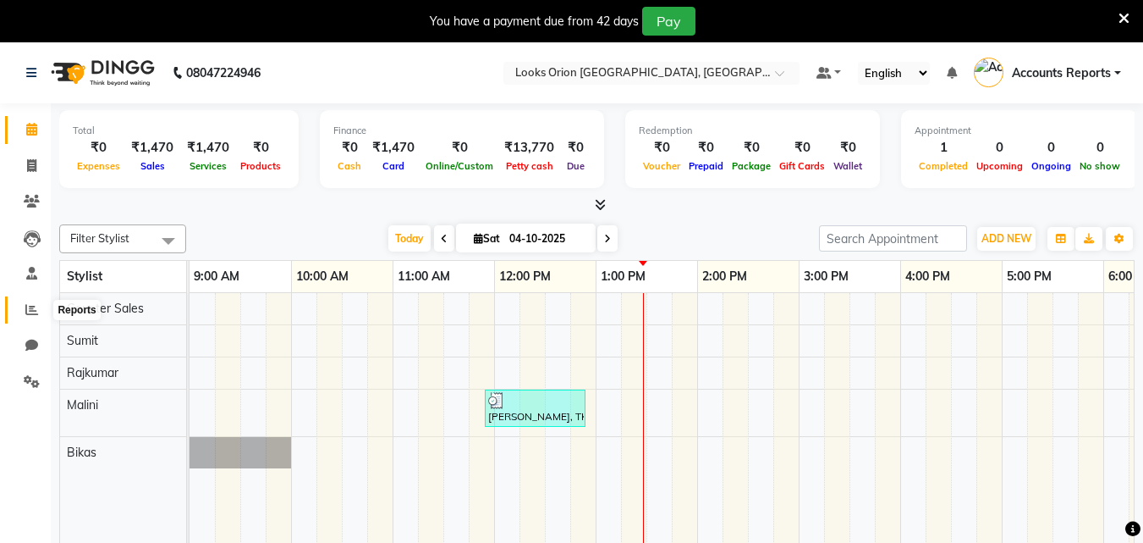
click at [30, 311] on icon at bounding box center [31, 309] width 13 height 13
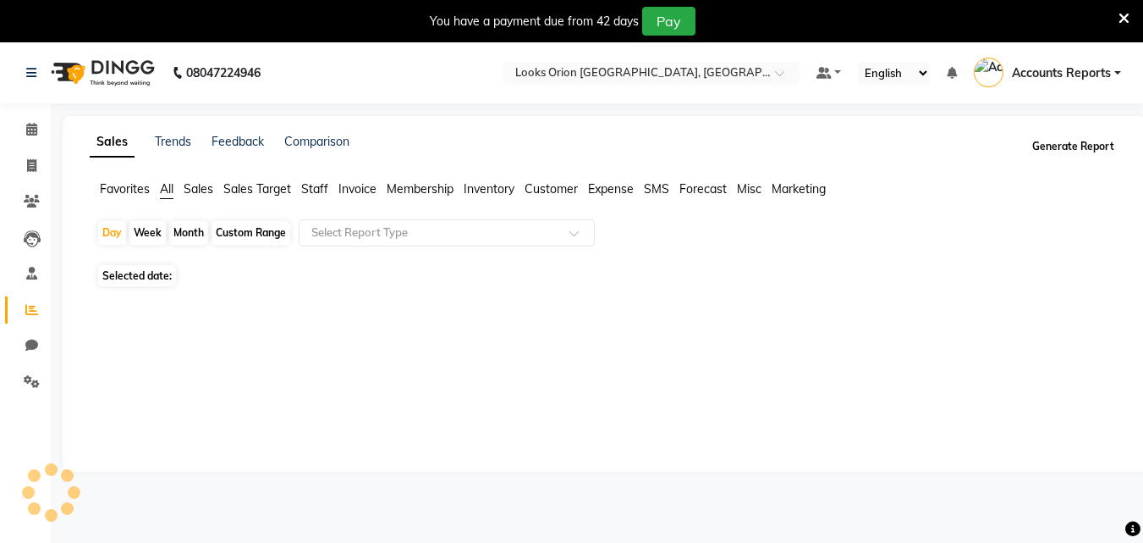
click at [1045, 142] on button "Generate Report" at bounding box center [1073, 147] width 91 height 24
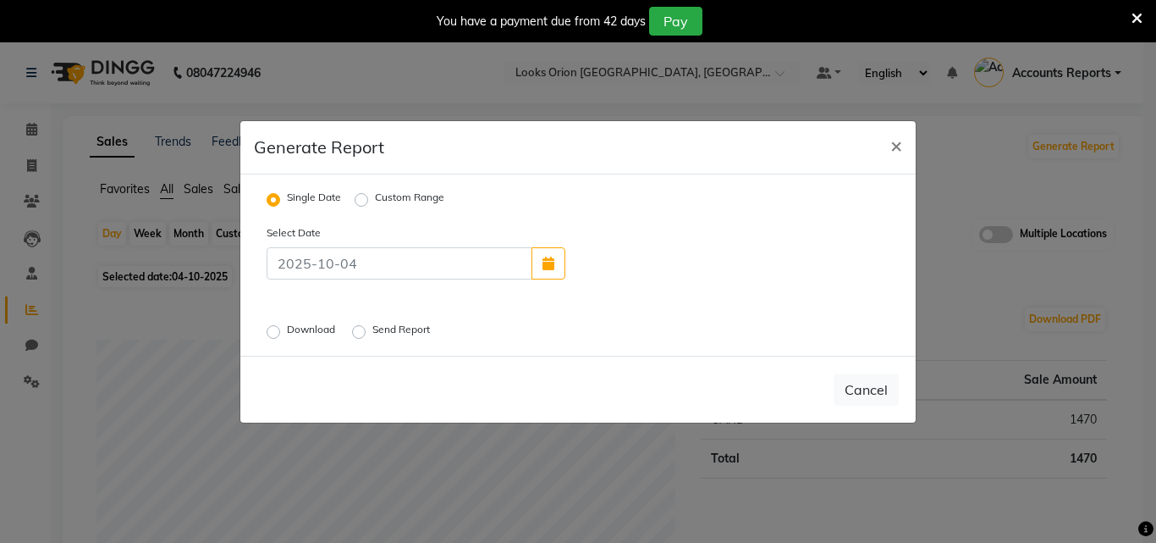
click at [359, 190] on div "Custom Range" at bounding box center [400, 200] width 90 height 20
click at [375, 205] on label "Custom Range" at bounding box center [409, 200] width 69 height 20
click at [361, 205] on input "Custom Range" at bounding box center [364, 199] width 12 height 12
radio input "true"
select select "10"
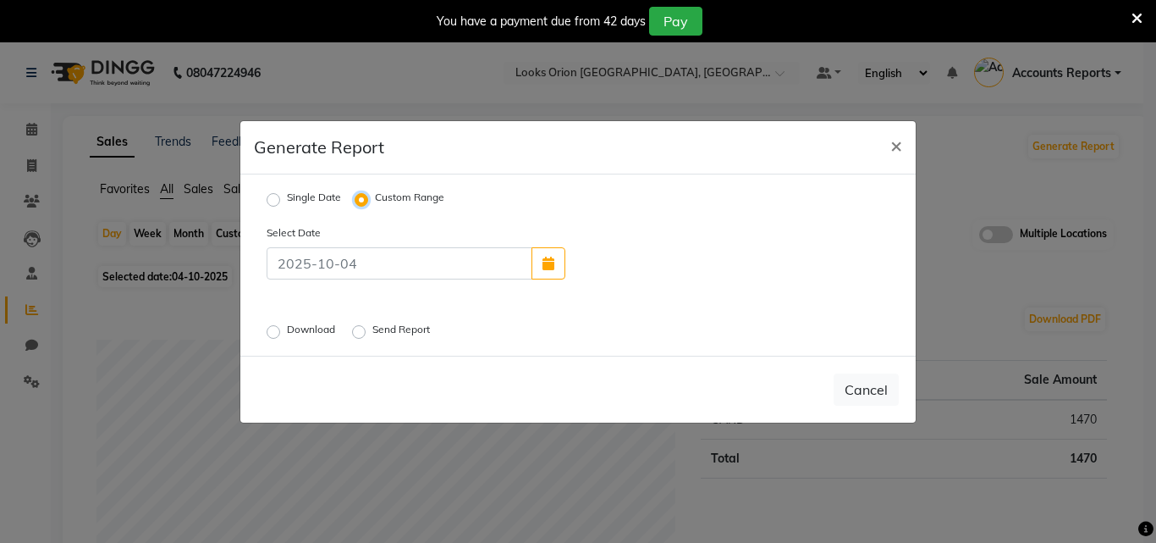
select select "2025"
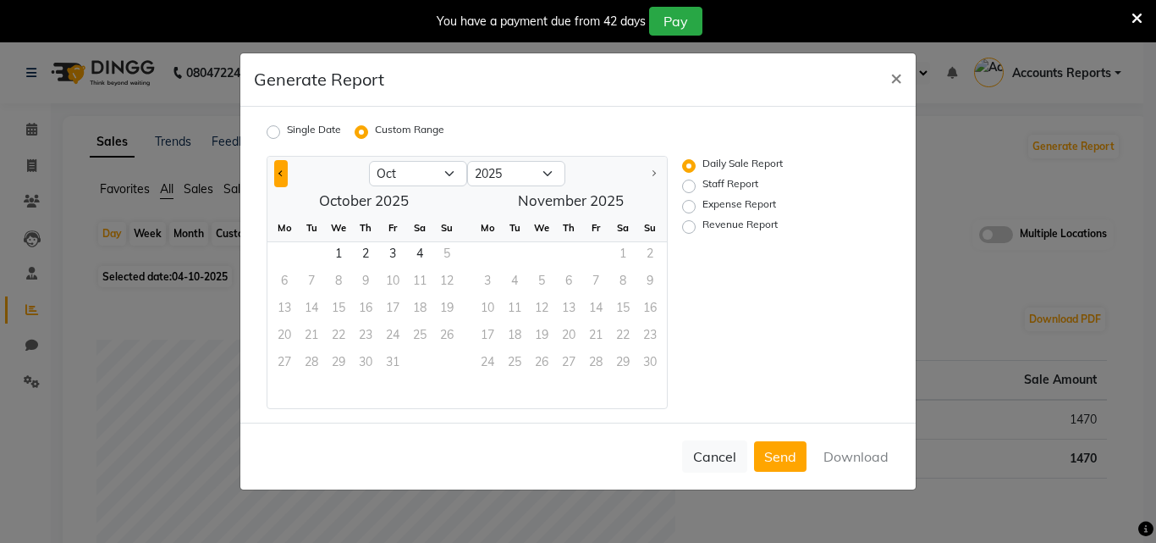
click at [278, 172] on button "Previous month" at bounding box center [281, 173] width 14 height 27
select select "9"
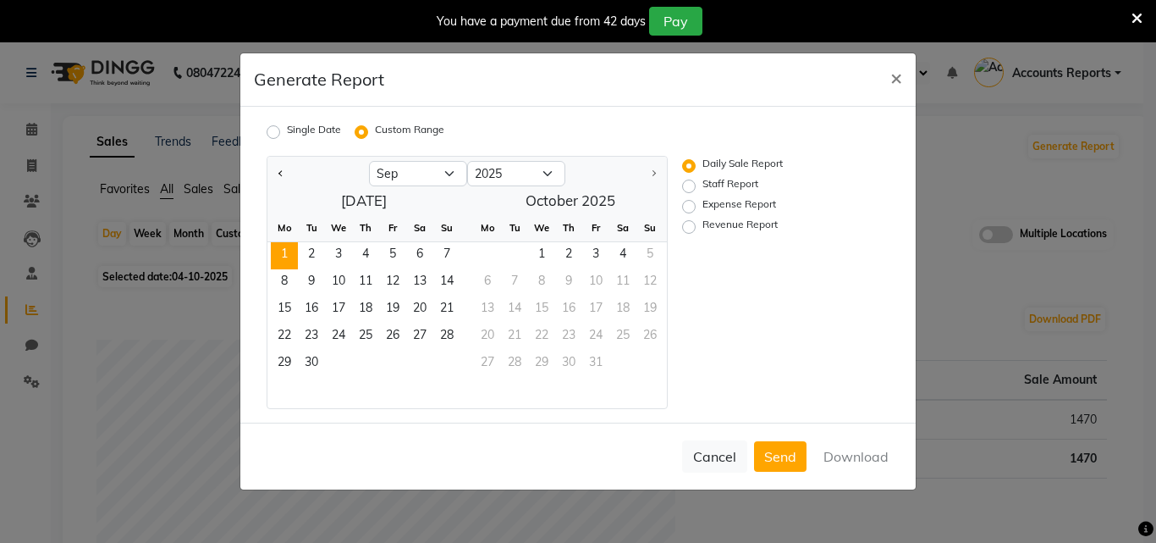
click at [289, 257] on span "1" at bounding box center [284, 255] width 27 height 27
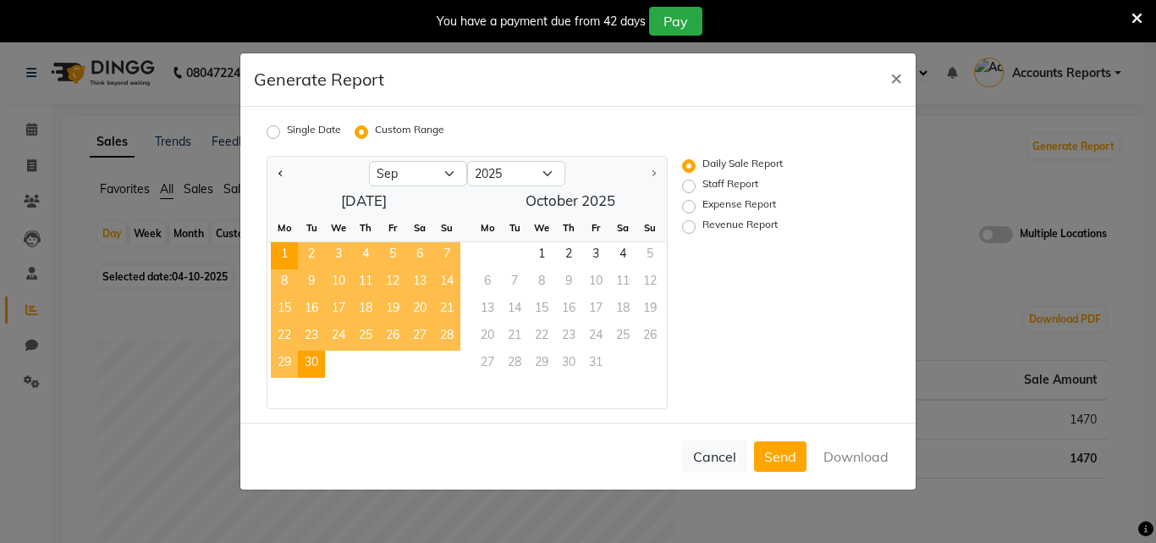
click at [311, 367] on span "30" at bounding box center [311, 363] width 27 height 27
click at [750, 222] on label "Revenue Report" at bounding box center [739, 227] width 75 height 20
click at [697, 222] on input "Revenue Report" at bounding box center [692, 227] width 12 height 12
radio input "true"
click at [838, 455] on button "Download" at bounding box center [855, 456] width 85 height 30
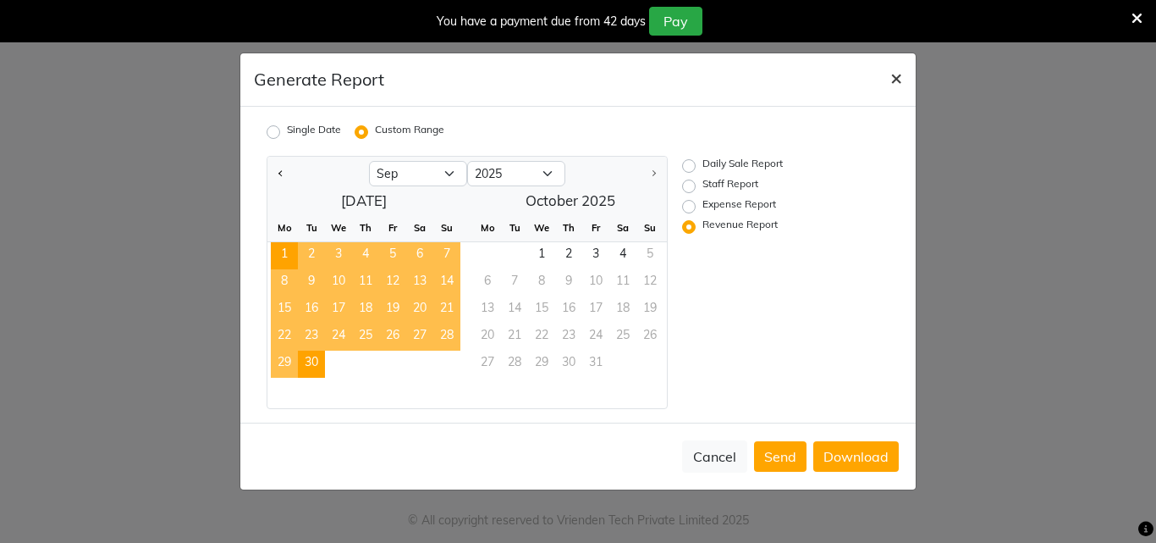
click at [901, 86] on span "×" at bounding box center [896, 76] width 12 height 25
